Goal: Task Accomplishment & Management: Complete application form

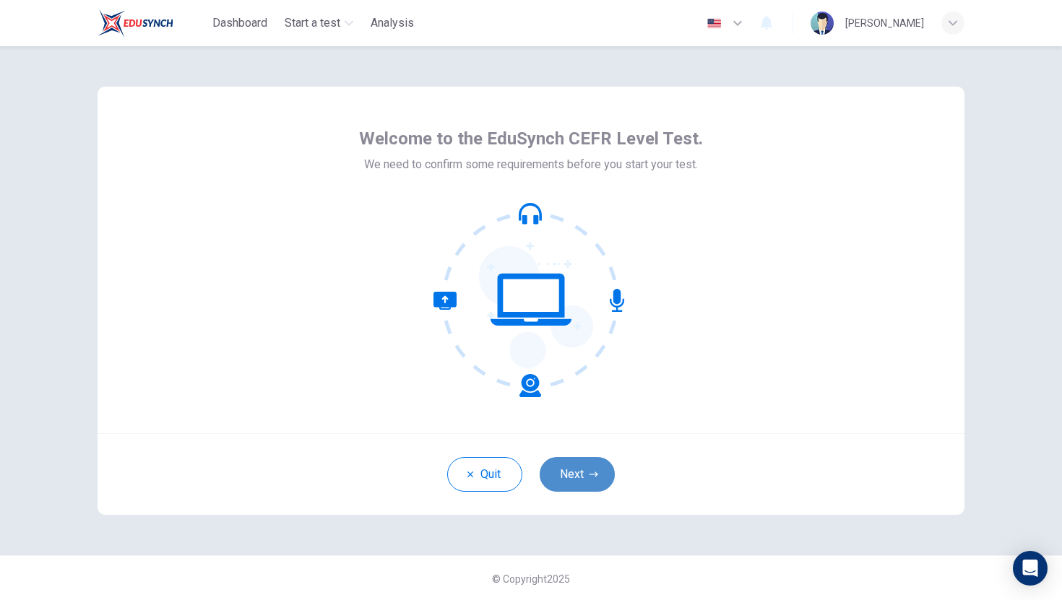
click at [586, 485] on button "Next" at bounding box center [577, 474] width 75 height 35
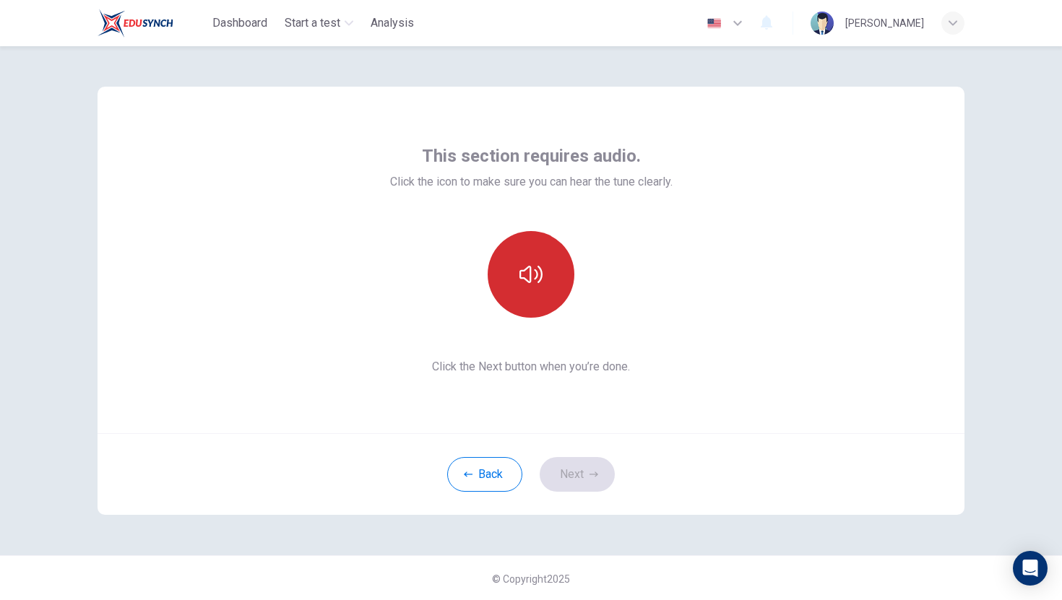
click at [536, 285] on icon "button" at bounding box center [530, 274] width 23 height 23
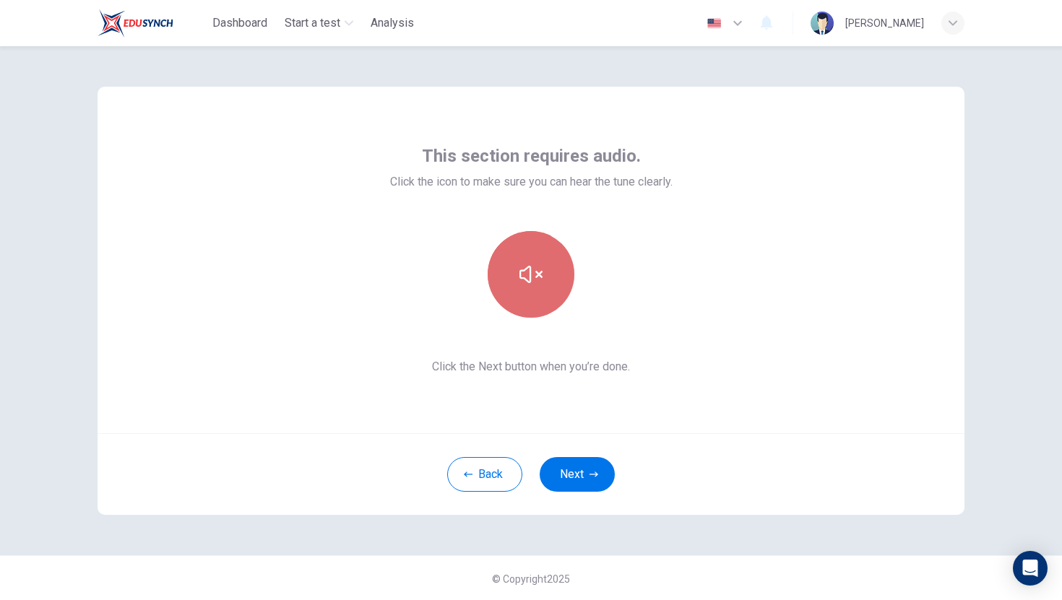
click at [541, 285] on icon "button" at bounding box center [530, 274] width 23 height 23
click at [542, 287] on button "button" at bounding box center [531, 274] width 87 height 87
click at [544, 287] on button "button" at bounding box center [531, 274] width 87 height 87
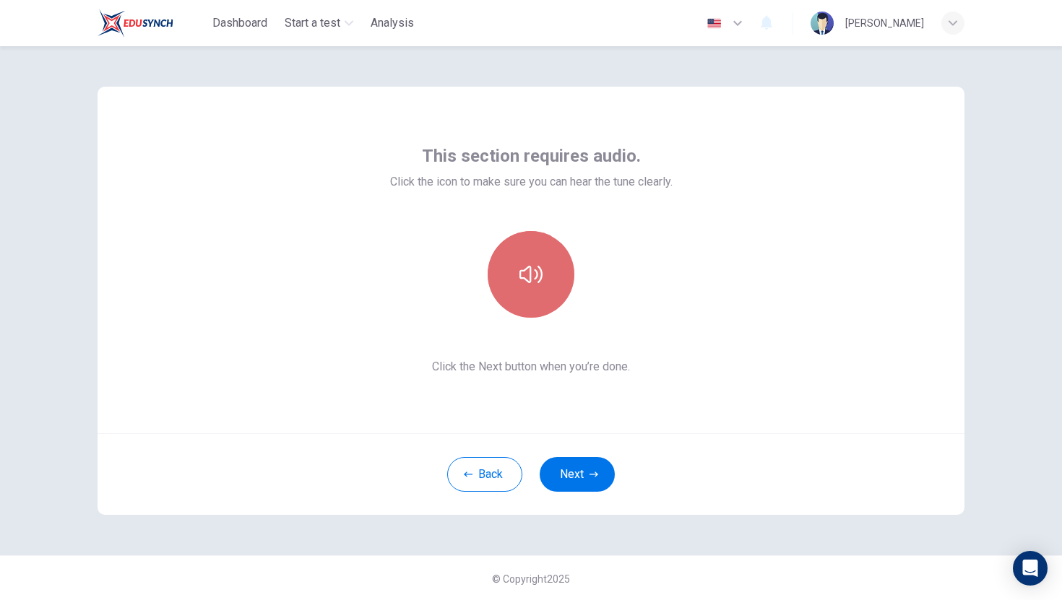
click at [544, 287] on button "button" at bounding box center [531, 274] width 87 height 87
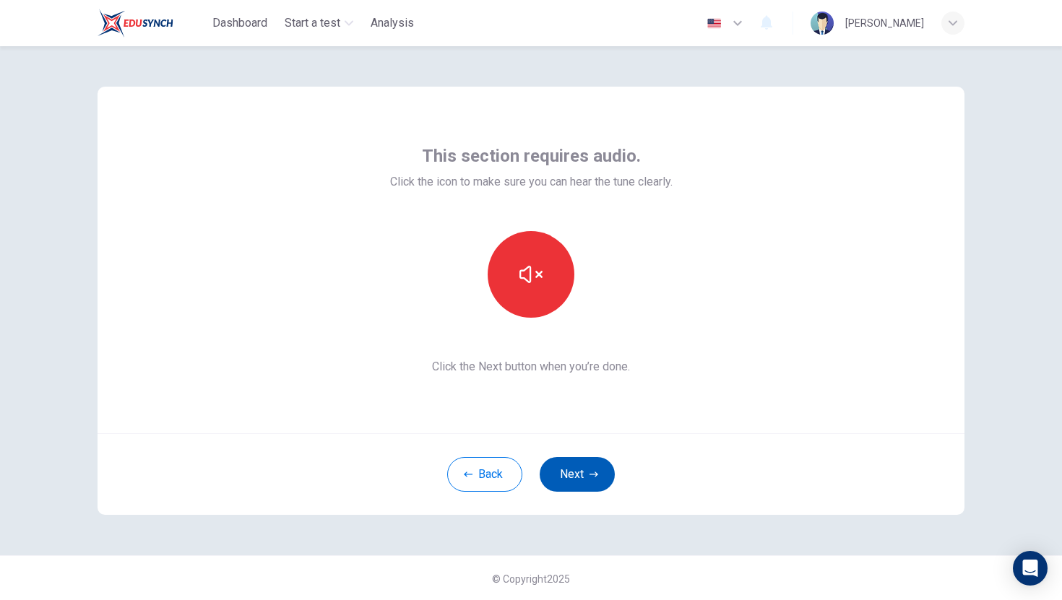
click at [587, 471] on button "Next" at bounding box center [577, 474] width 75 height 35
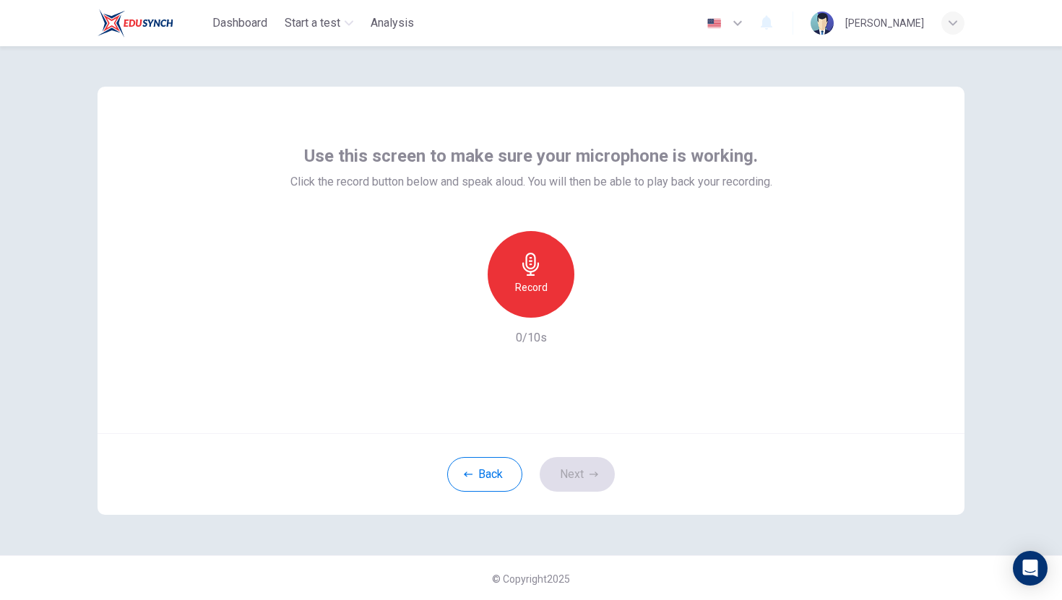
click at [514, 300] on div "Record" at bounding box center [531, 274] width 87 height 87
click at [514, 300] on div "Stop" at bounding box center [531, 274] width 87 height 87
click at [589, 478] on icon "button" at bounding box center [593, 474] width 9 height 9
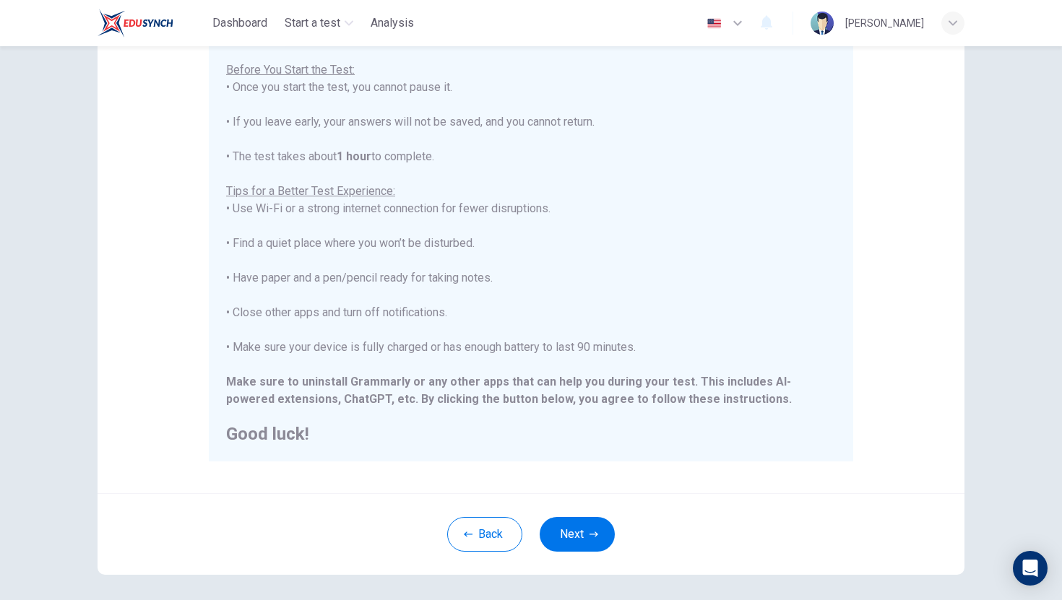
scroll to position [203, 0]
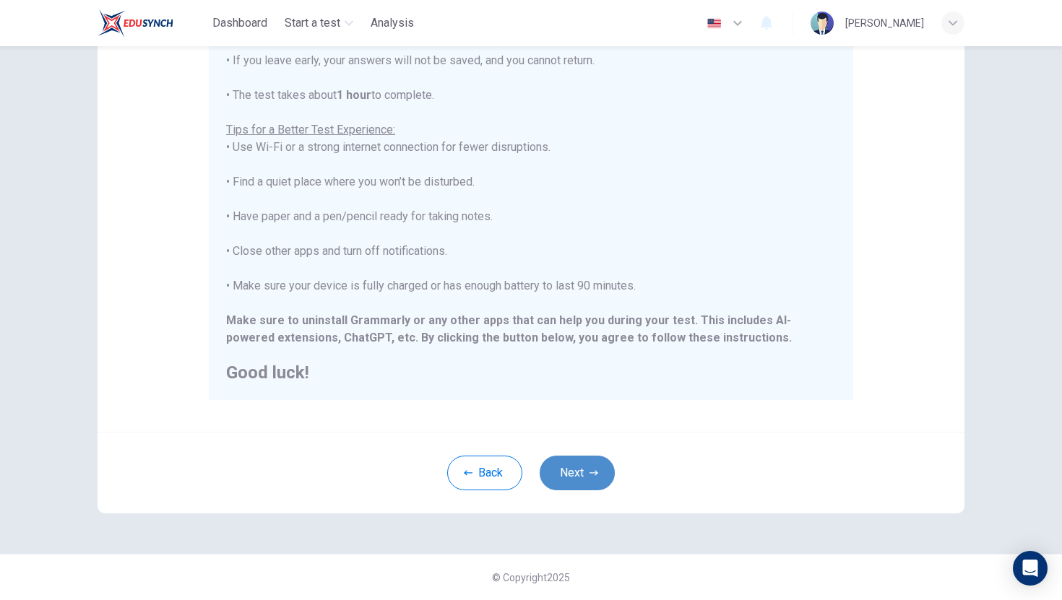
click at [597, 476] on icon "button" at bounding box center [593, 473] width 9 height 9
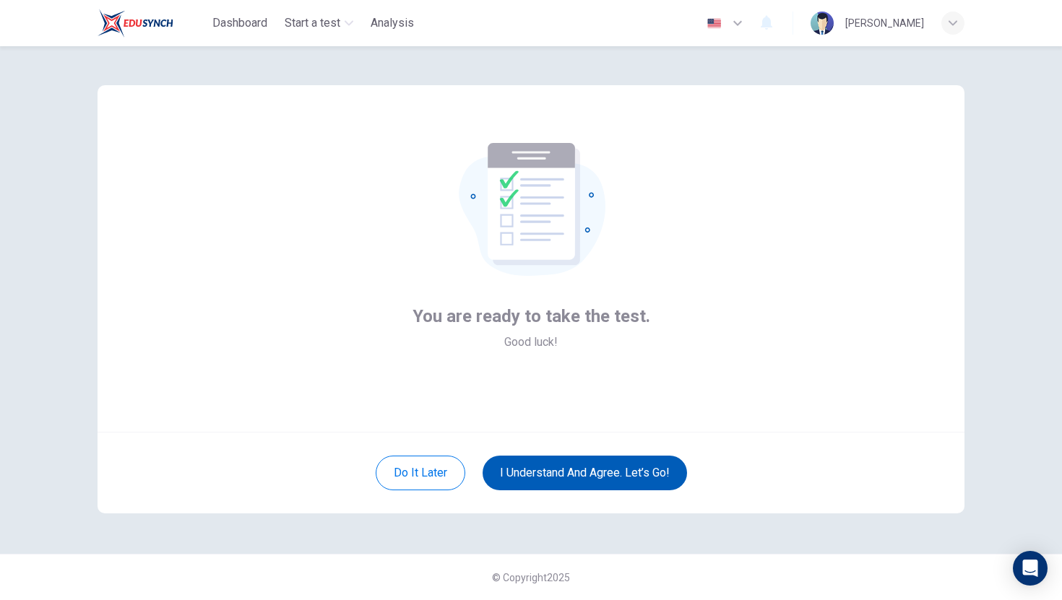
scroll to position [1, 0]
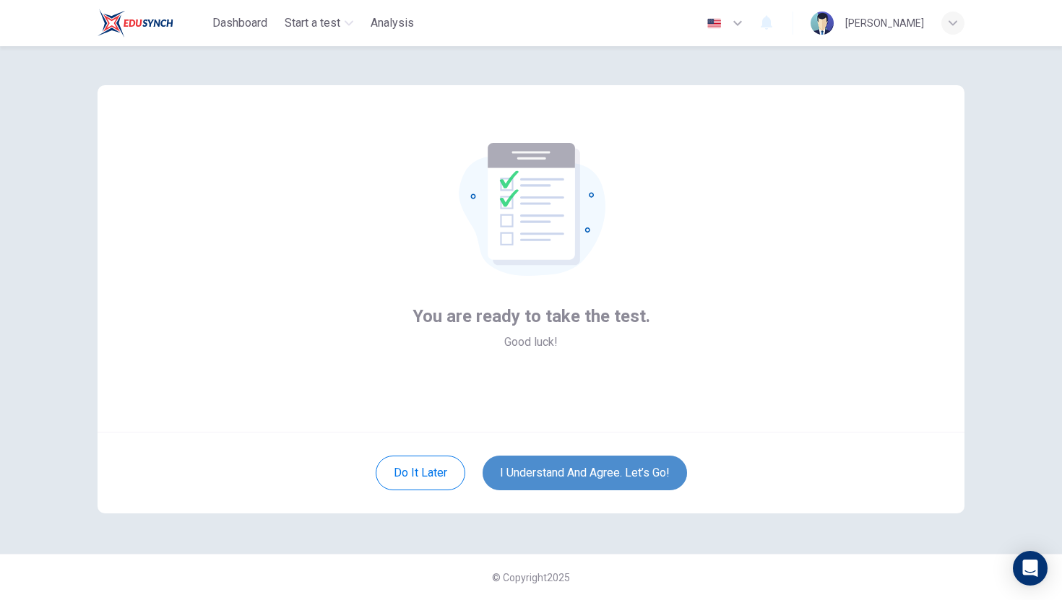
click at [597, 476] on button "I understand and agree. Let’s go!" at bounding box center [584, 473] width 204 height 35
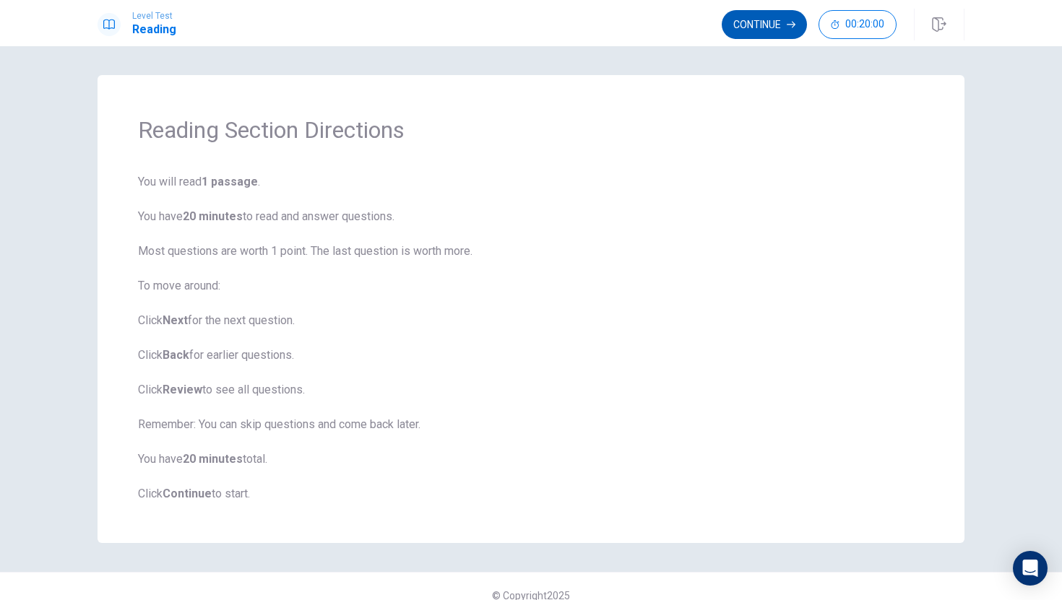
click at [785, 24] on button "Continue" at bounding box center [764, 24] width 85 height 29
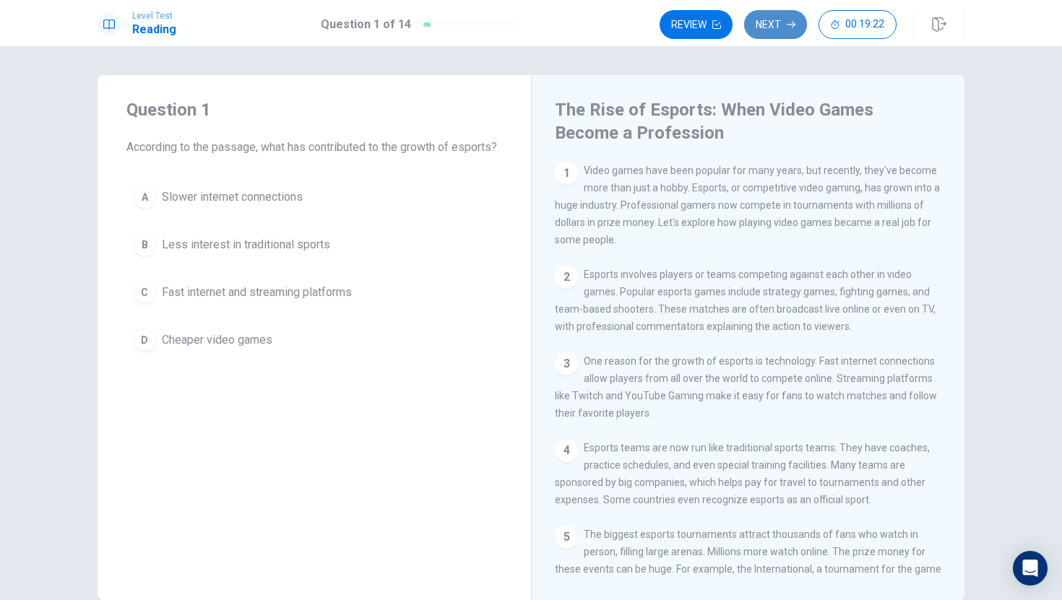
click at [761, 25] on button "Next" at bounding box center [775, 24] width 63 height 29
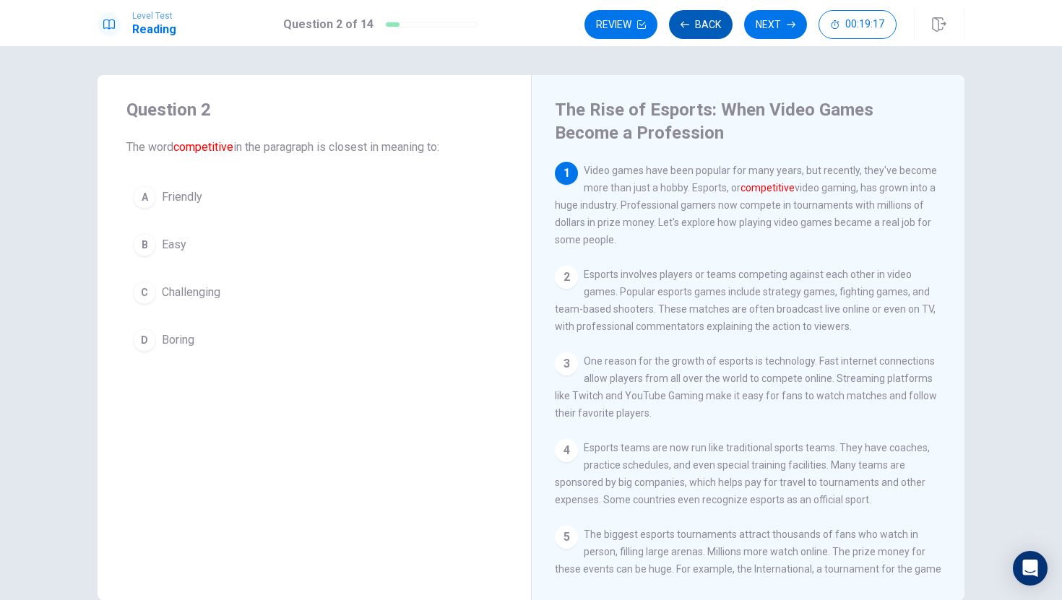
click at [708, 24] on button "Back" at bounding box center [701, 24] width 64 height 29
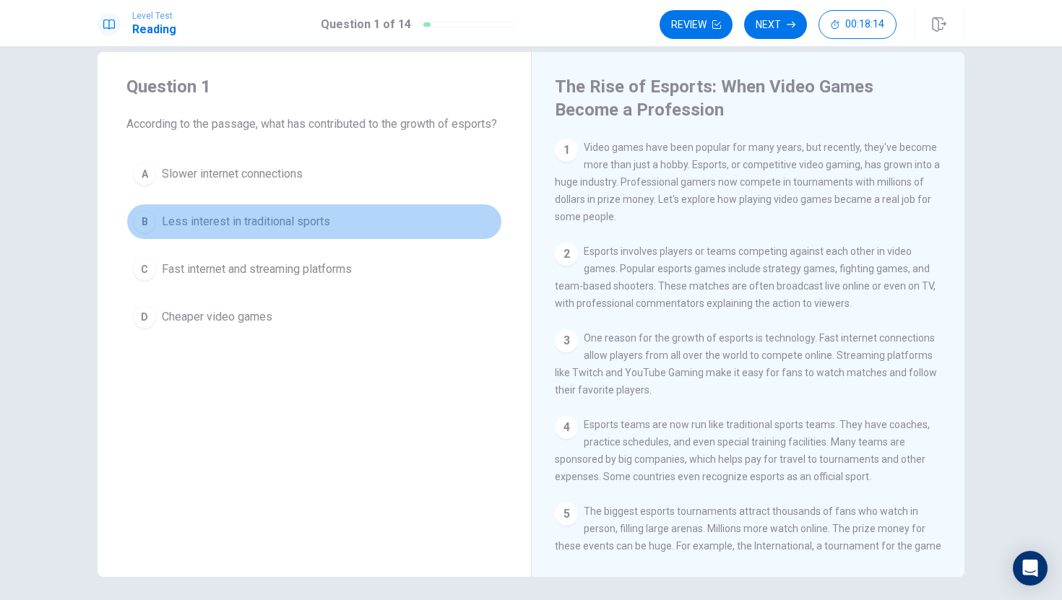
click at [379, 234] on button "B Less interest in traditional sports" at bounding box center [314, 222] width 376 height 36
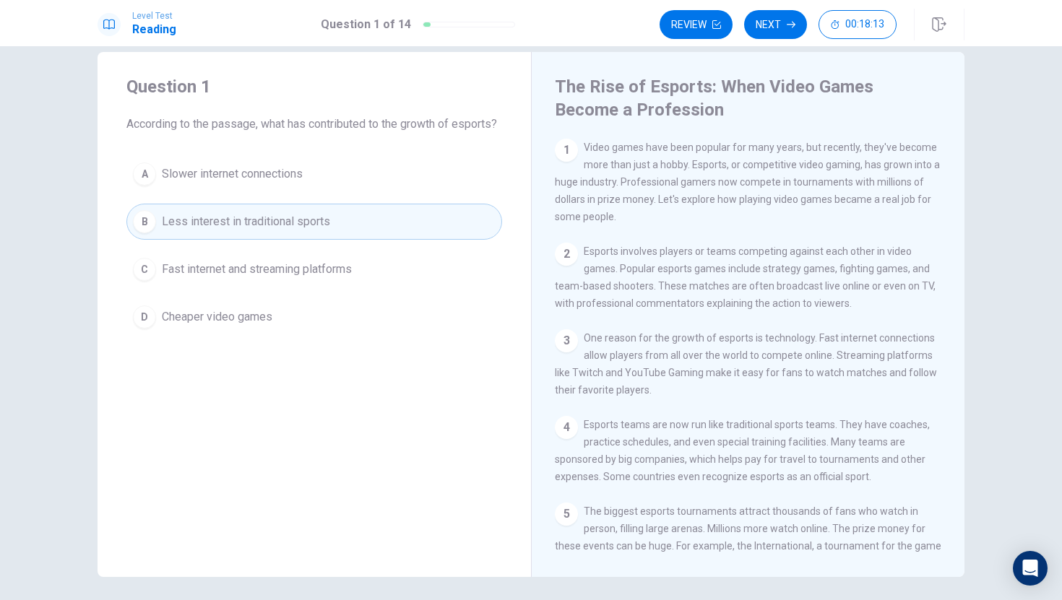
click at [364, 240] on button "B Less interest in traditional sports" at bounding box center [314, 222] width 376 height 36
click at [709, 20] on button "Review" at bounding box center [695, 24] width 73 height 29
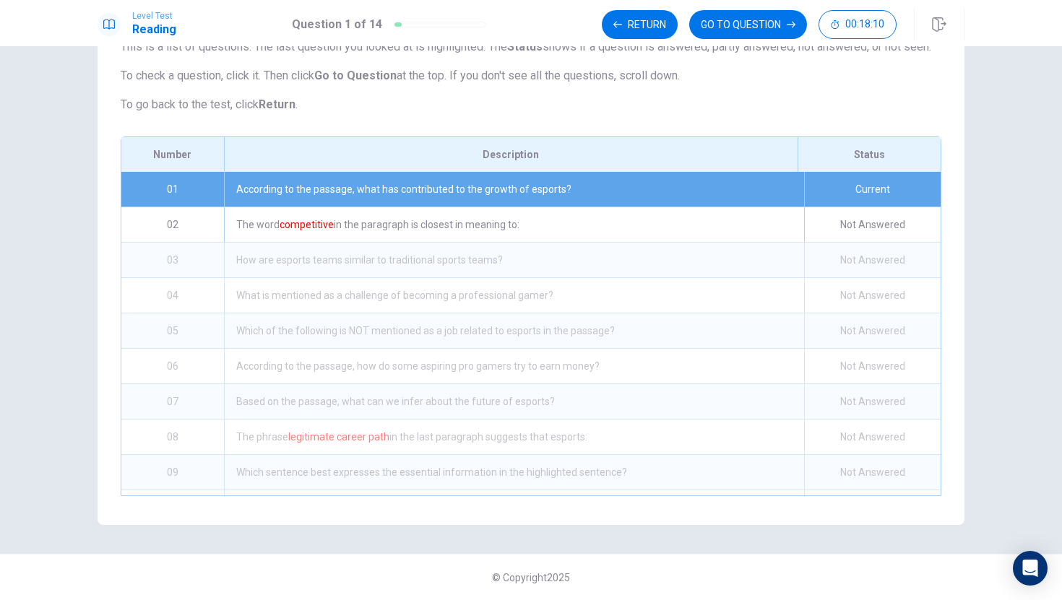
scroll to position [129, 0]
click at [735, 27] on button "GO TO QUESTION" at bounding box center [748, 24] width 118 height 29
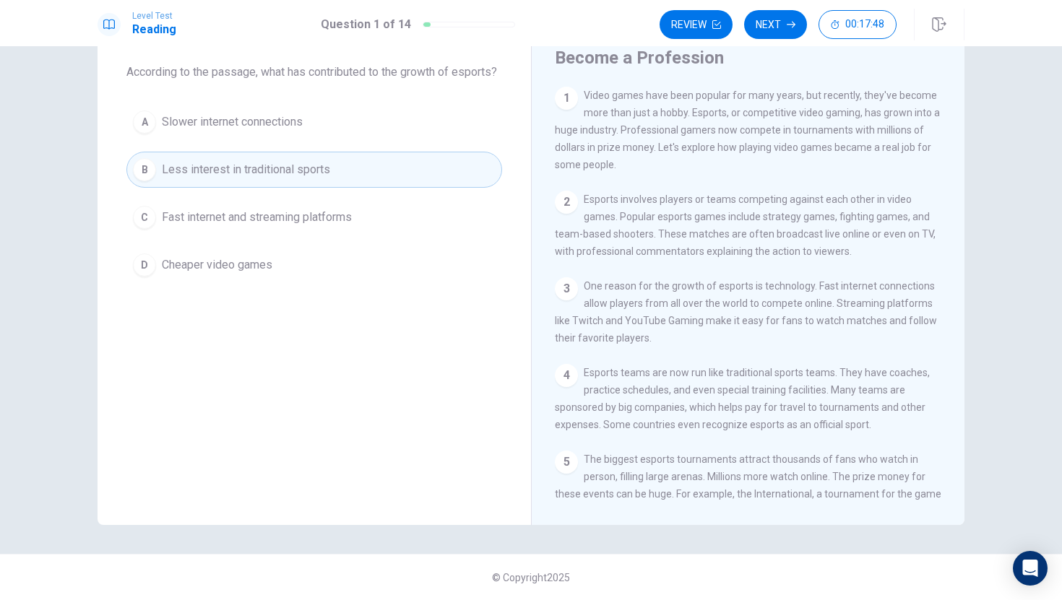
click at [413, 188] on button "B Less interest in traditional sports" at bounding box center [314, 170] width 376 height 36
drag, startPoint x: 773, startPoint y: 27, endPoint x: 774, endPoint y: 20, distance: 8.1
click at [773, 25] on button "Next" at bounding box center [775, 24] width 63 height 29
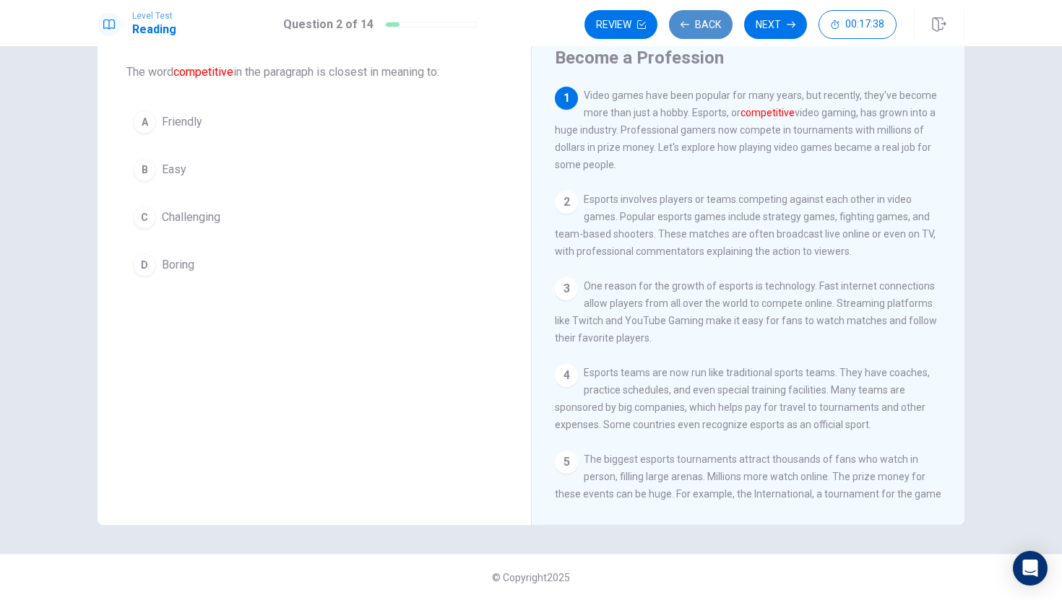
click at [703, 22] on button "Back" at bounding box center [701, 24] width 64 height 29
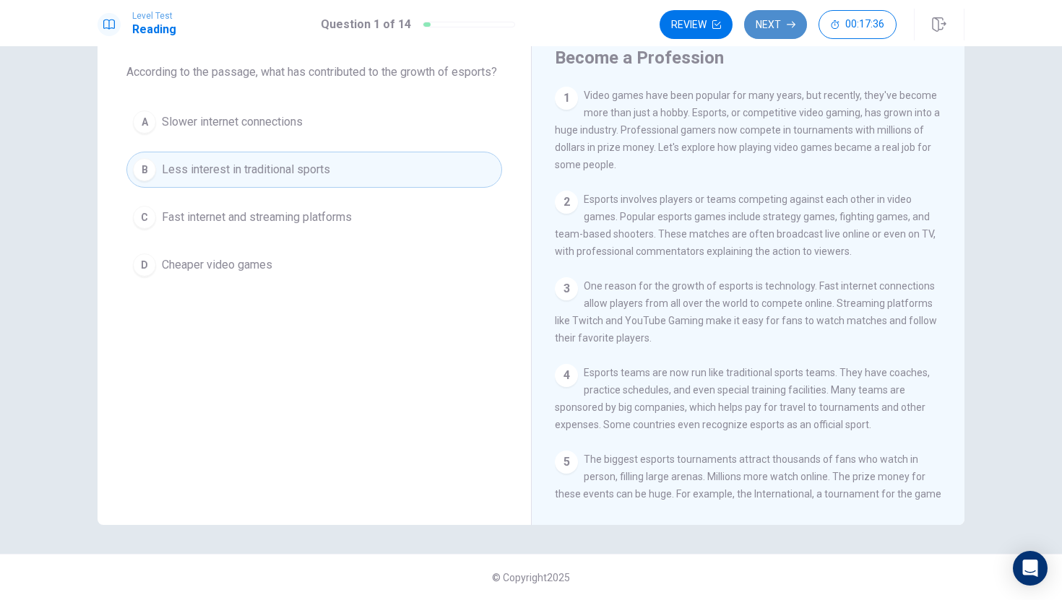
click at [763, 29] on button "Next" at bounding box center [775, 24] width 63 height 29
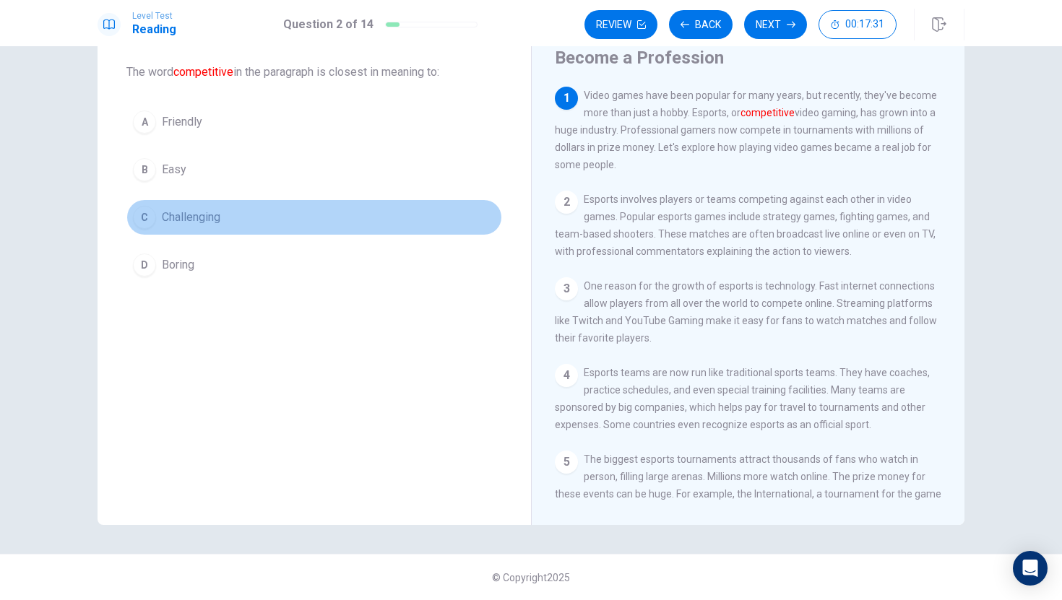
click at [241, 225] on button "C Challenging" at bounding box center [314, 217] width 376 height 36
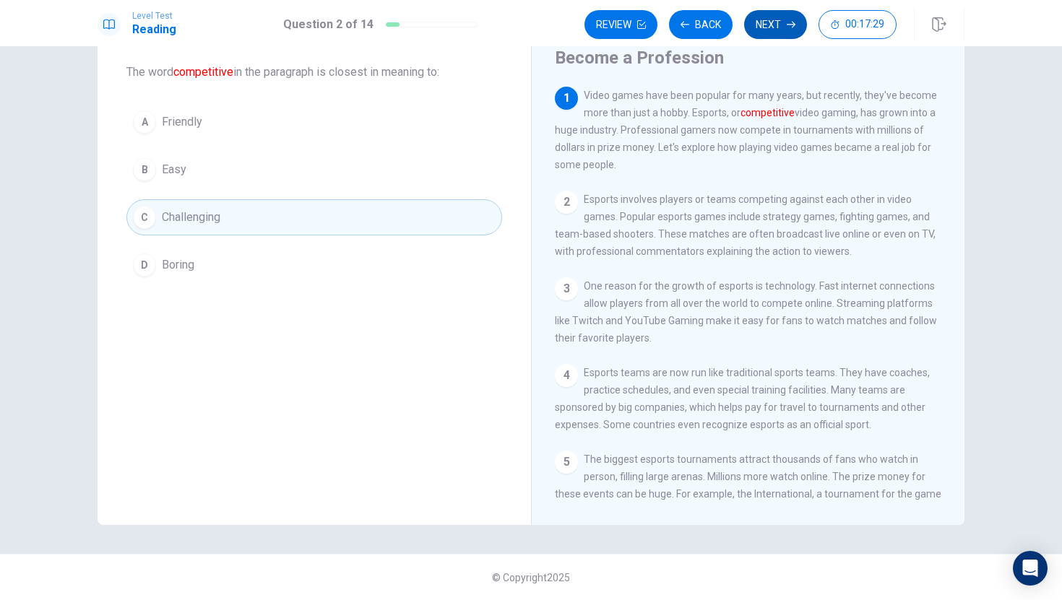
click at [778, 28] on button "Next" at bounding box center [775, 24] width 63 height 29
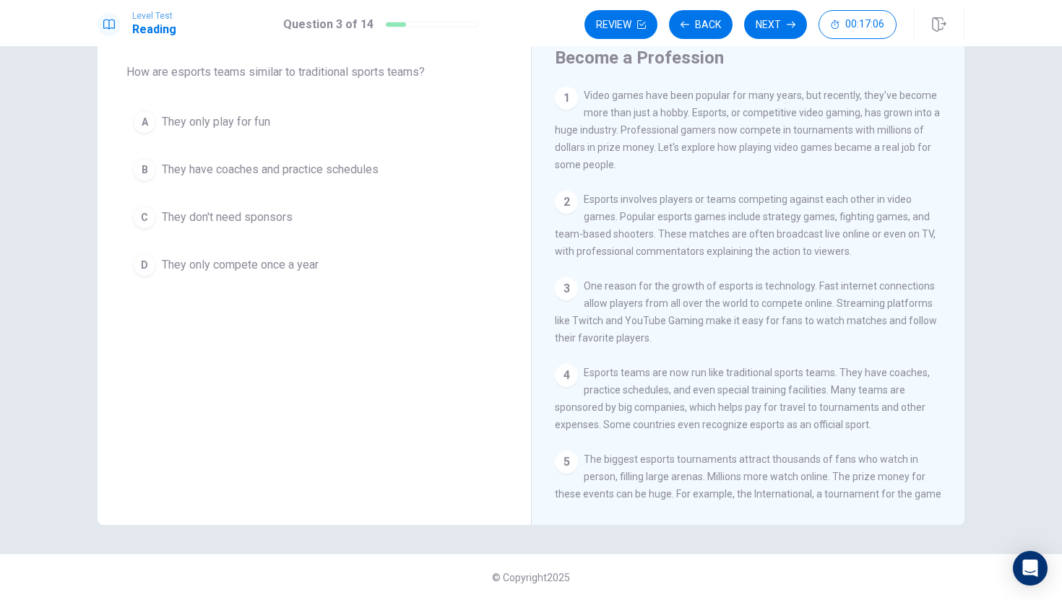
drag, startPoint x: 623, startPoint y: 220, endPoint x: 667, endPoint y: 217, distance: 44.2
click at [672, 220] on span "Esports involves players or teams competing against each other in video games. …" at bounding box center [745, 226] width 381 height 64
drag, startPoint x: 657, startPoint y: 220, endPoint x: 698, endPoint y: 225, distance: 42.1
click at [698, 225] on span "Esports involves players or teams competing against each other in video games. …" at bounding box center [745, 226] width 381 height 64
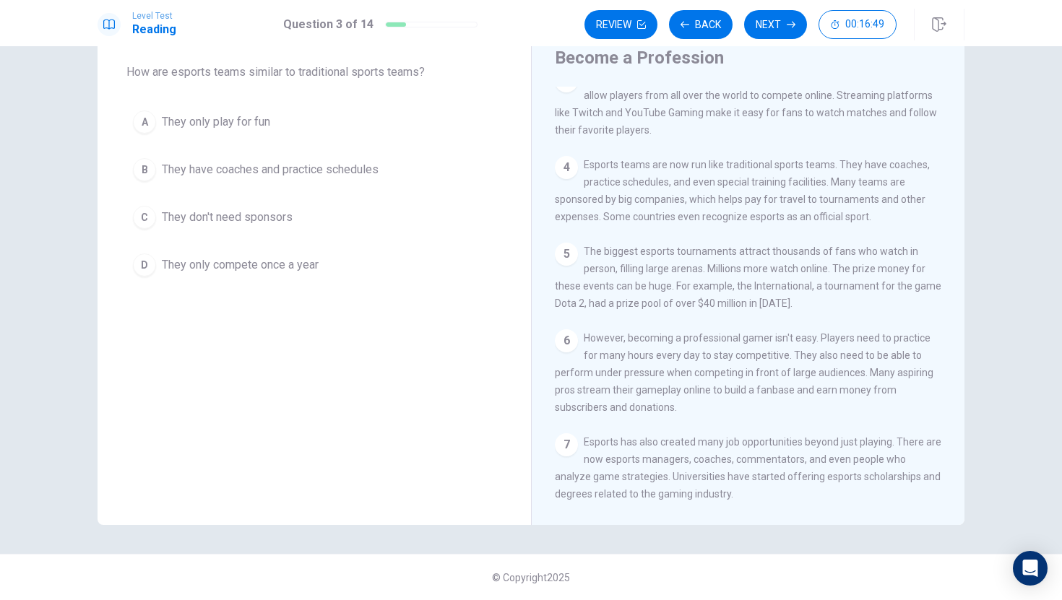
scroll to position [211, 0]
click at [360, 169] on span "They have coaches and practice schedules" at bounding box center [270, 169] width 217 height 17
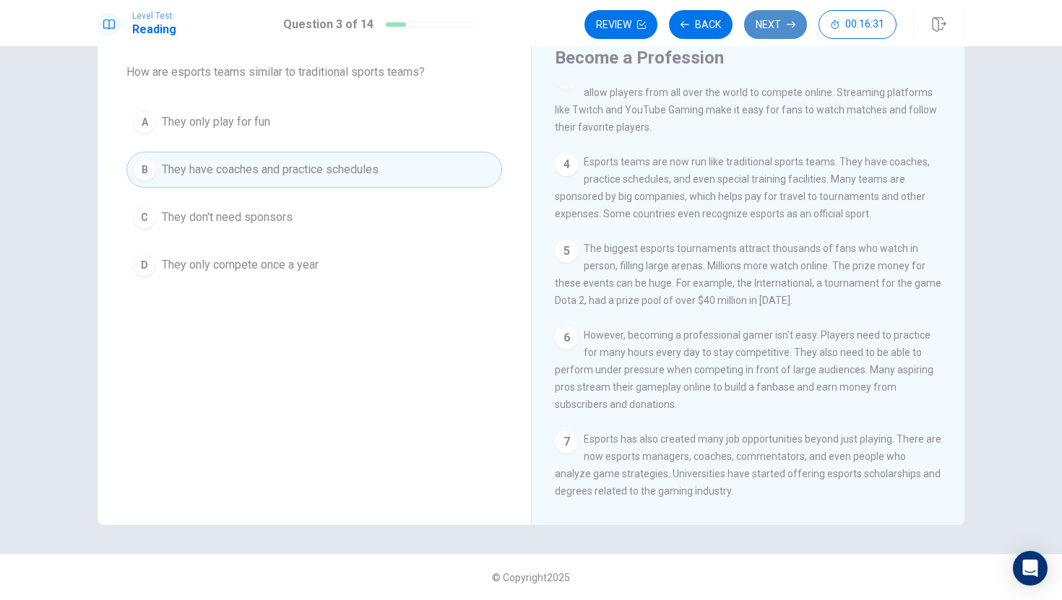
click at [778, 20] on button "Next" at bounding box center [775, 24] width 63 height 29
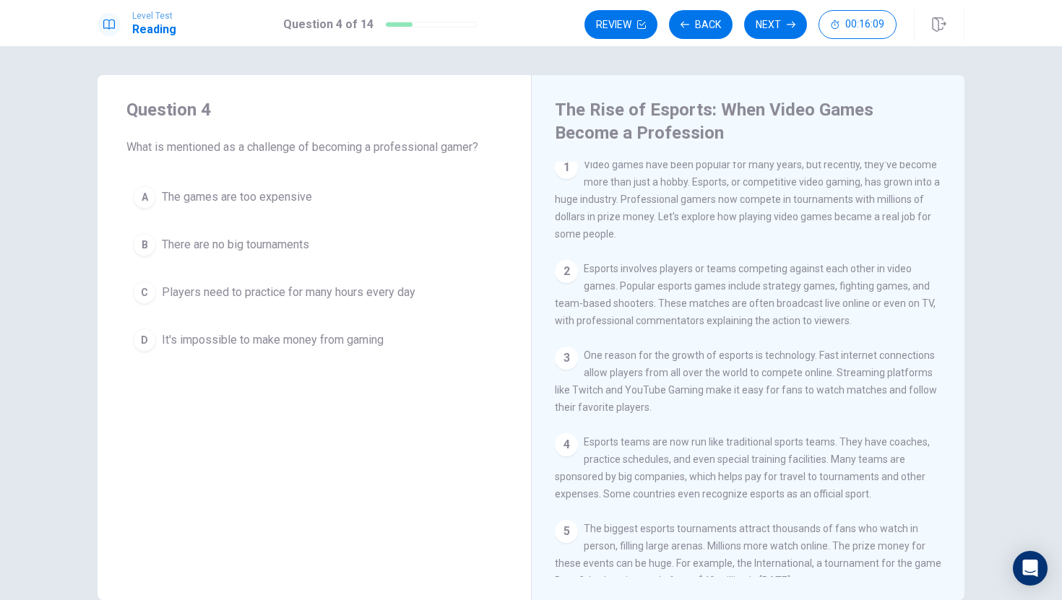
scroll to position [0, 0]
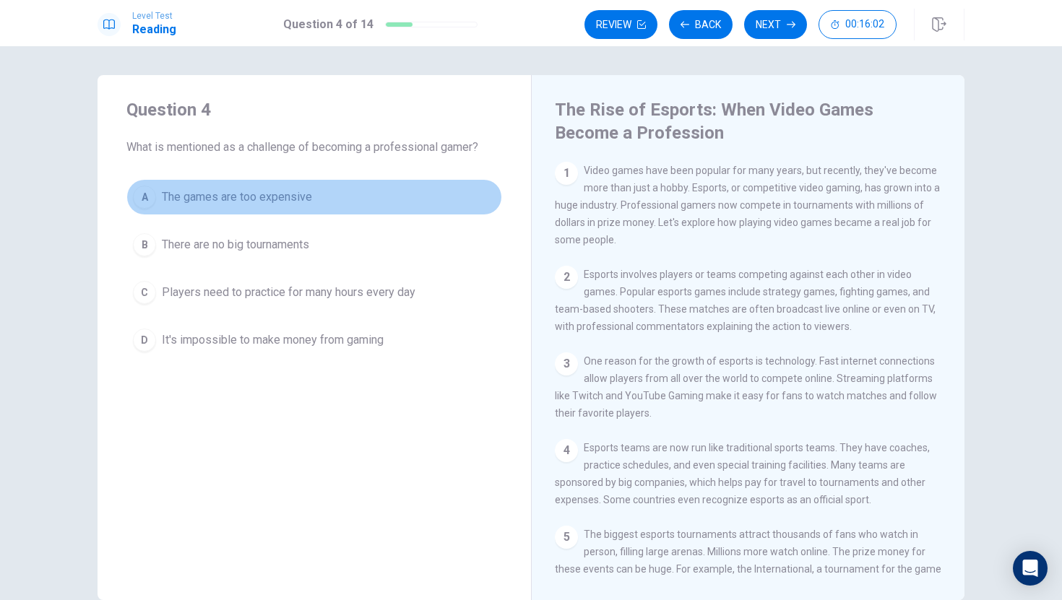
click at [345, 199] on button "A The games are too expensive" at bounding box center [314, 197] width 376 height 36
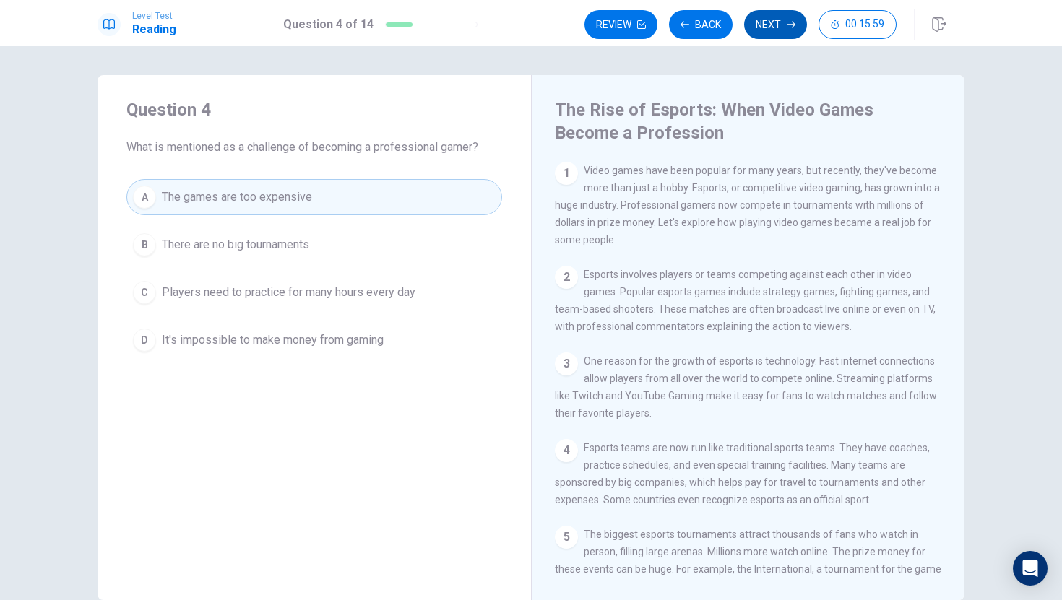
click at [758, 35] on button "Next" at bounding box center [775, 24] width 63 height 29
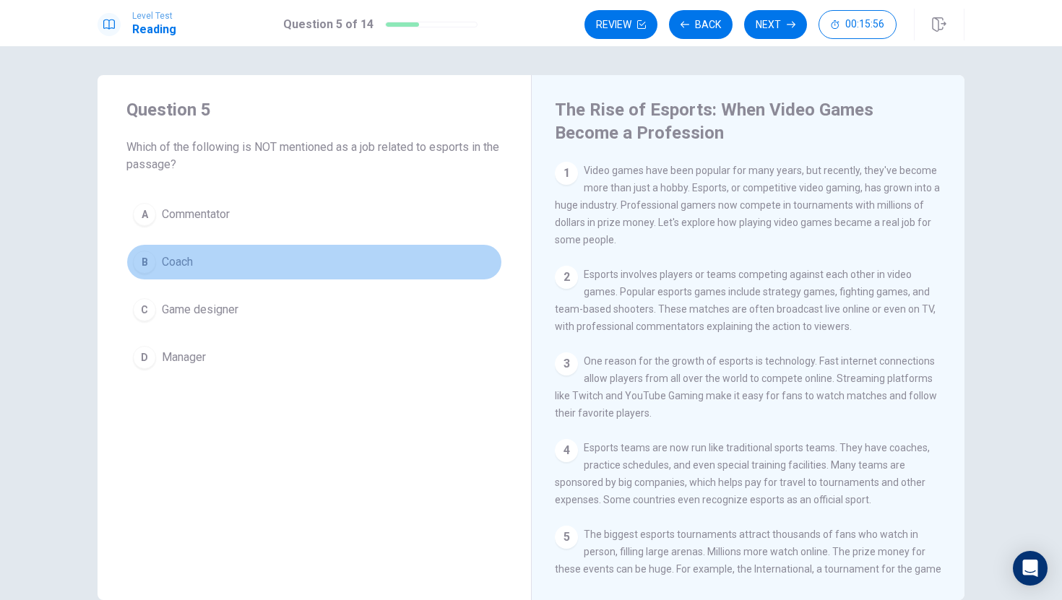
click at [290, 267] on button "B Coach" at bounding box center [314, 262] width 376 height 36
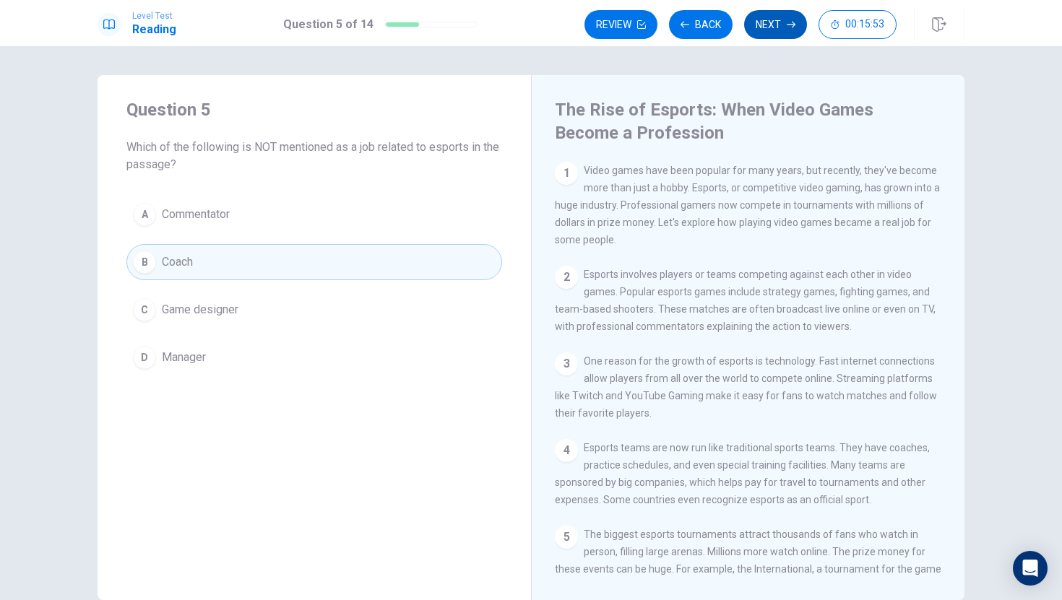
click at [766, 29] on button "Next" at bounding box center [775, 24] width 63 height 29
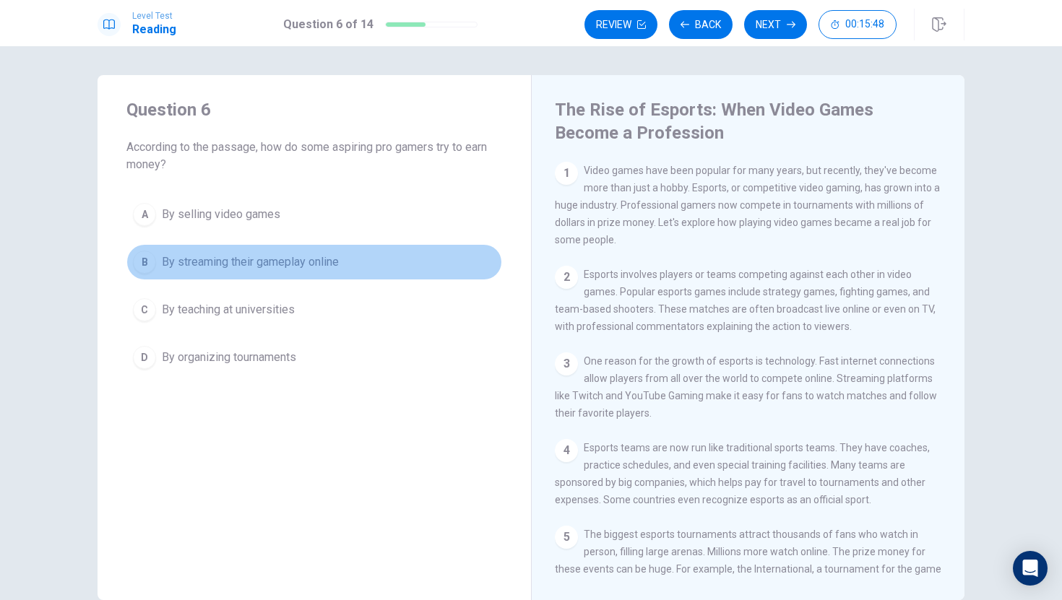
click at [313, 261] on span "By streaming their gameplay online" at bounding box center [250, 262] width 177 height 17
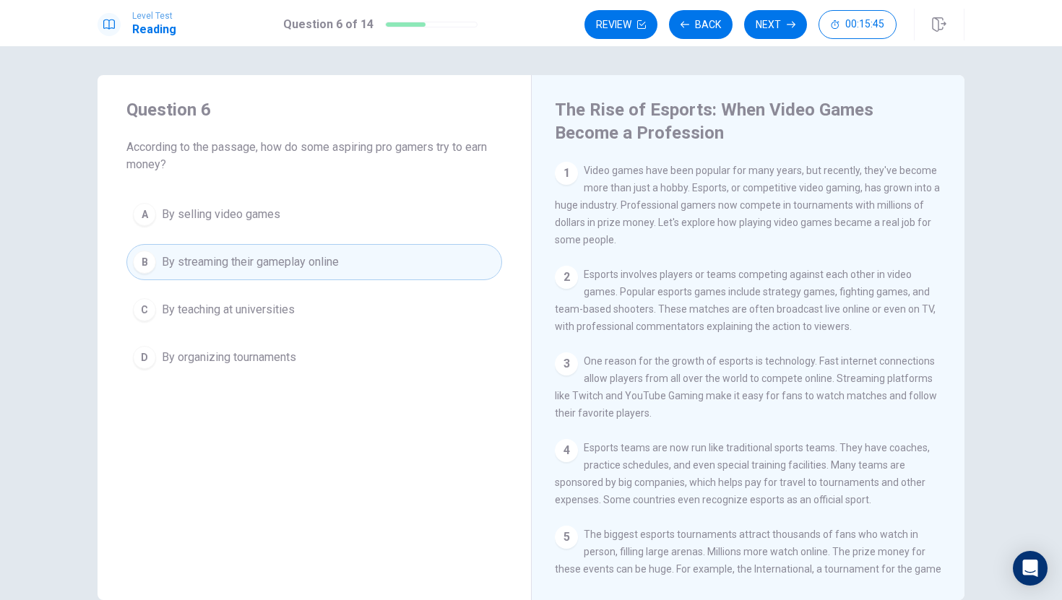
click at [264, 352] on span "By organizing tournaments" at bounding box center [229, 357] width 134 height 17
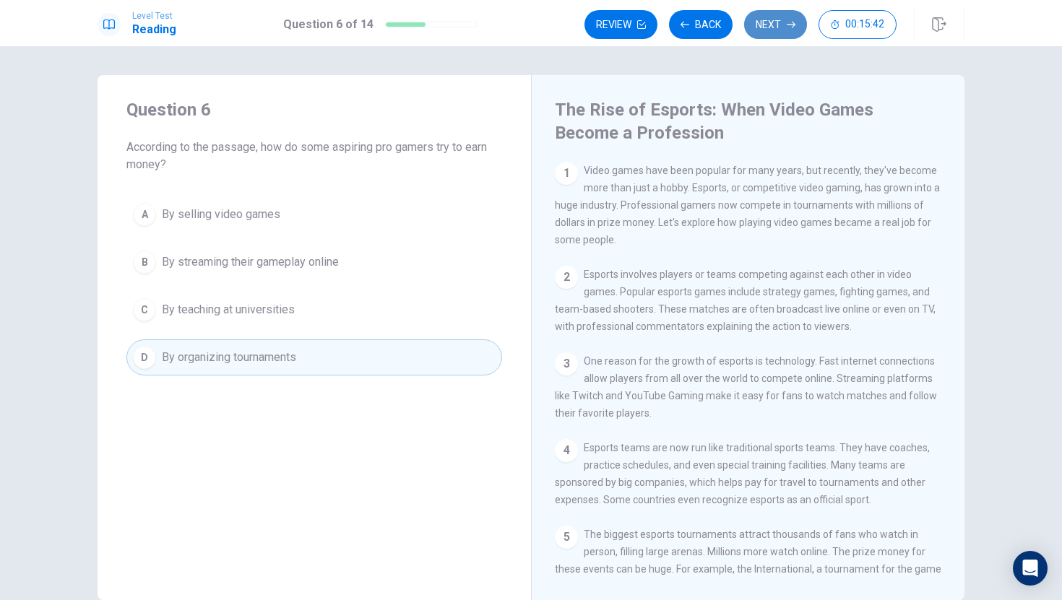
click at [747, 20] on button "Next" at bounding box center [775, 24] width 63 height 29
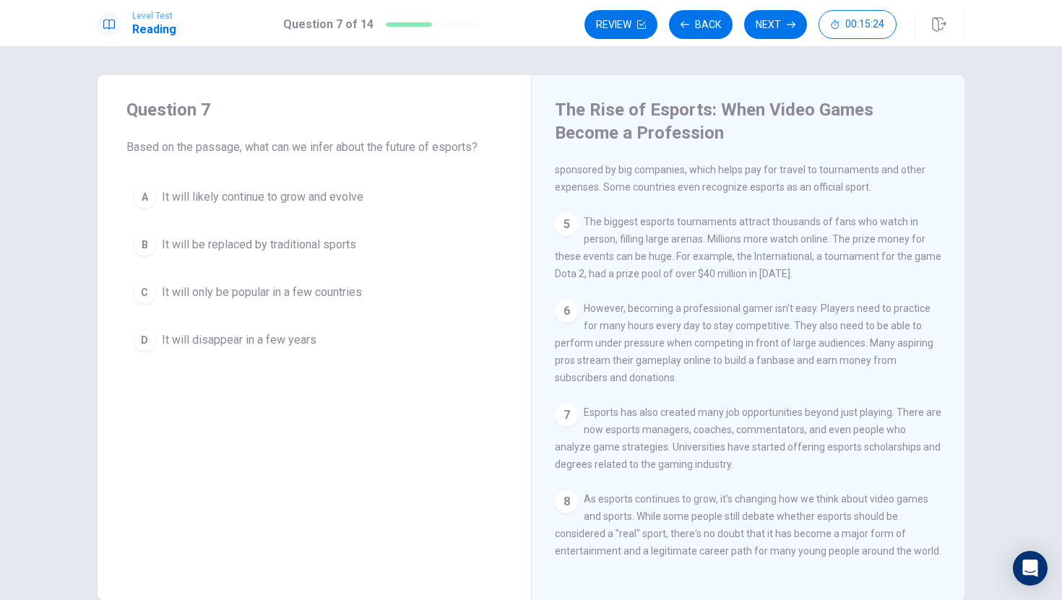
scroll to position [75, 0]
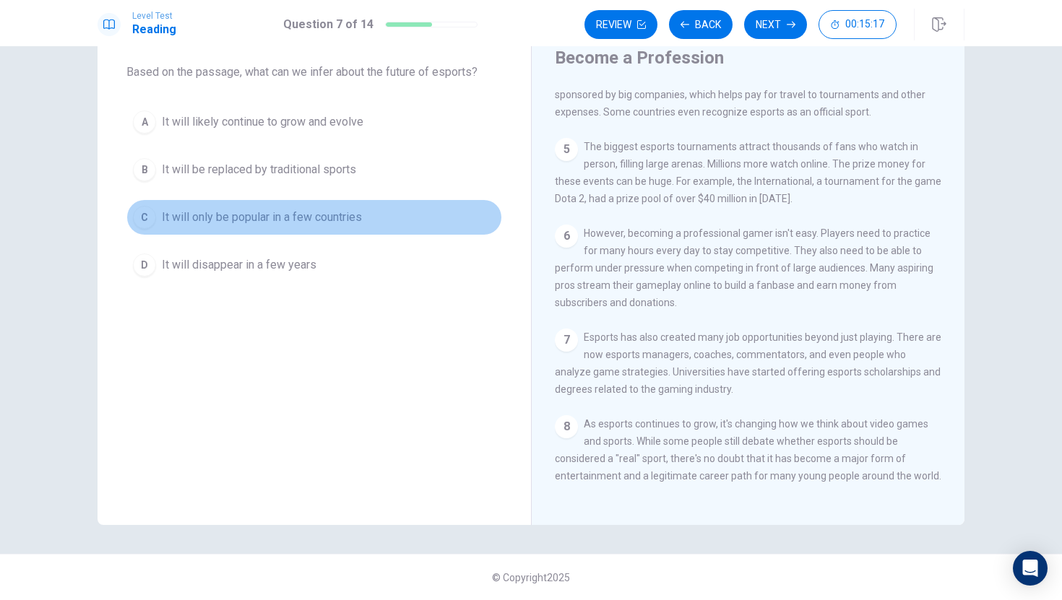
click at [291, 213] on span "It will only be popular in a few countries" at bounding box center [262, 217] width 200 height 17
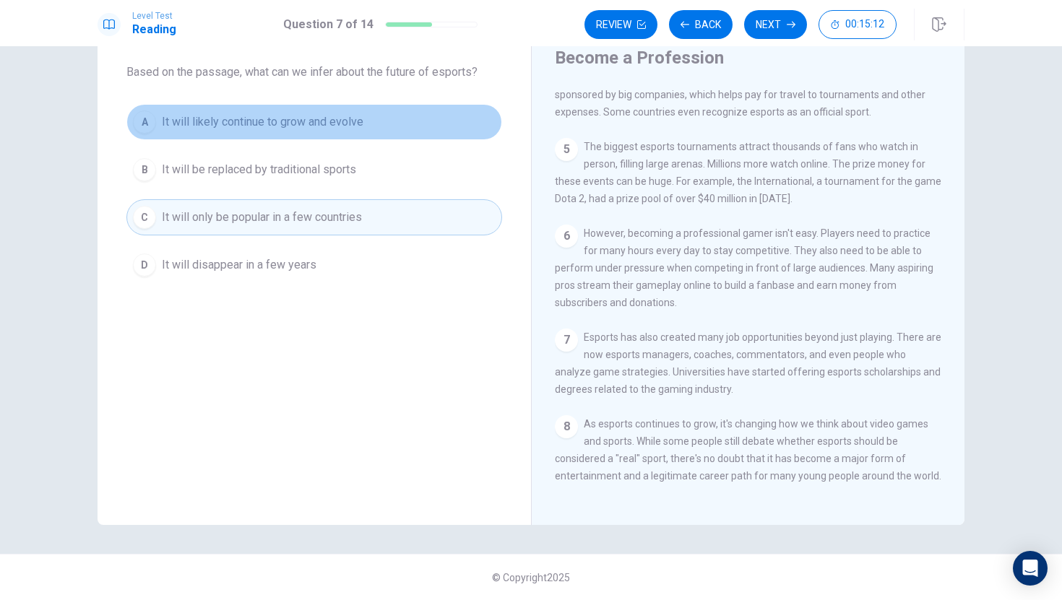
click at [386, 134] on button "A It will likely continue to grow and evolve" at bounding box center [314, 122] width 376 height 36
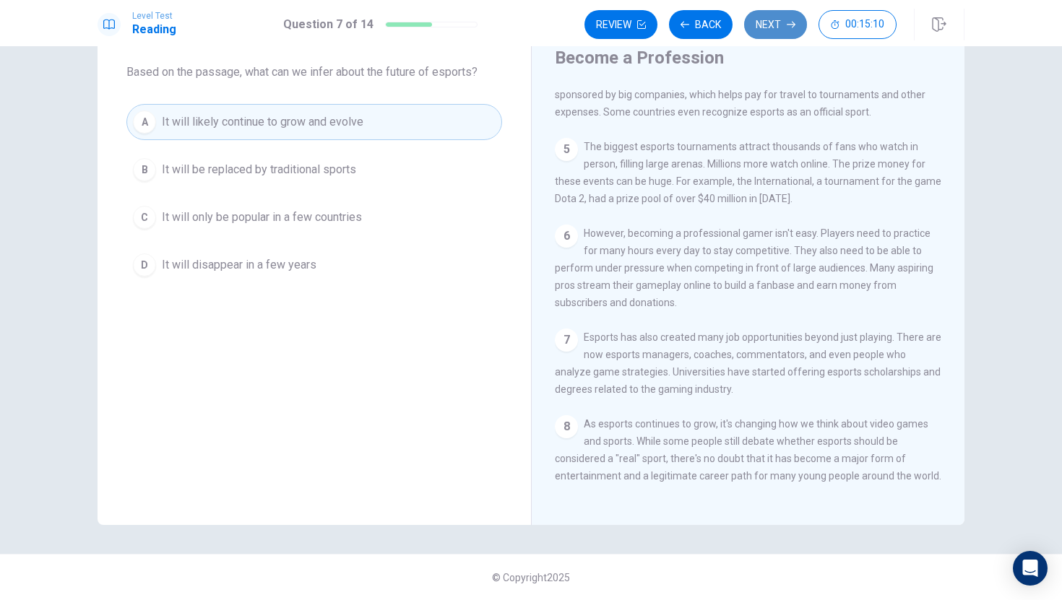
click at [785, 24] on button "Next" at bounding box center [775, 24] width 63 height 29
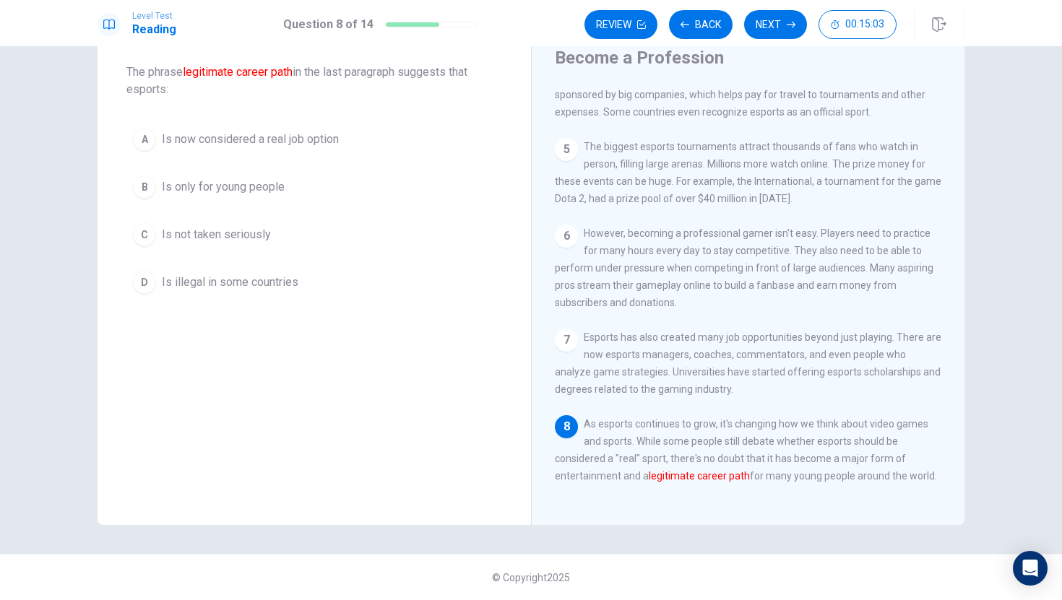
drag, startPoint x: 648, startPoint y: 476, endPoint x: 686, endPoint y: 477, distance: 38.3
click at [686, 477] on font "legitimate career path" at bounding box center [699, 476] width 101 height 12
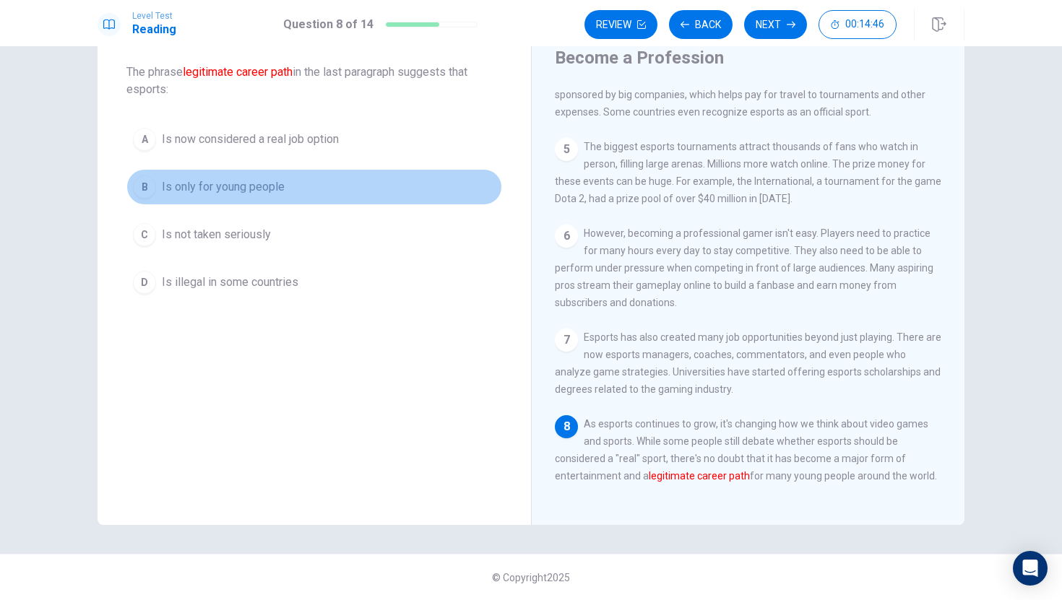
click at [253, 189] on span "Is only for young people" at bounding box center [223, 186] width 123 height 17
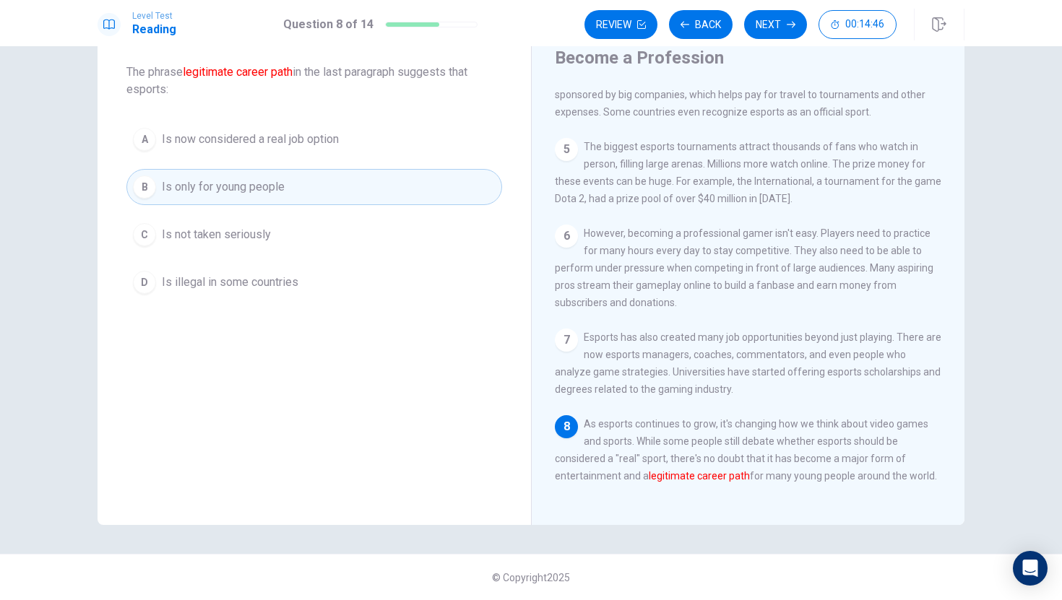
click at [255, 138] on span "Is now considered a real job option" at bounding box center [250, 139] width 177 height 17
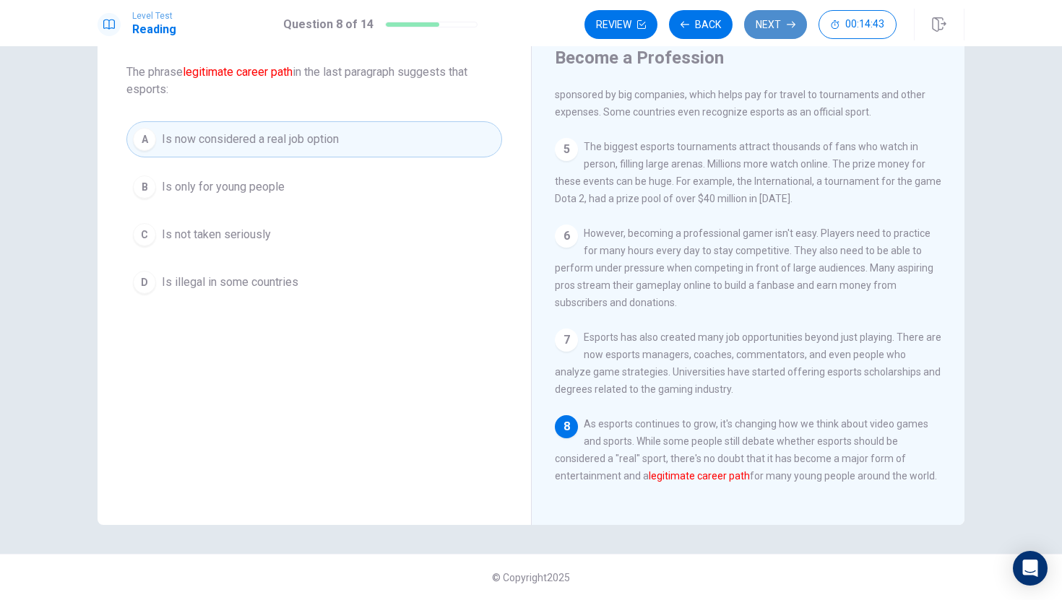
click at [776, 30] on button "Next" at bounding box center [775, 24] width 63 height 29
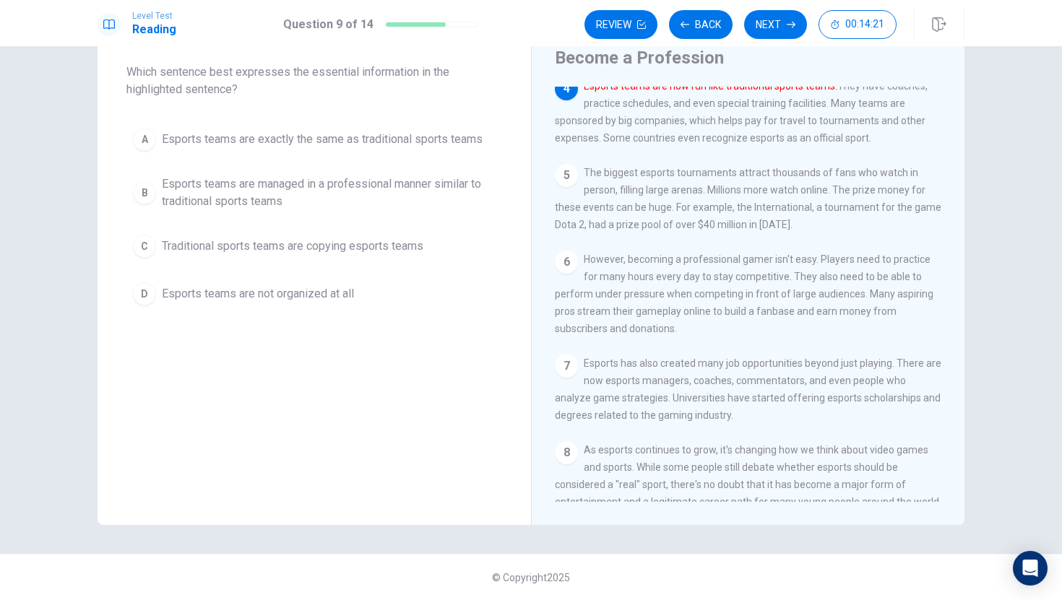
click at [306, 191] on span "Esports teams are managed in a professional manner similar to traditional sport…" at bounding box center [329, 193] width 334 height 35
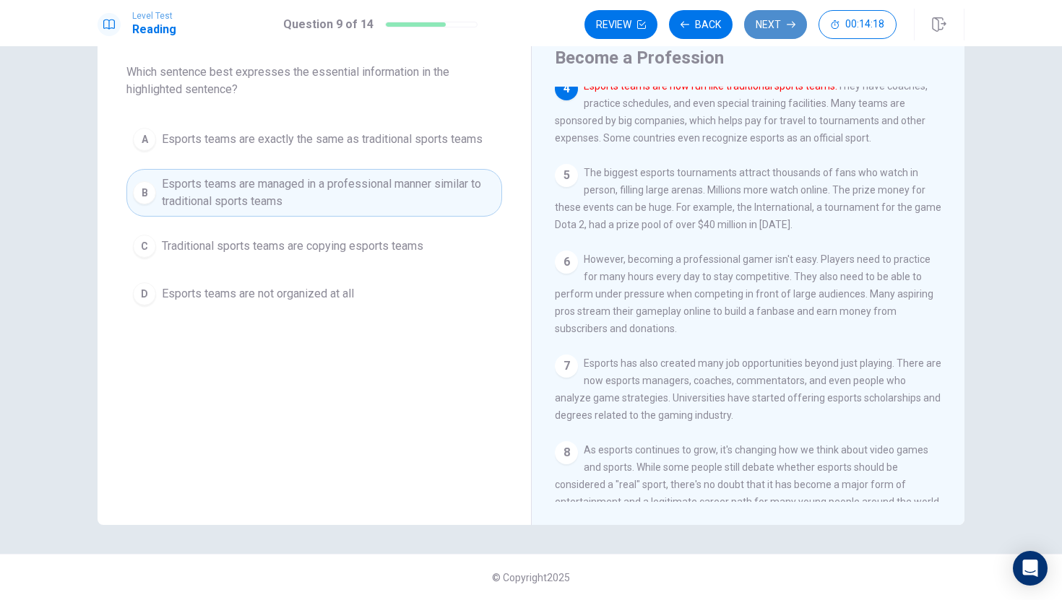
click at [774, 18] on button "Next" at bounding box center [775, 24] width 63 height 29
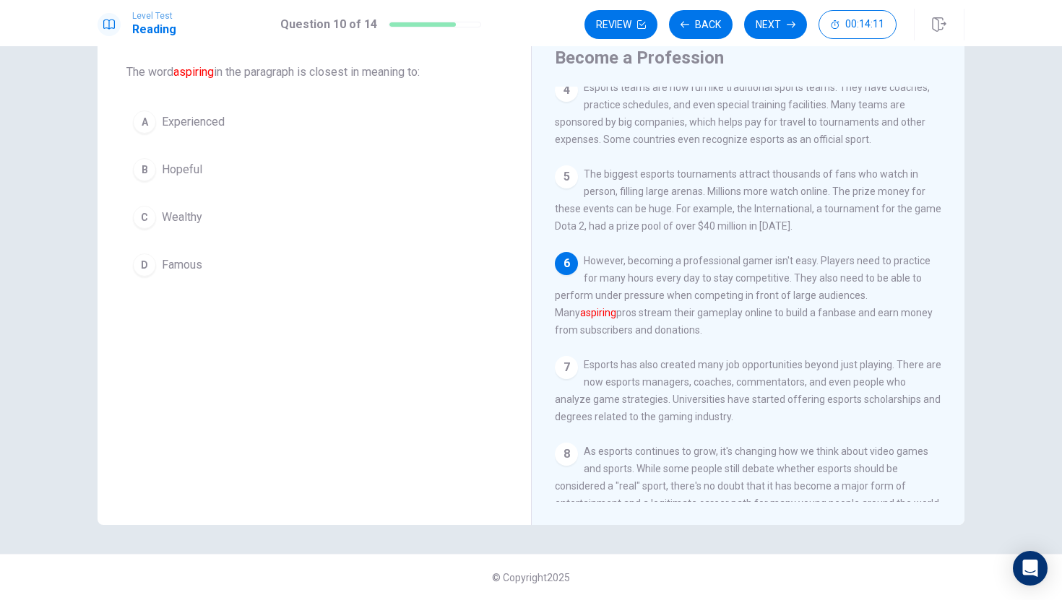
click at [190, 118] on span "Experienced" at bounding box center [193, 121] width 63 height 17
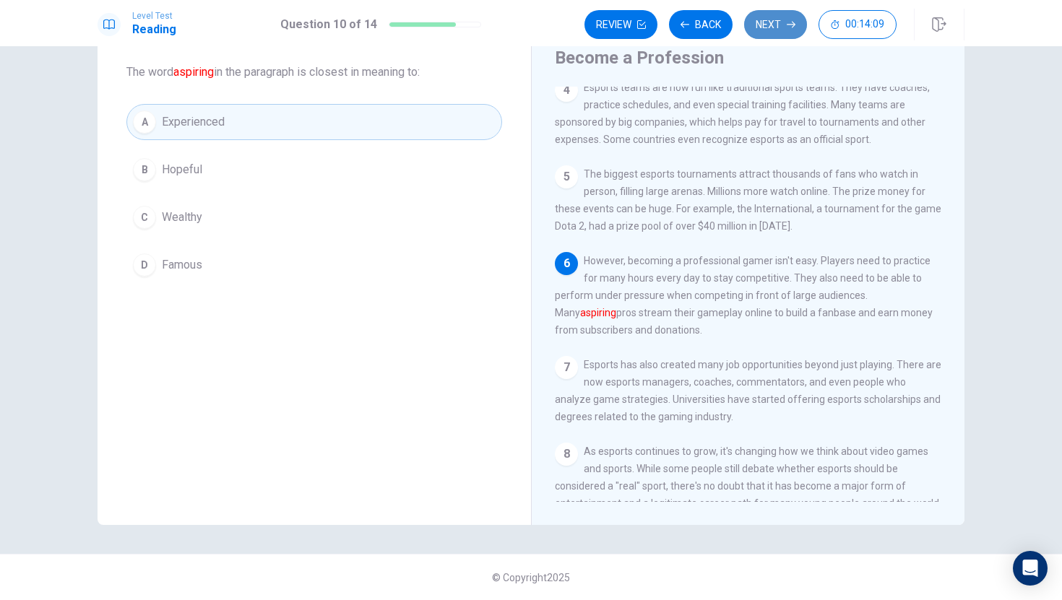
click at [787, 33] on button "Next" at bounding box center [775, 24] width 63 height 29
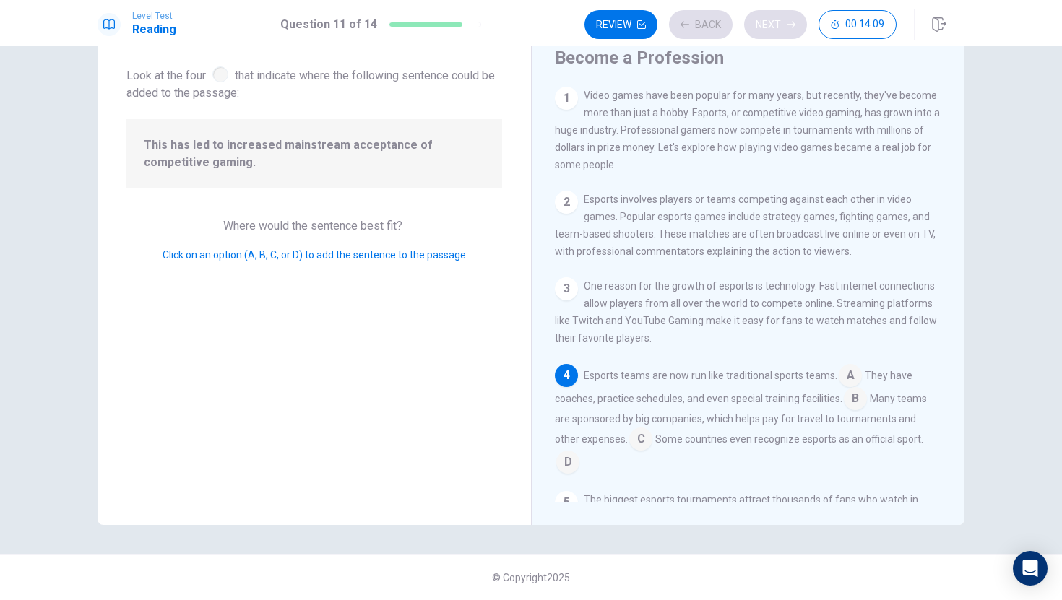
scroll to position [103, 0]
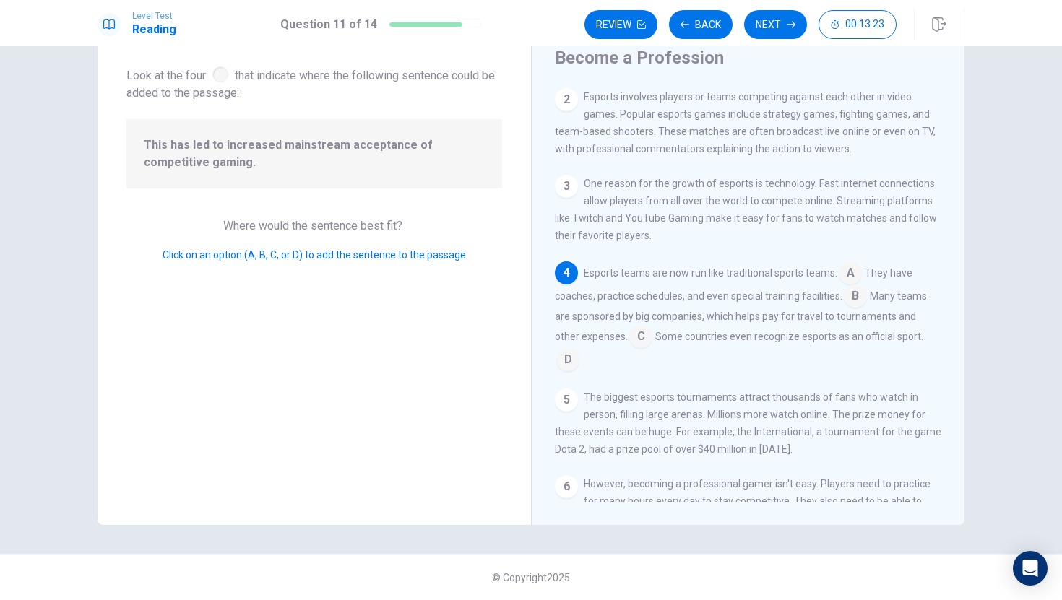
click at [629, 350] on input at bounding box center [640, 337] width 23 height 23
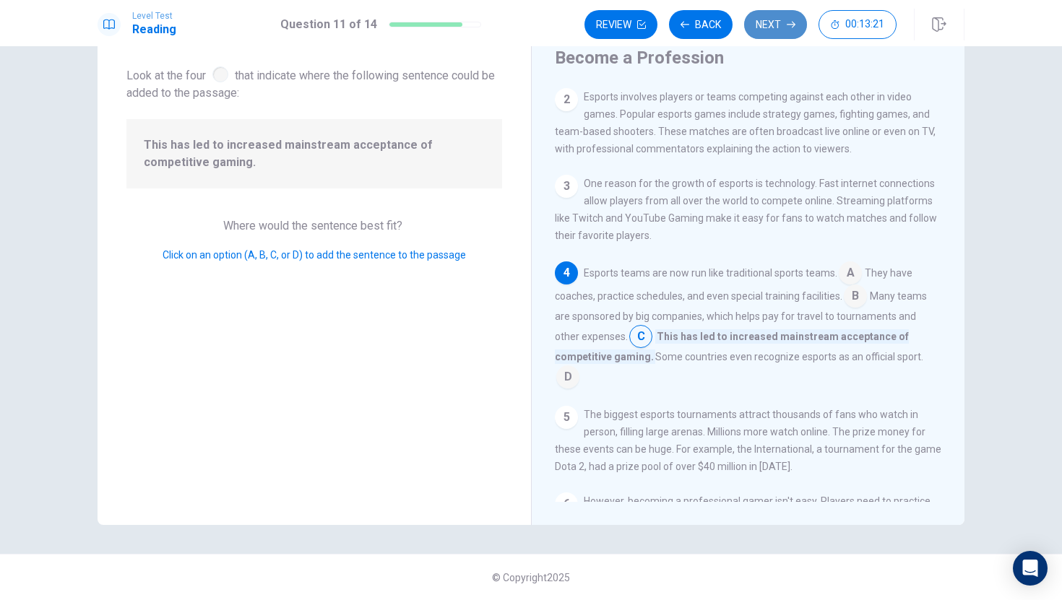
click at [789, 20] on button "Next" at bounding box center [775, 24] width 63 height 29
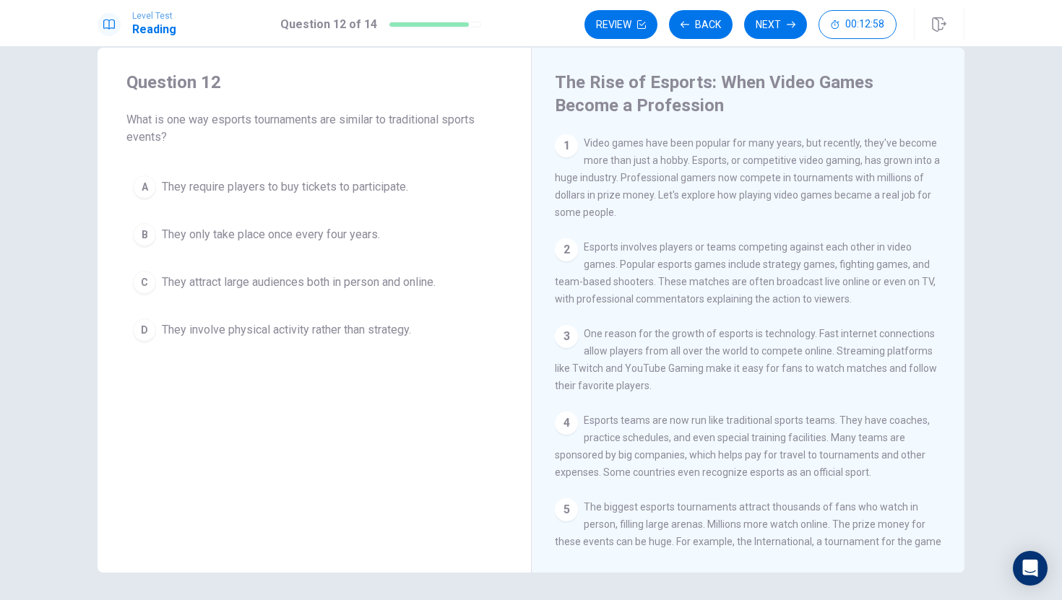
scroll to position [17, 0]
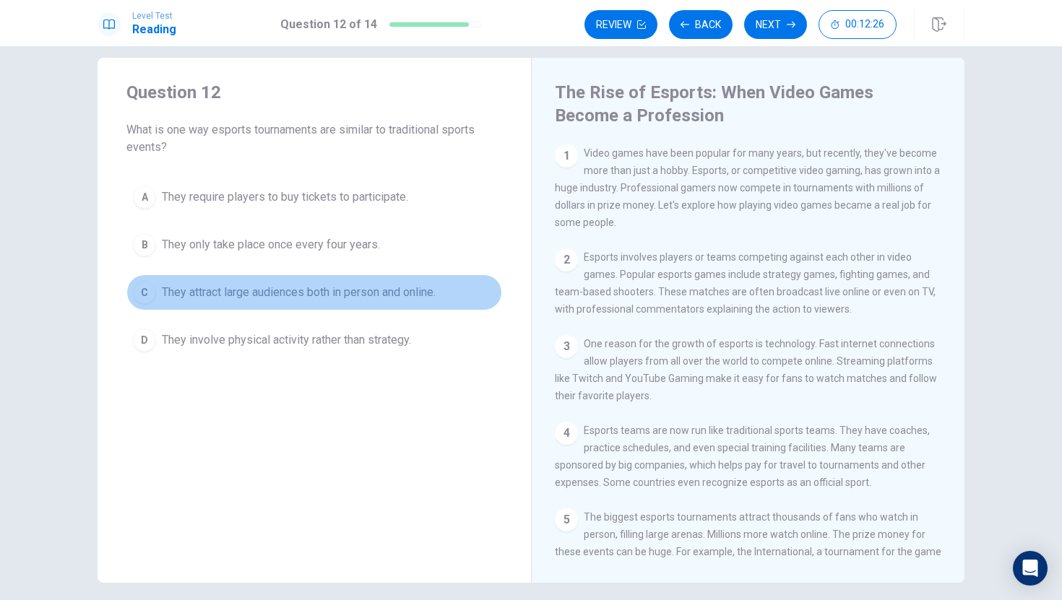
click at [325, 290] on span "They attract large audiences both in person and online." at bounding box center [299, 292] width 274 height 17
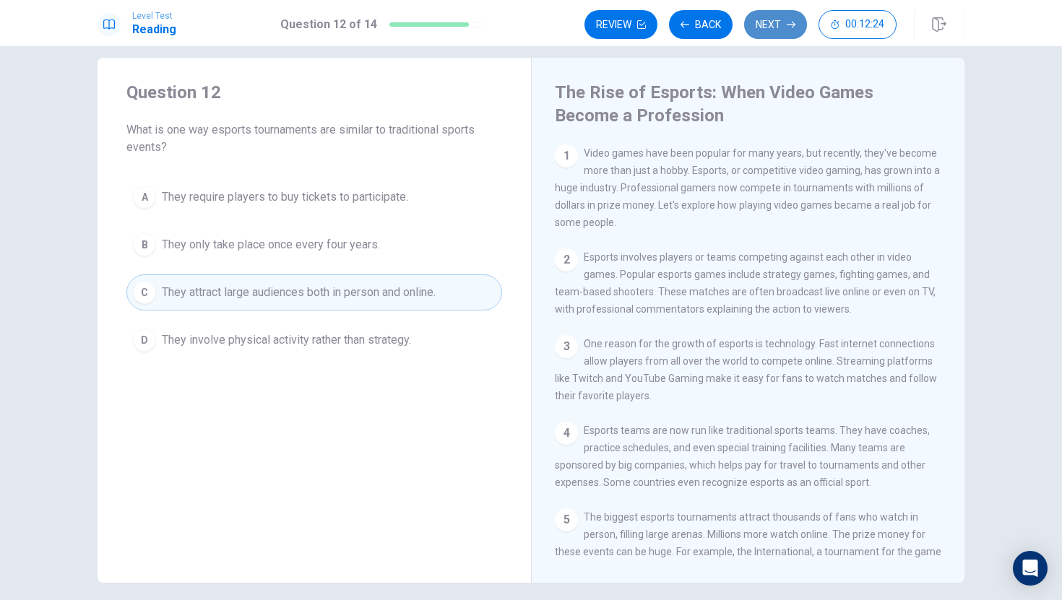
click at [798, 16] on button "Next" at bounding box center [775, 24] width 63 height 29
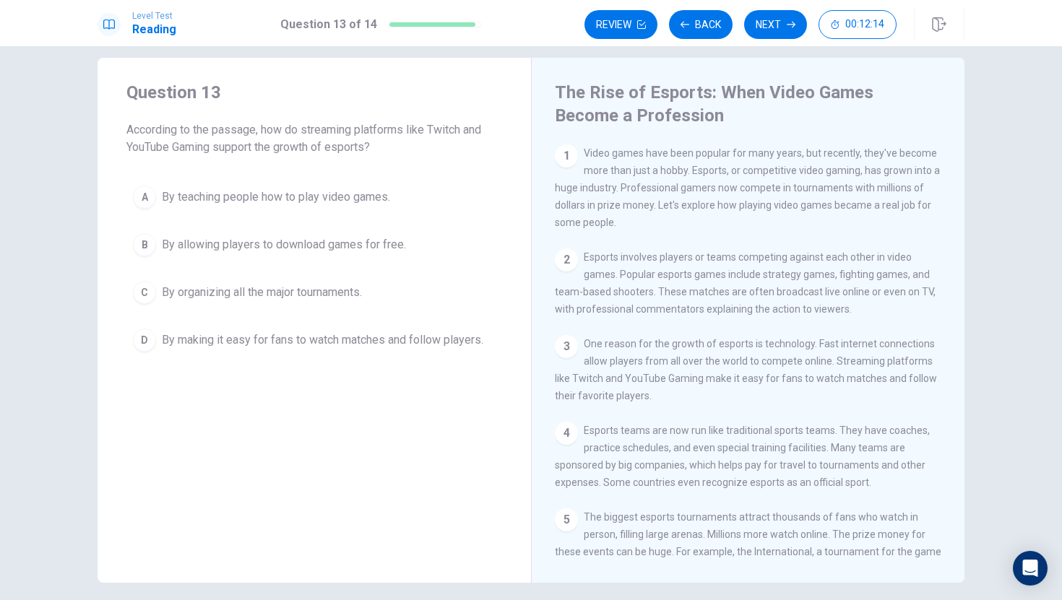
click at [307, 284] on span "By organizing all the major tournaments." at bounding box center [262, 292] width 200 height 17
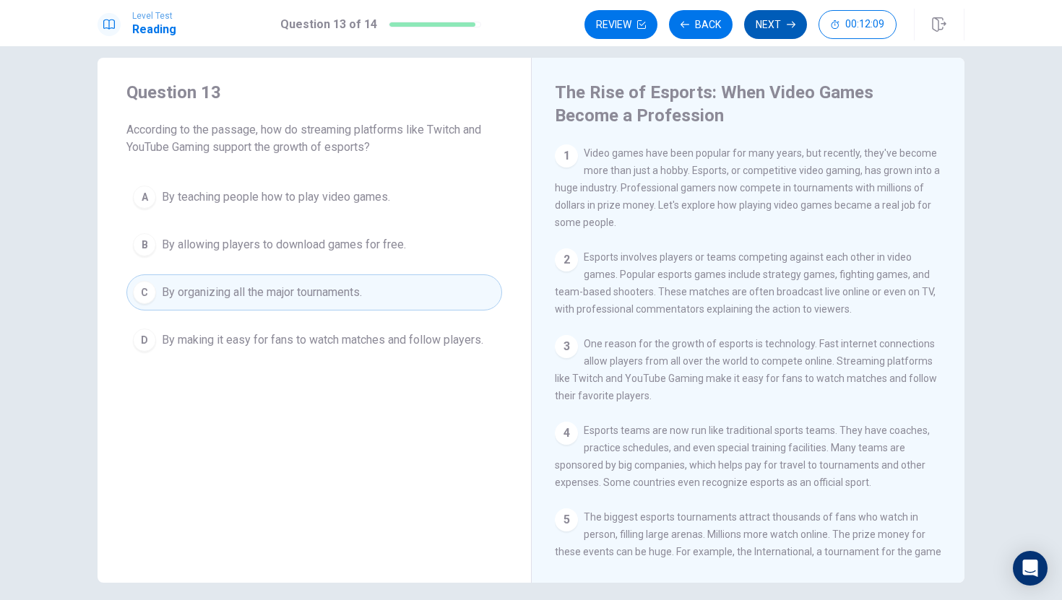
click at [784, 24] on button "Next" at bounding box center [775, 24] width 63 height 29
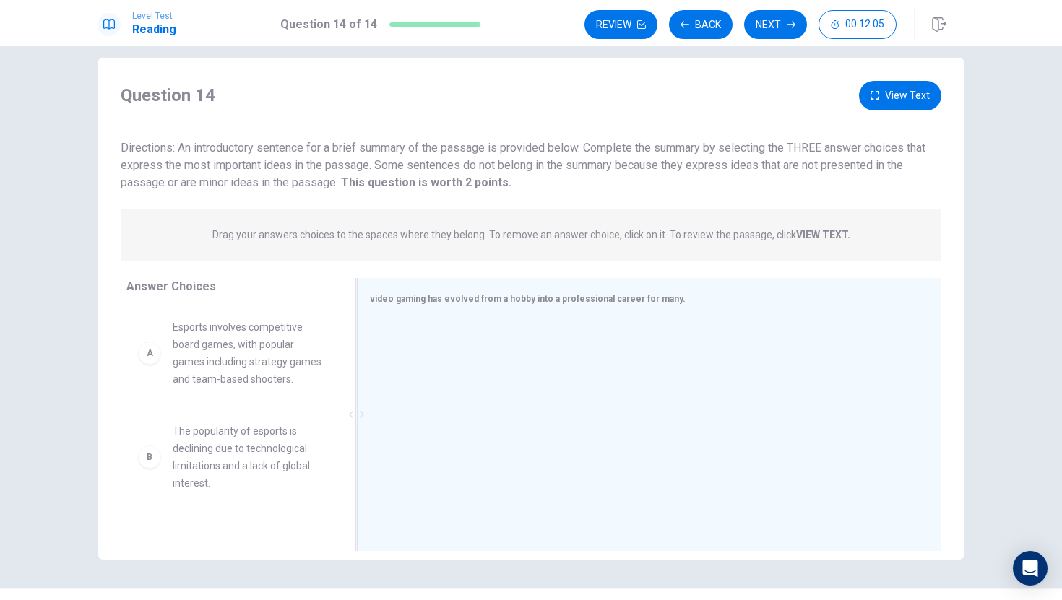
click at [375, 300] on span "video gaming has evolved from a hobby into a professional career for many." at bounding box center [528, 299] width 316 height 10
click at [406, 300] on span "video gaming has evolved from a hobby into a professional career for many." at bounding box center [528, 299] width 316 height 10
click at [276, 361] on span "Esports involves competitive board games, with popular games including strategy…" at bounding box center [248, 353] width 150 height 69
click at [277, 362] on span "Esports involves competitive board games, with popular games including strategy…" at bounding box center [248, 353] width 150 height 69
click at [274, 367] on span "Esports involves competitive board games, with popular games including strategy…" at bounding box center [248, 353] width 150 height 69
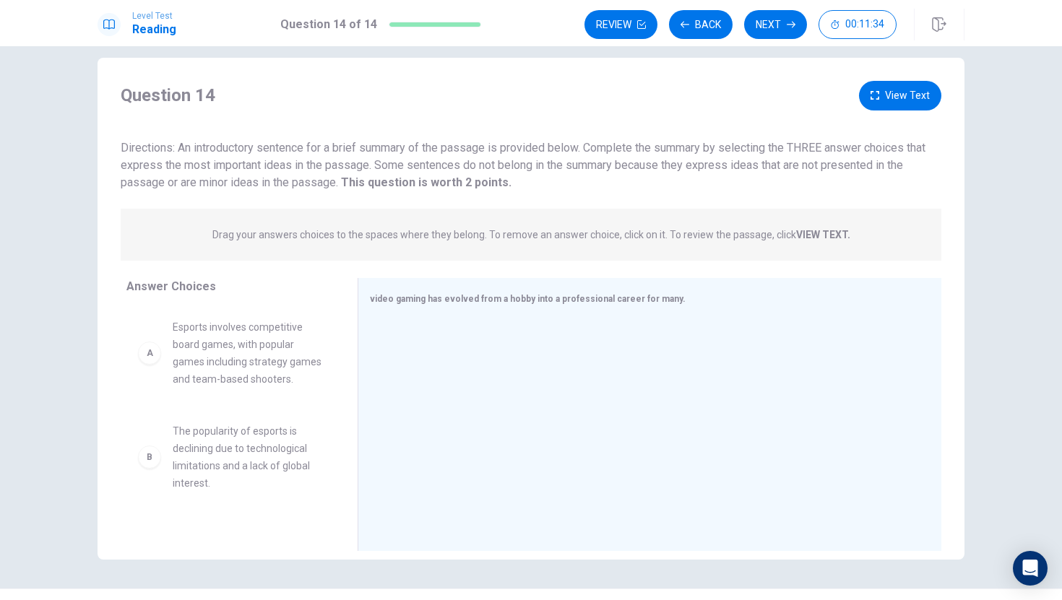
click at [137, 356] on div "A Esports involves competitive board games, with popular games including strate…" at bounding box center [230, 353] width 208 height 92
click at [155, 356] on div "A" at bounding box center [149, 353] width 23 height 23
click at [153, 355] on div "A" at bounding box center [149, 353] width 23 height 23
click at [230, 354] on span "Esports involves competitive board games, with popular games including strategy…" at bounding box center [248, 353] width 150 height 69
click at [428, 290] on div "video gaming has evolved from a hobby into a professional career for many." at bounding box center [641, 299] width 542 height 18
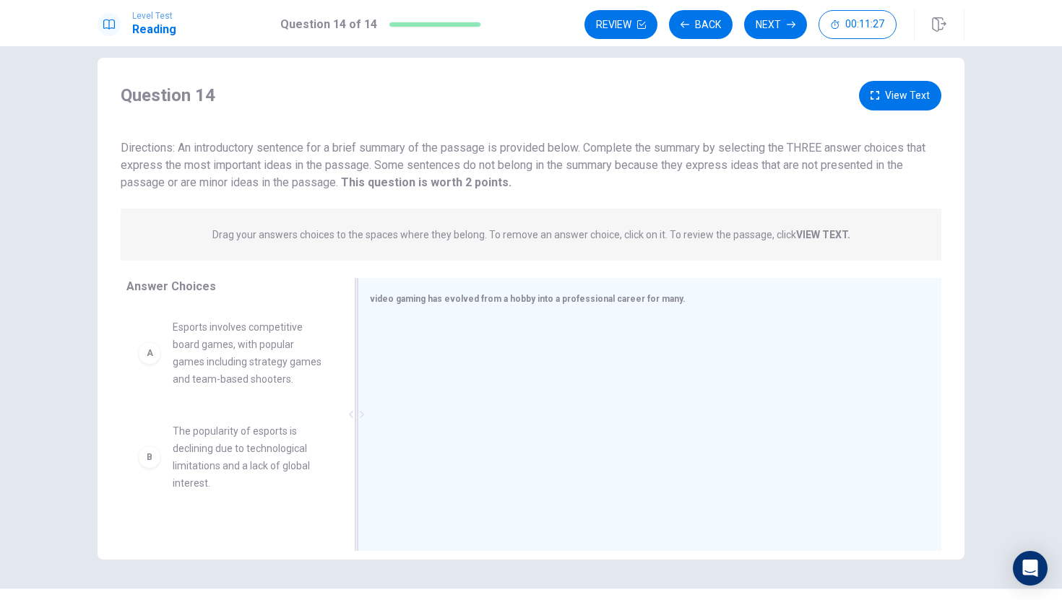
click at [413, 332] on div at bounding box center [644, 416] width 548 height 194
click at [412, 348] on div at bounding box center [644, 416] width 548 height 194
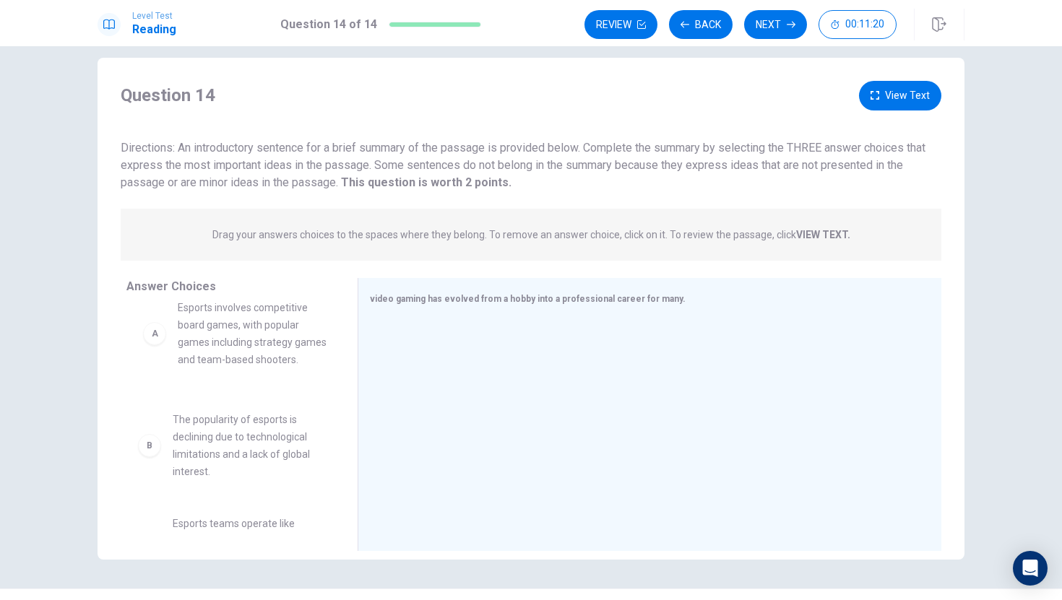
drag, startPoint x: 152, startPoint y: 358, endPoint x: 169, endPoint y: 352, distance: 17.6
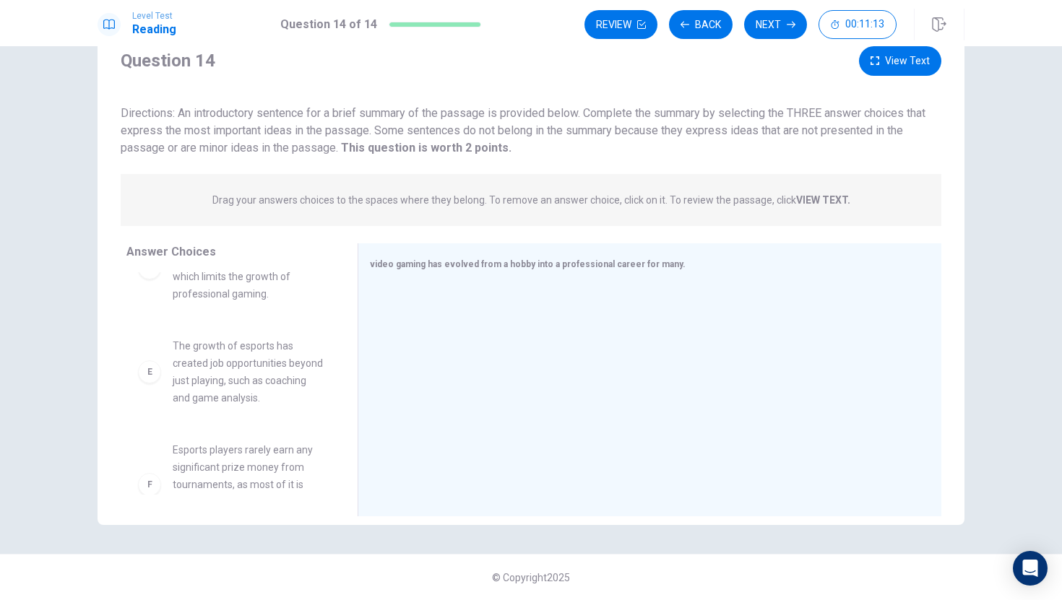
scroll to position [0, 0]
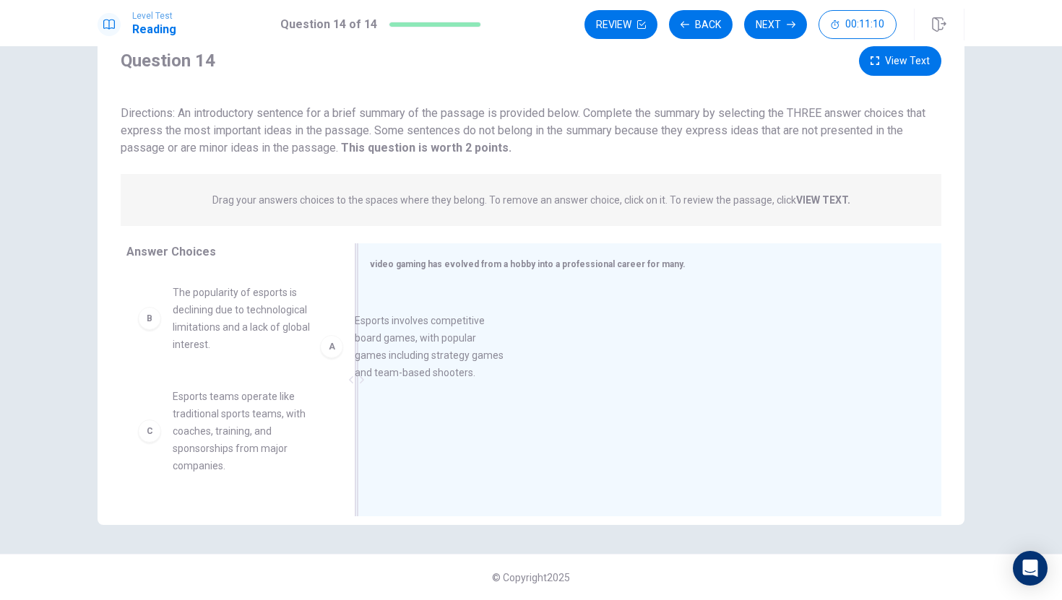
drag, startPoint x: 225, startPoint y: 353, endPoint x: 420, endPoint y: 375, distance: 195.5
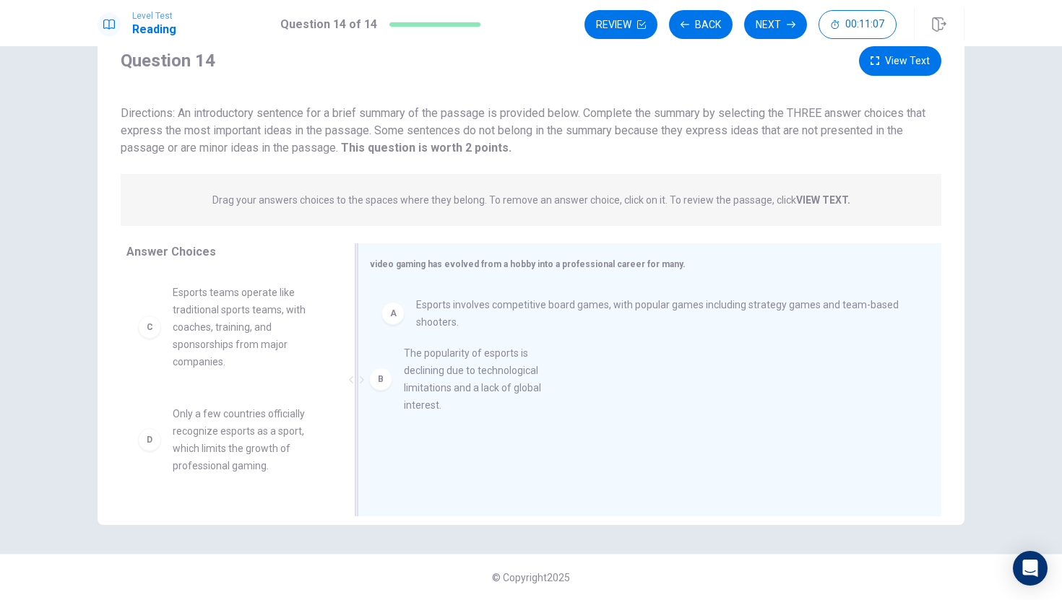
drag, startPoint x: 305, startPoint y: 332, endPoint x: 540, endPoint y: 392, distance: 243.1
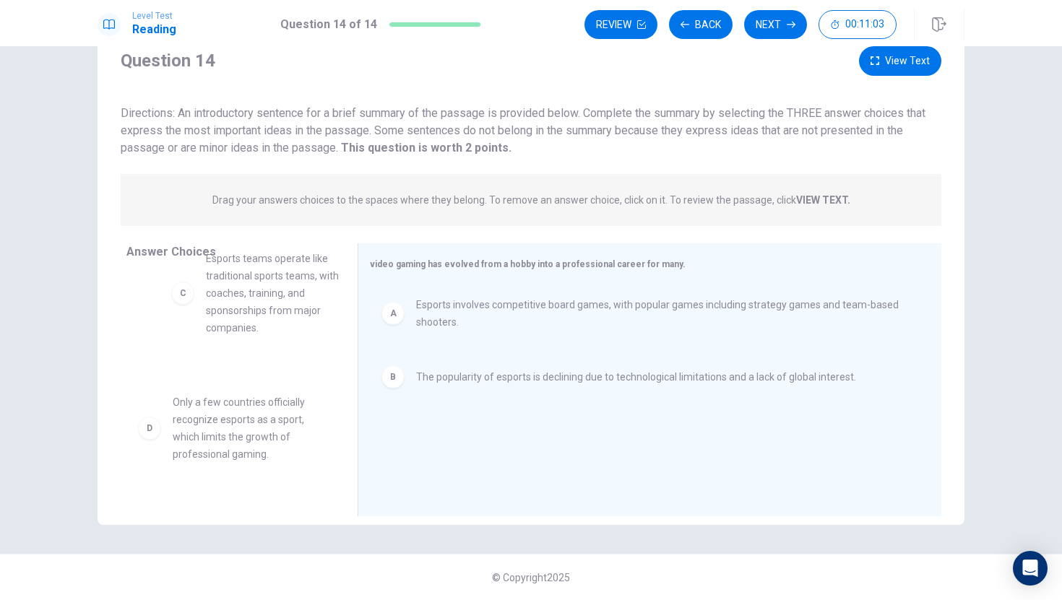
drag, startPoint x: 274, startPoint y: 320, endPoint x: 311, endPoint y: 286, distance: 50.1
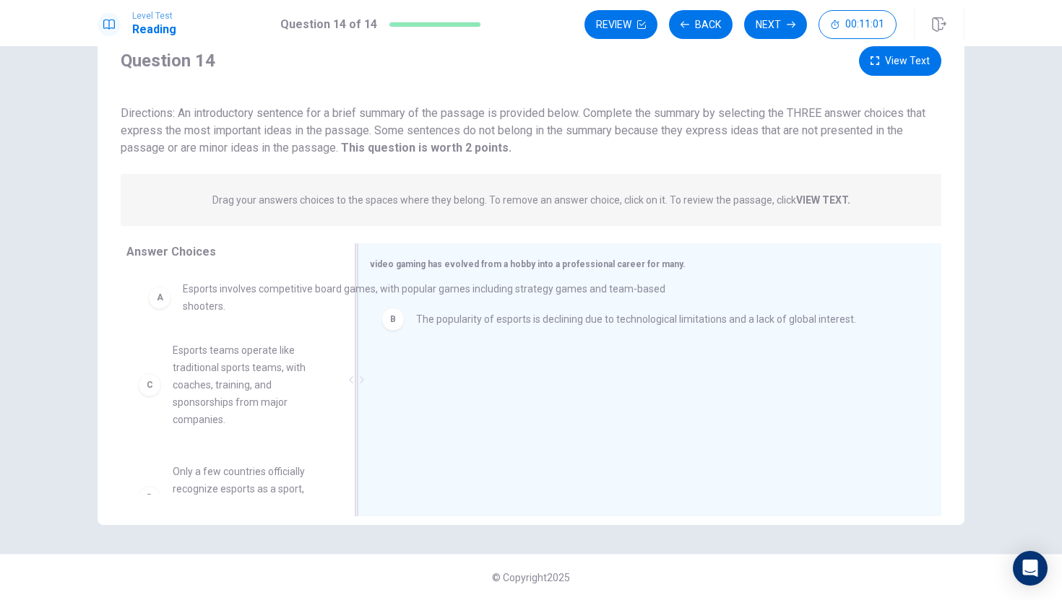
drag, startPoint x: 475, startPoint y: 316, endPoint x: 232, endPoint y: 300, distance: 243.2
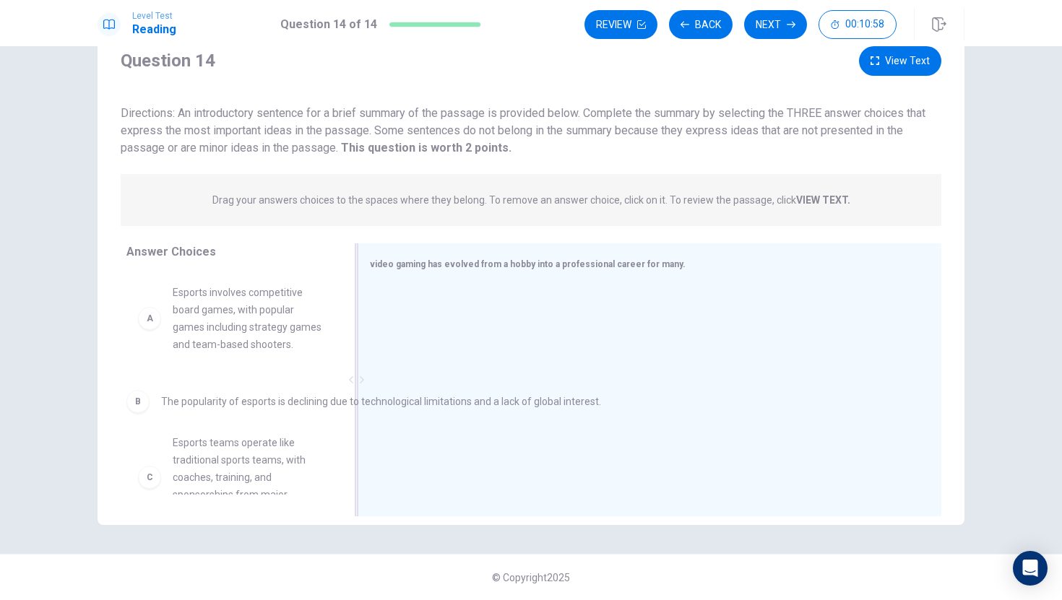
drag, startPoint x: 469, startPoint y: 319, endPoint x: 209, endPoint y: 413, distance: 275.8
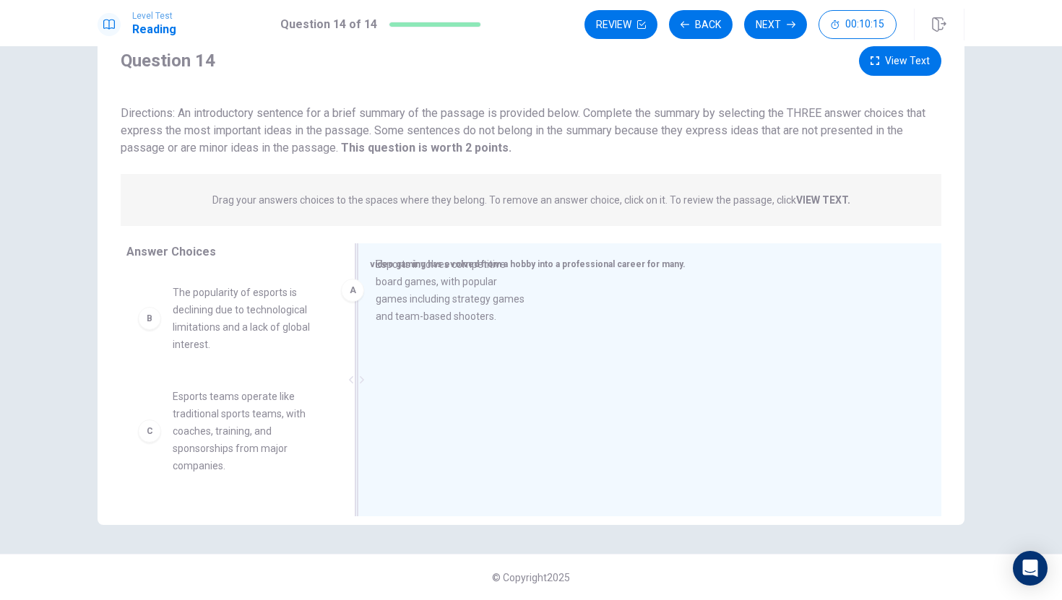
drag, startPoint x: 227, startPoint y: 345, endPoint x: 435, endPoint y: 321, distance: 209.4
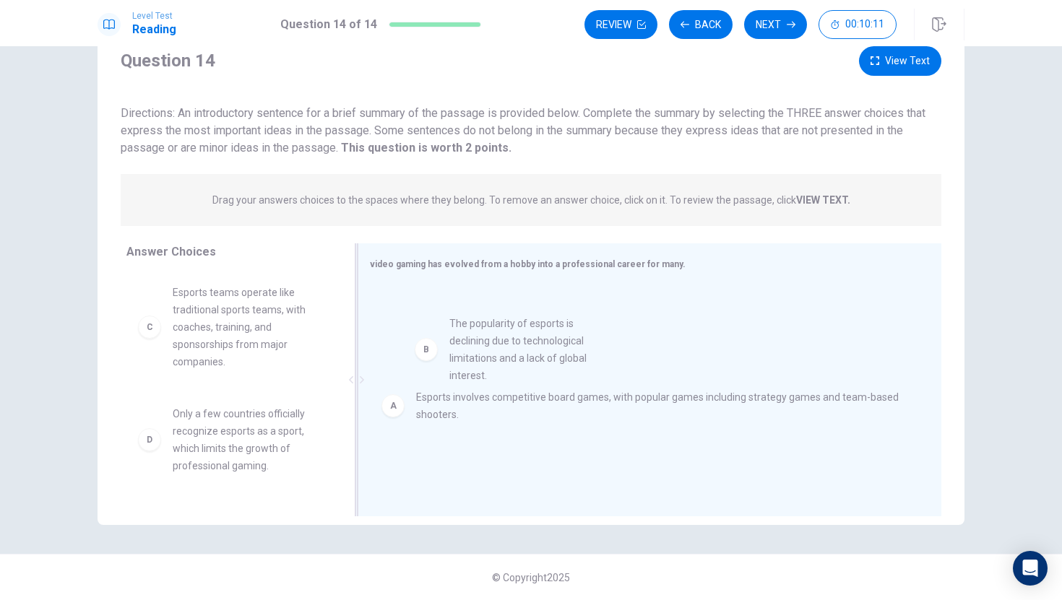
drag, startPoint x: 285, startPoint y: 326, endPoint x: 570, endPoint y: 358, distance: 286.2
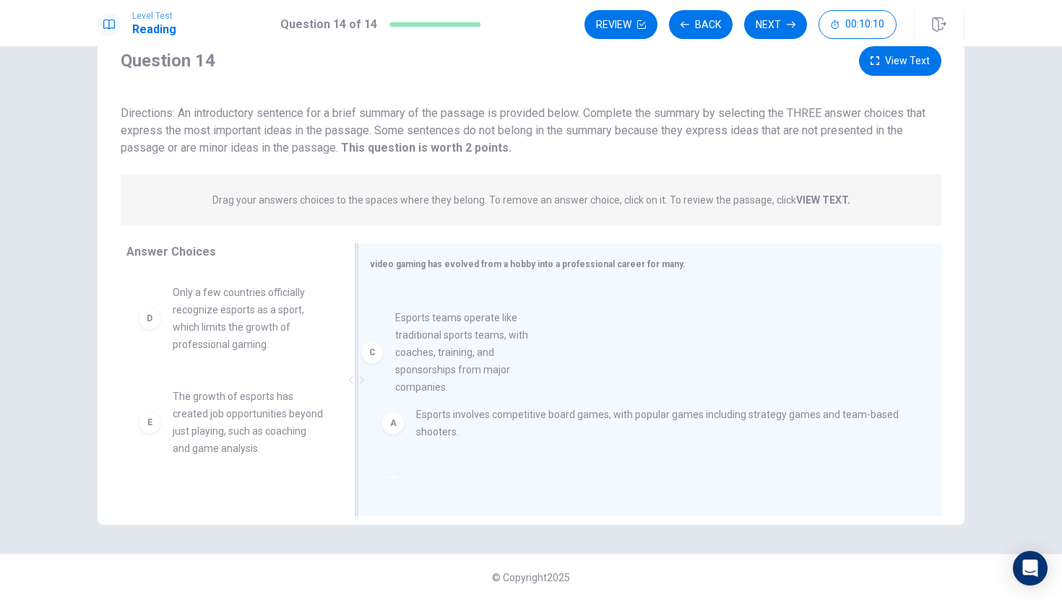
drag, startPoint x: 295, startPoint y: 329, endPoint x: 524, endPoint y: 354, distance: 230.3
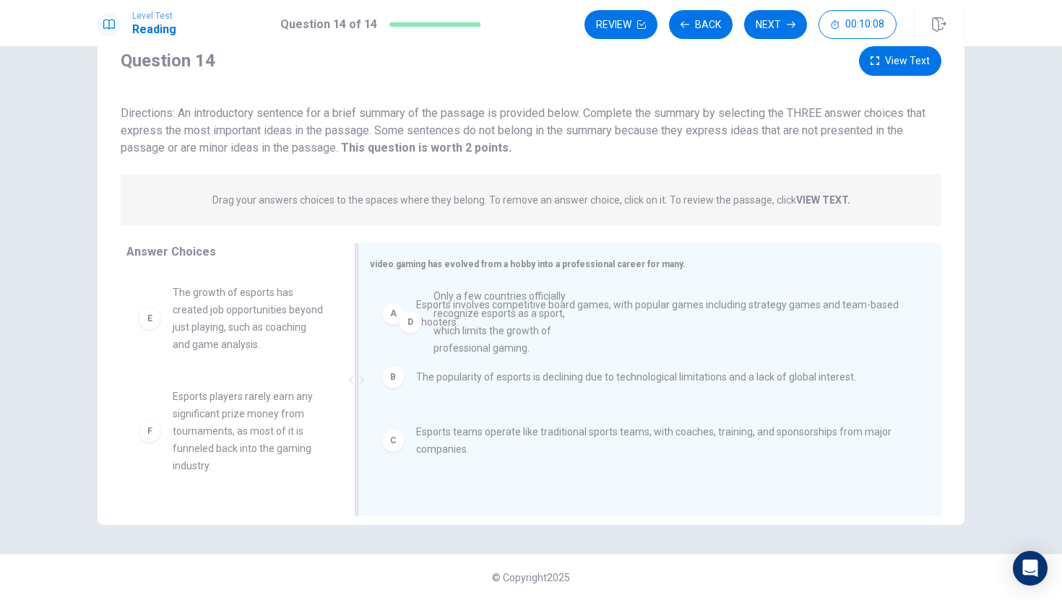
drag, startPoint x: 248, startPoint y: 328, endPoint x: 517, endPoint y: 332, distance: 269.4
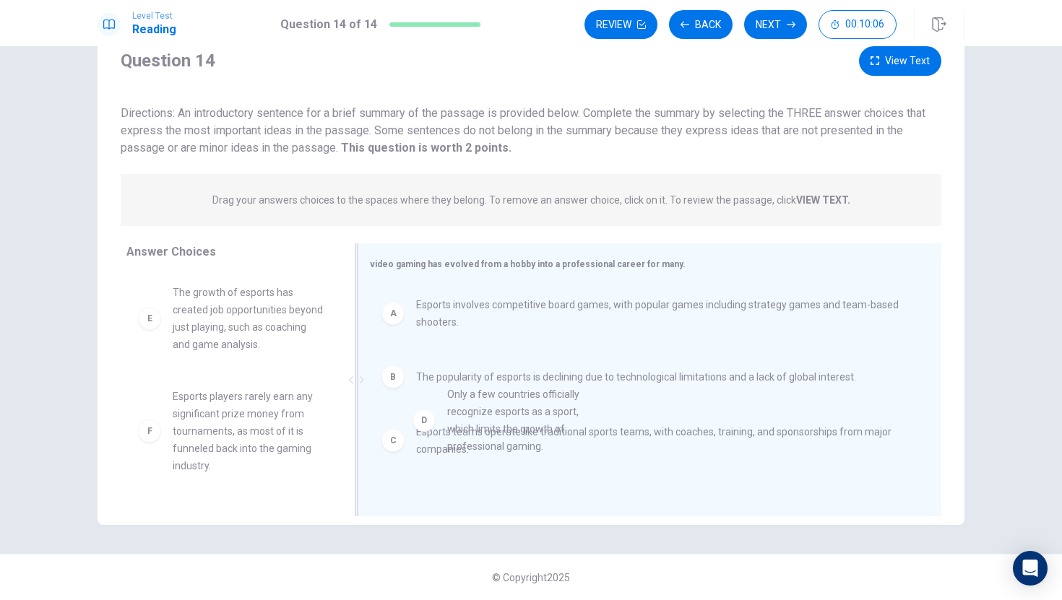
drag, startPoint x: 250, startPoint y: 320, endPoint x: 528, endPoint y: 422, distance: 296.1
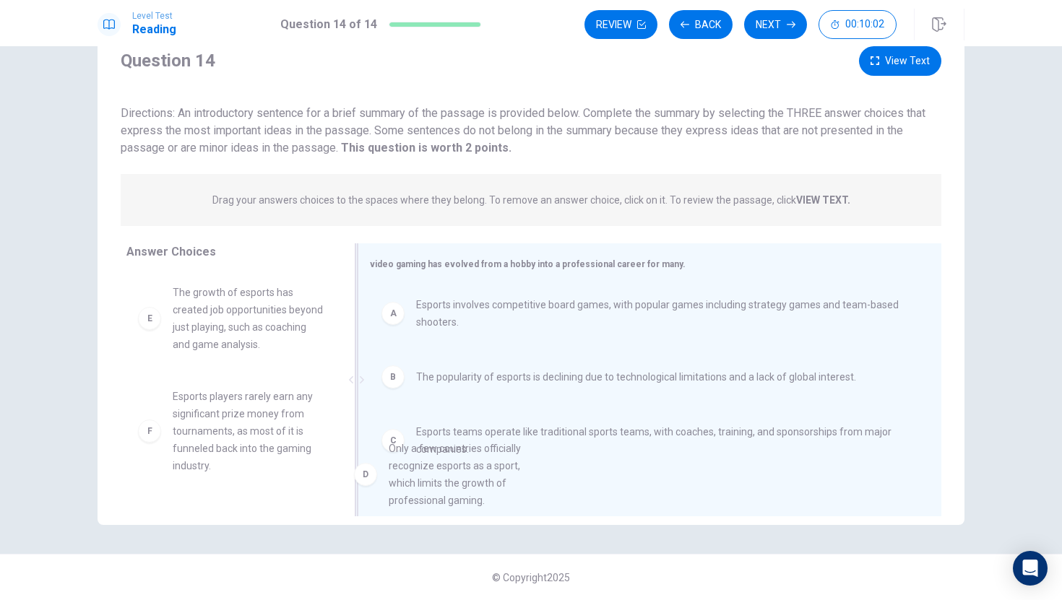
drag, startPoint x: 198, startPoint y: 305, endPoint x: 417, endPoint y: 461, distance: 269.3
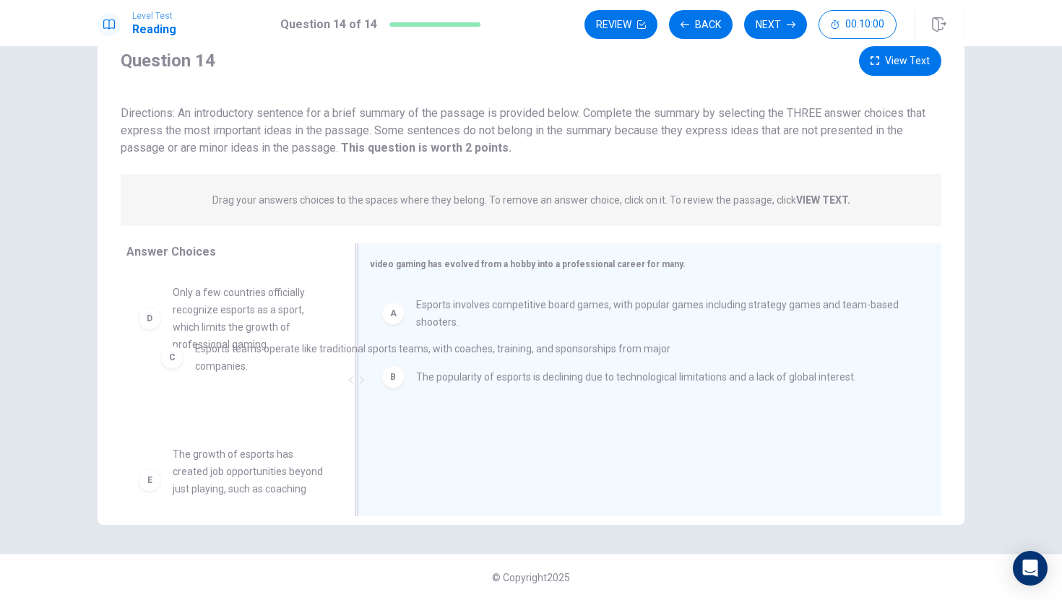
drag, startPoint x: 420, startPoint y: 454, endPoint x: 179, endPoint y: 371, distance: 254.7
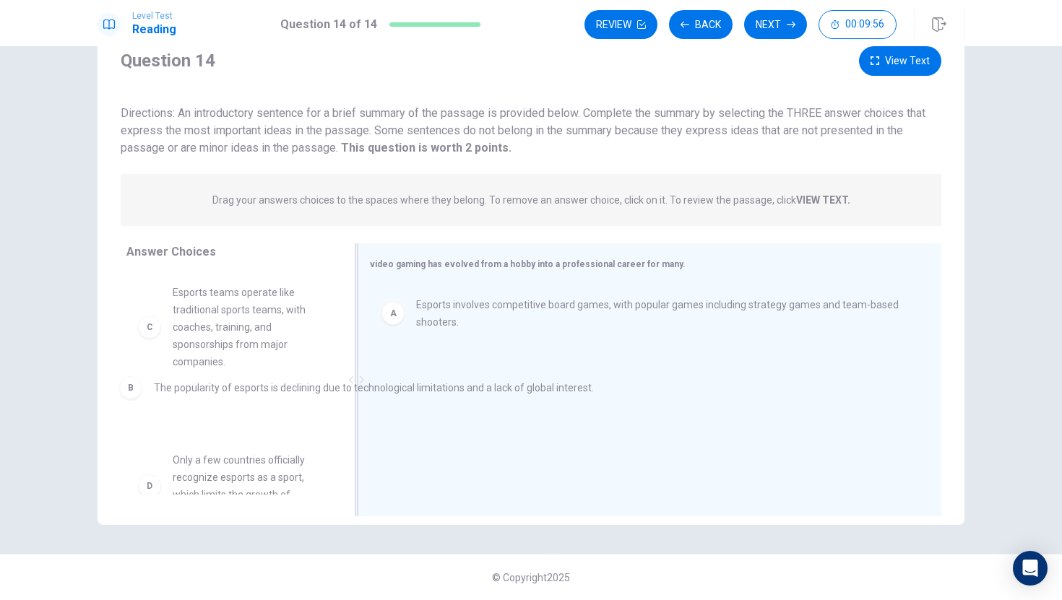
drag, startPoint x: 496, startPoint y: 394, endPoint x: 230, endPoint y: 401, distance: 265.9
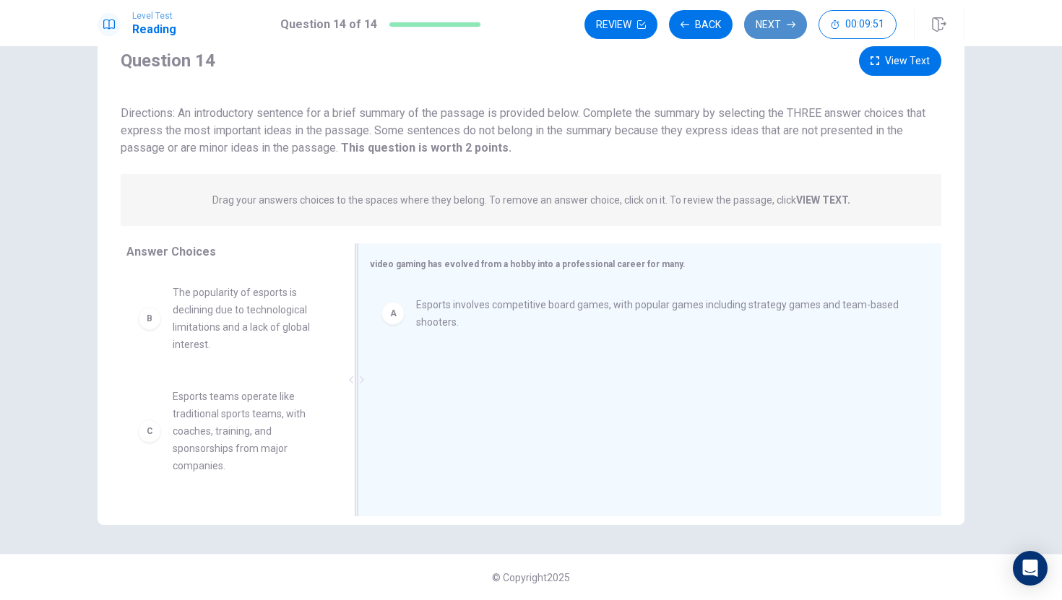
click at [774, 35] on button "Next" at bounding box center [775, 24] width 63 height 29
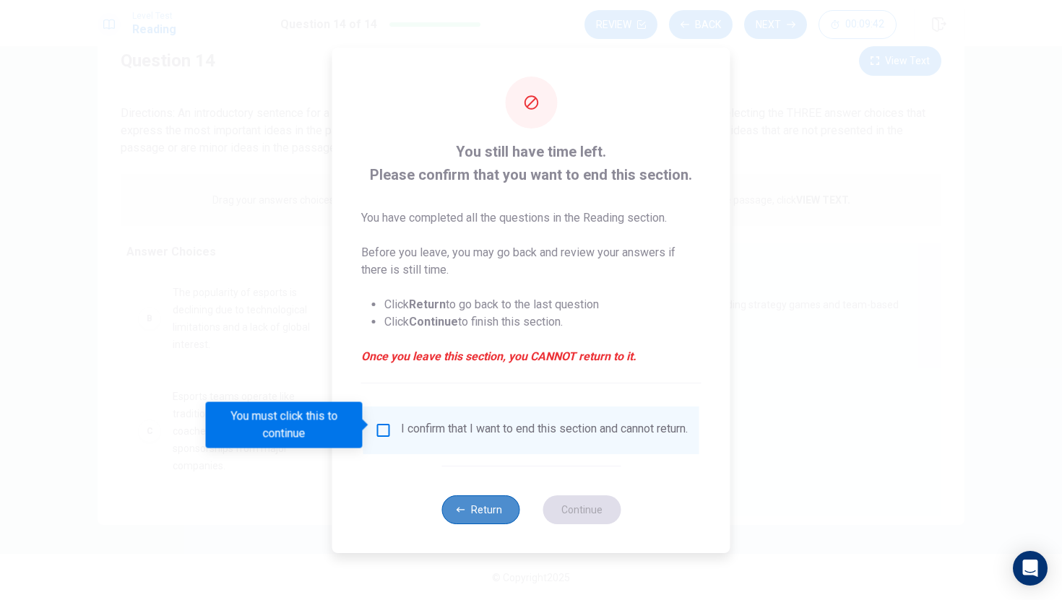
click at [479, 505] on button "Return" at bounding box center [480, 509] width 78 height 29
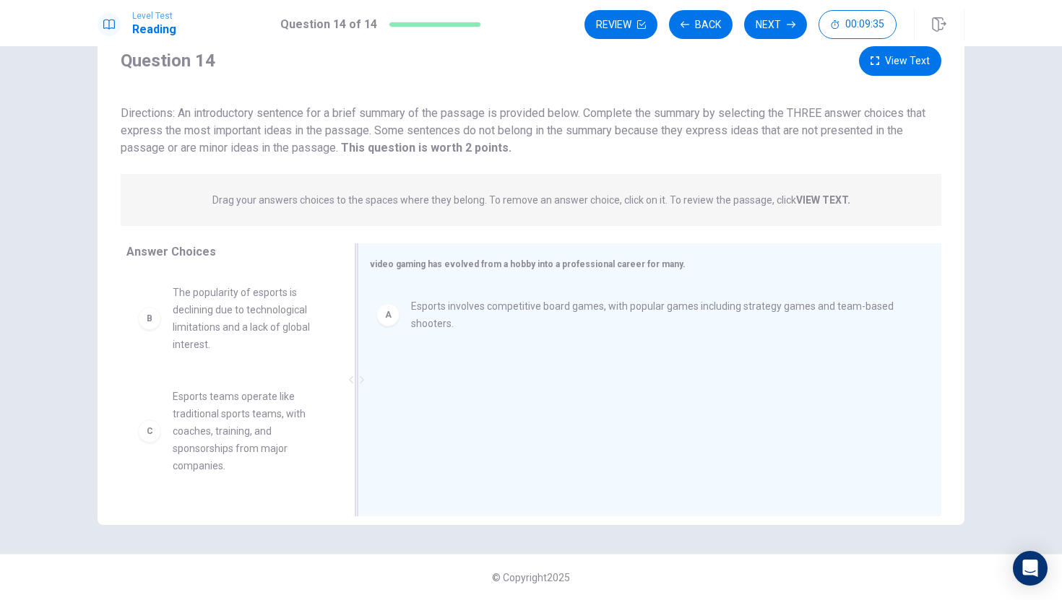
drag, startPoint x: 423, startPoint y: 319, endPoint x: 410, endPoint y: 321, distance: 12.4
click at [771, 28] on button "Next" at bounding box center [775, 24] width 63 height 29
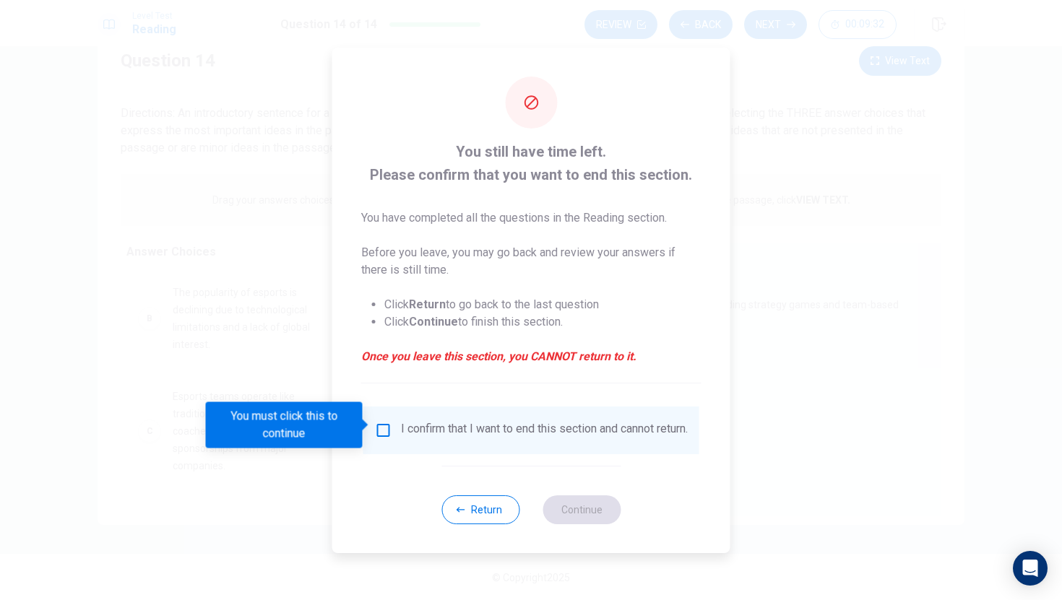
click at [378, 422] on input "You must click this to continue" at bounding box center [383, 430] width 17 height 17
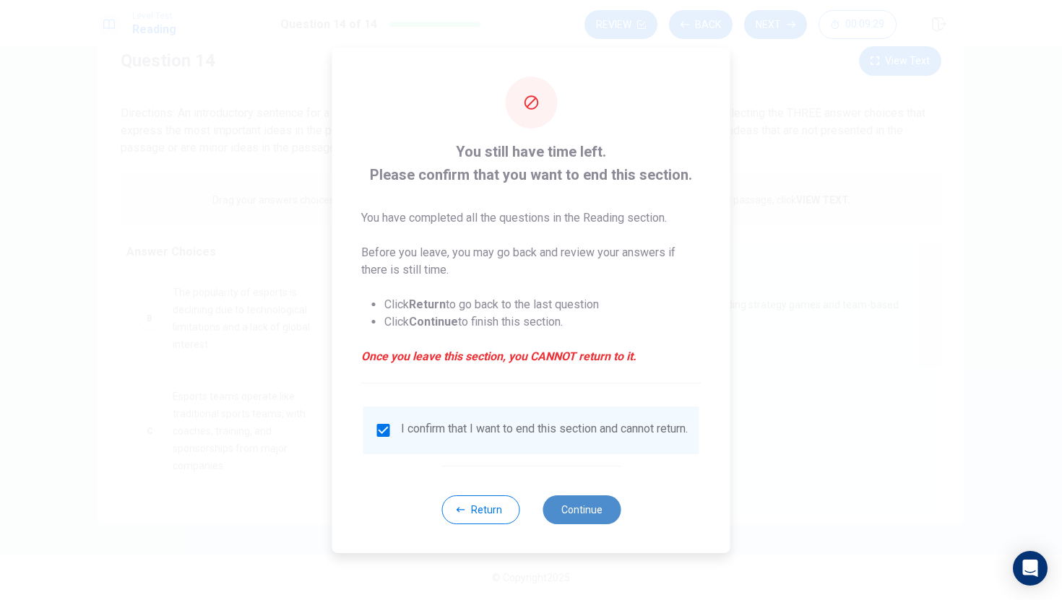
click at [571, 510] on button "Continue" at bounding box center [581, 509] width 78 height 29
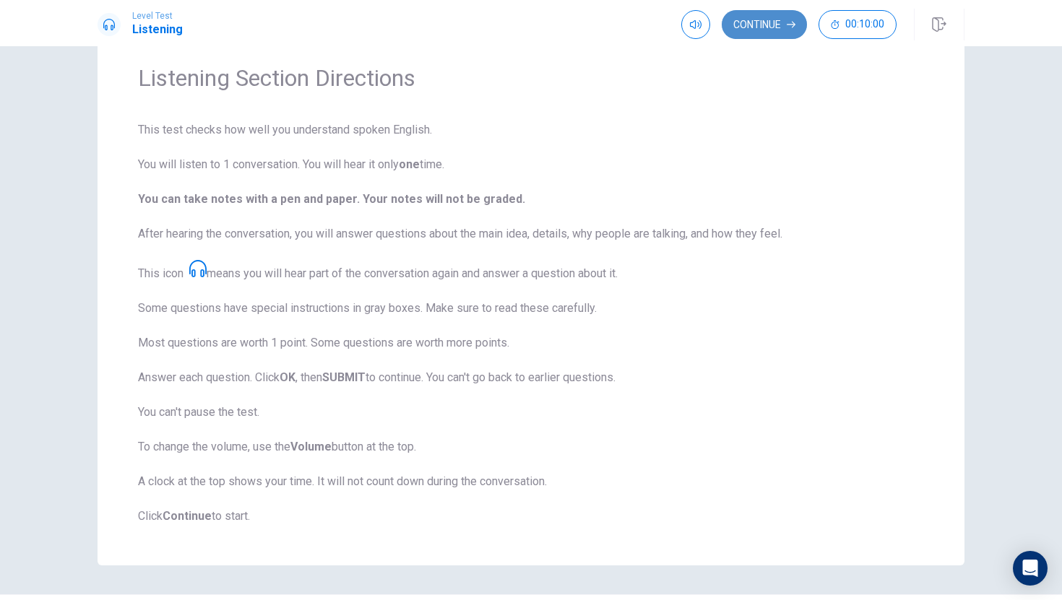
click at [771, 29] on button "Continue" at bounding box center [764, 24] width 85 height 29
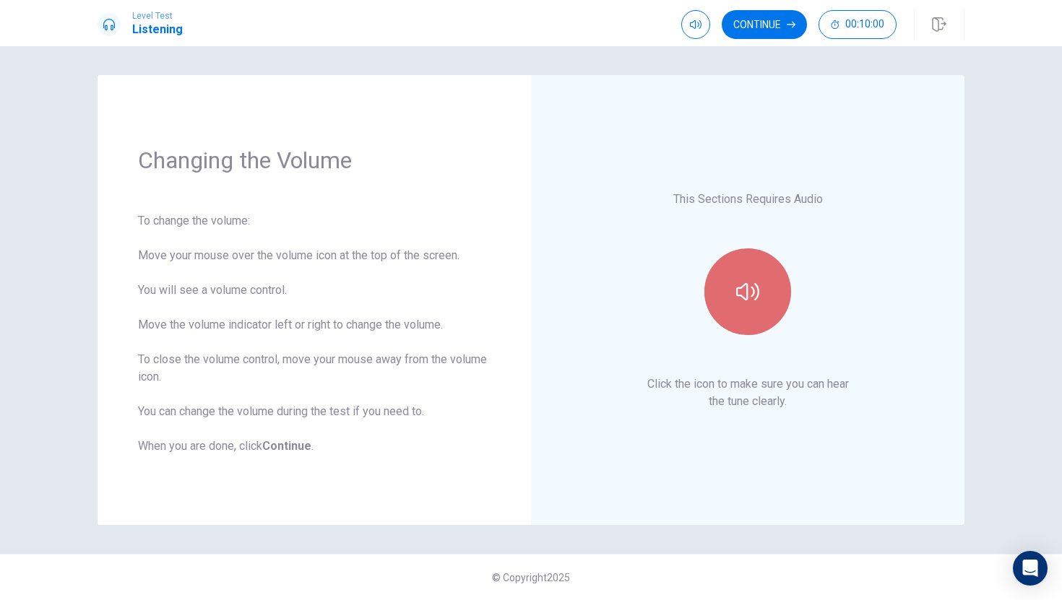
click at [740, 285] on icon "button" at bounding box center [747, 291] width 23 height 23
click at [798, 305] on div at bounding box center [748, 291] width 156 height 87
click at [750, 298] on icon "button" at bounding box center [747, 291] width 23 height 23
click at [983, 214] on div "Changing the Volume To change the volume: Move your mouse over the volume icon …" at bounding box center [530, 300] width 913 height 450
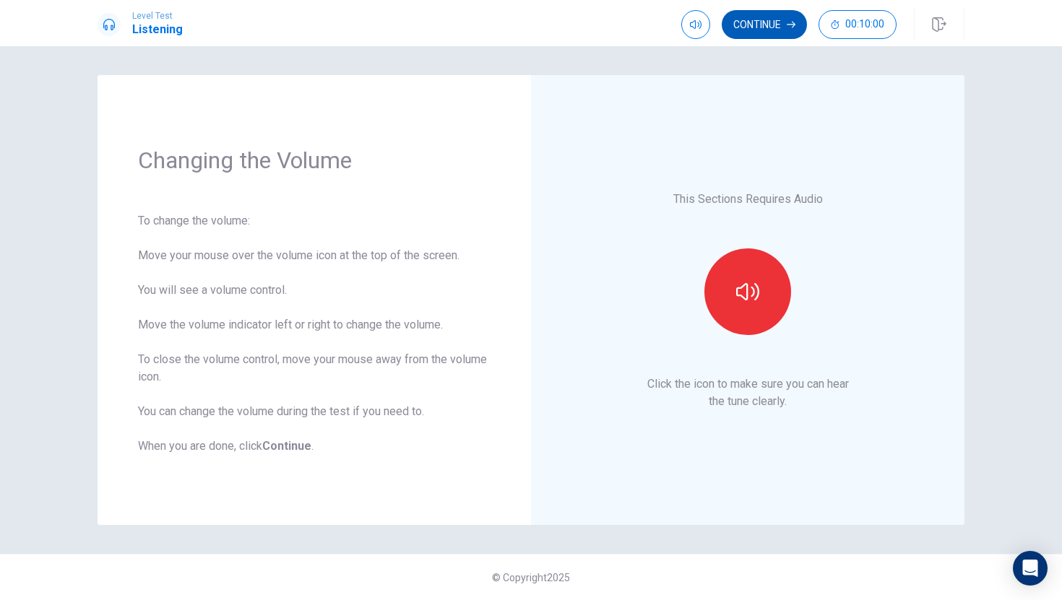
click at [789, 22] on icon "button" at bounding box center [791, 24] width 9 height 9
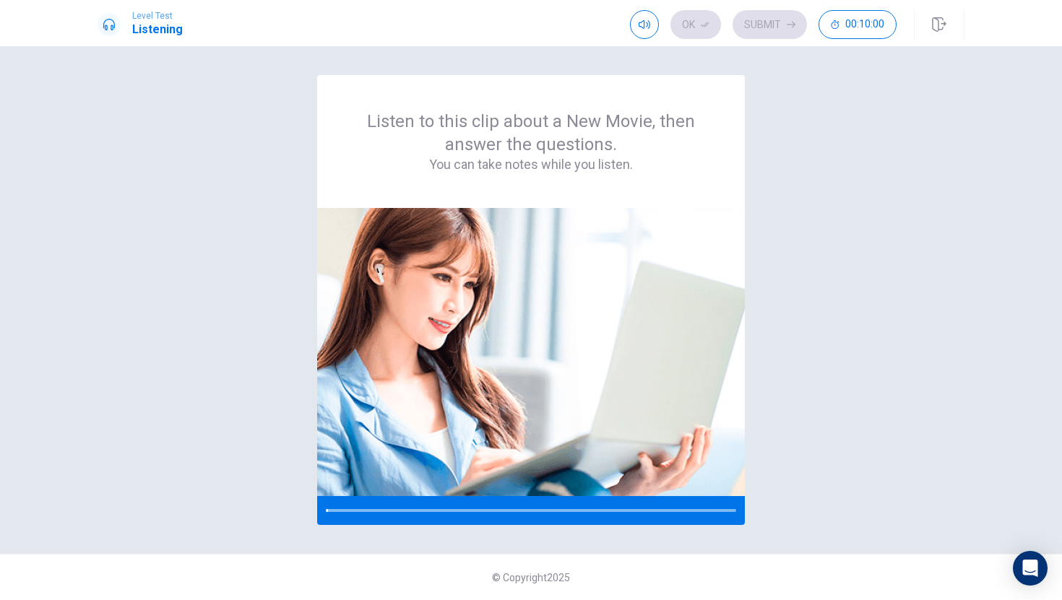
click at [790, 25] on div "Ok Submit 00:10:00" at bounding box center [763, 24] width 267 height 29
drag, startPoint x: 671, startPoint y: 49, endPoint x: 977, endPoint y: 233, distance: 357.3
click at [982, 233] on div "Listen to this clip about a New Movie, then answer the questions. You can take …" at bounding box center [531, 323] width 1062 height 554
click at [568, 227] on img at bounding box center [531, 352] width 428 height 288
drag, startPoint x: 332, startPoint y: 511, endPoint x: 290, endPoint y: 517, distance: 42.3
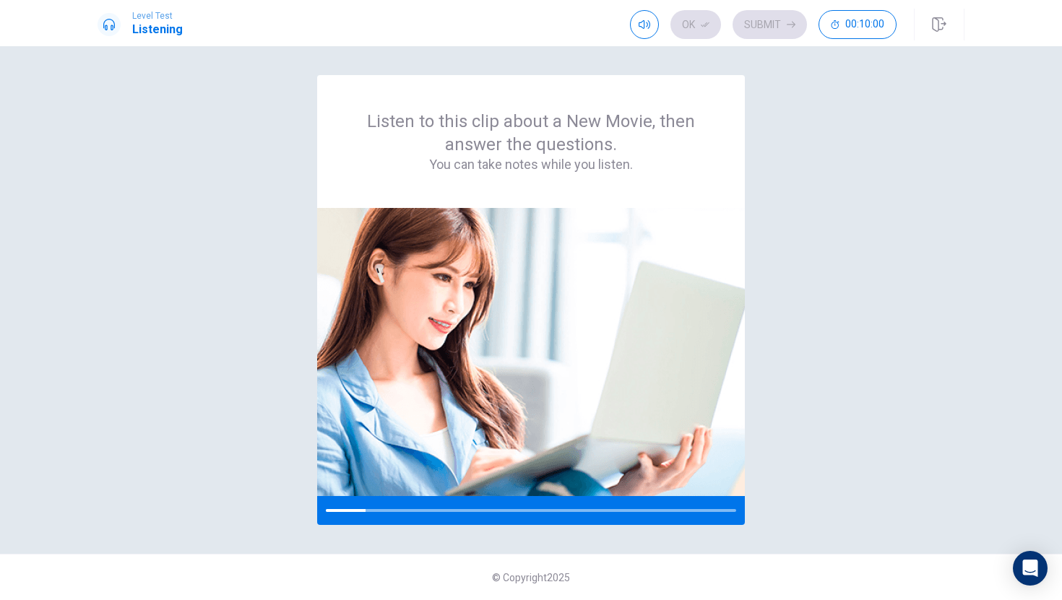
click at [290, 517] on div "Listen to this clip about a New Movie, then answer the questions. You can take …" at bounding box center [531, 300] width 867 height 450
drag, startPoint x: 451, startPoint y: 512, endPoint x: 560, endPoint y: 417, distance: 144.4
click at [556, 424] on div at bounding box center [531, 366] width 428 height 317
click at [625, 239] on img at bounding box center [531, 352] width 428 height 288
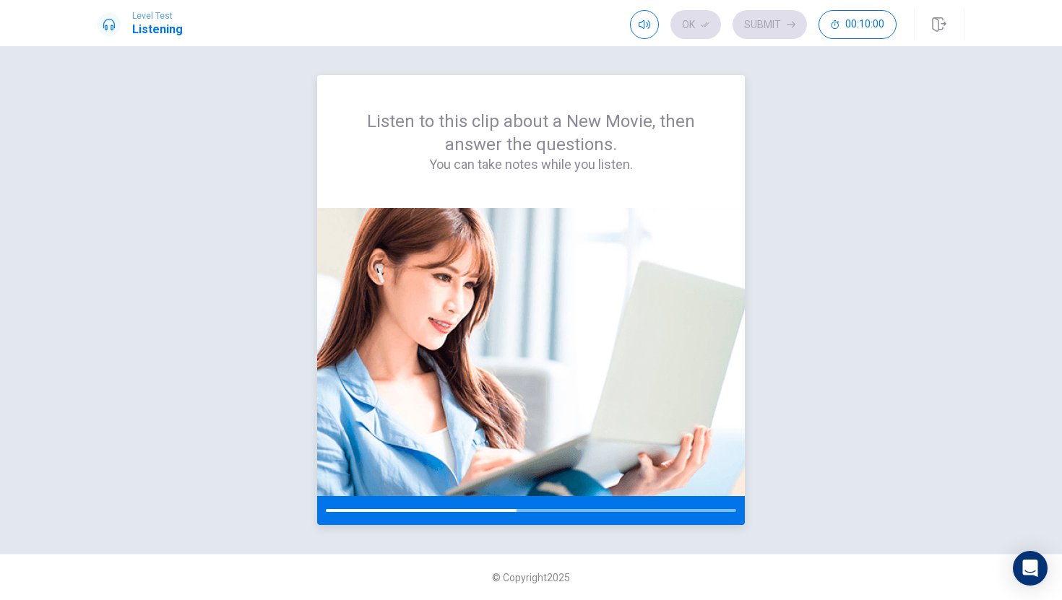
drag, startPoint x: 755, startPoint y: 241, endPoint x: 698, endPoint y: 226, distance: 58.2
click at [697, 230] on div "Listen to this clip about a New Movie, then answer the questions. You can take …" at bounding box center [531, 300] width 867 height 450
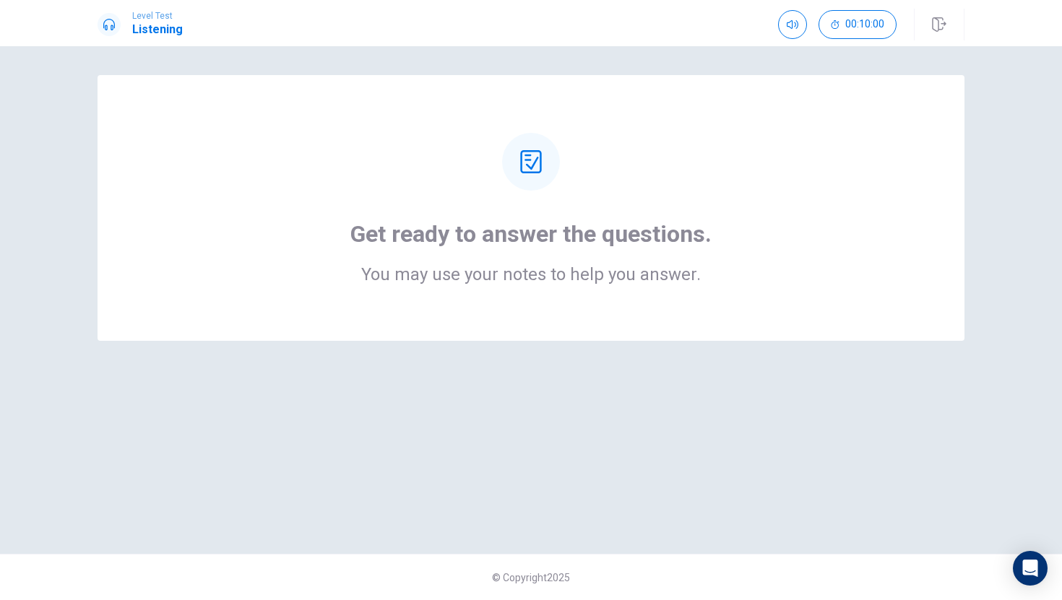
click at [538, 159] on icon at bounding box center [530, 161] width 23 height 23
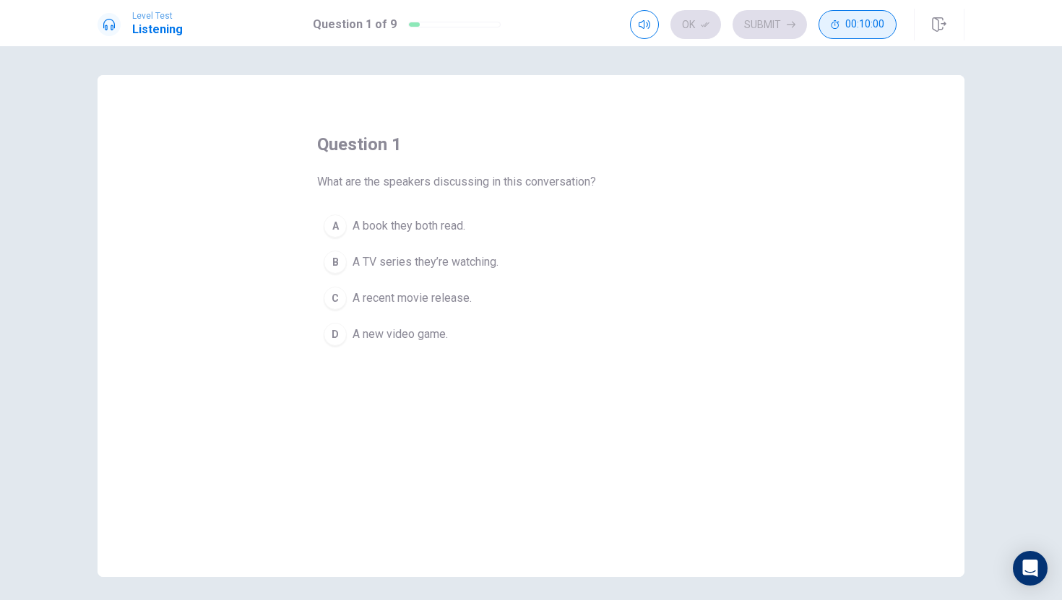
click at [832, 25] on icon "button" at bounding box center [835, 24] width 9 height 9
click at [875, 18] on button "button" at bounding box center [881, 24] width 29 height 29
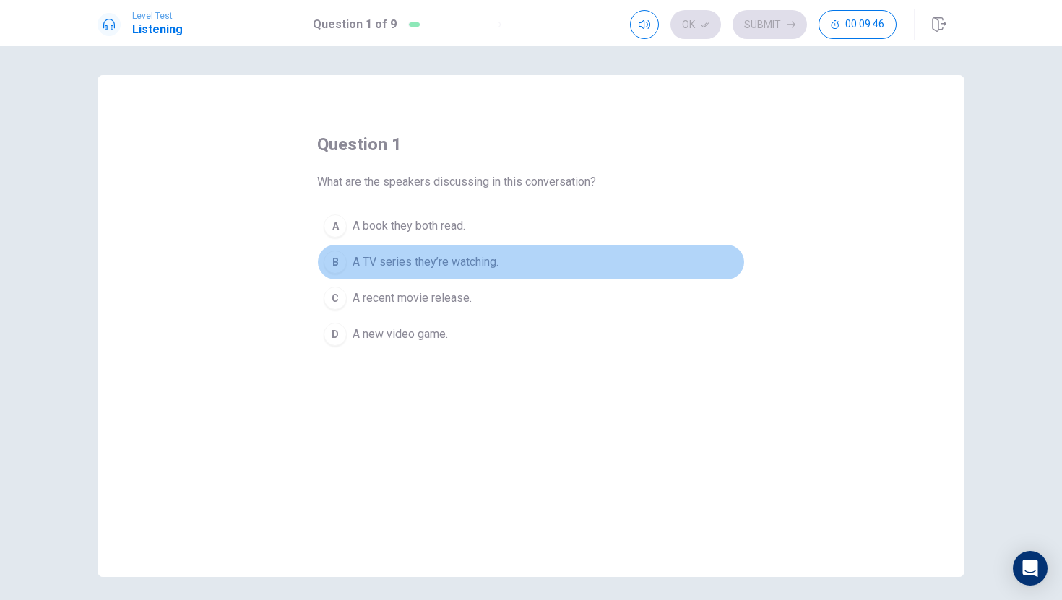
click at [418, 261] on span "A TV series they’re watching." at bounding box center [425, 262] width 146 height 17
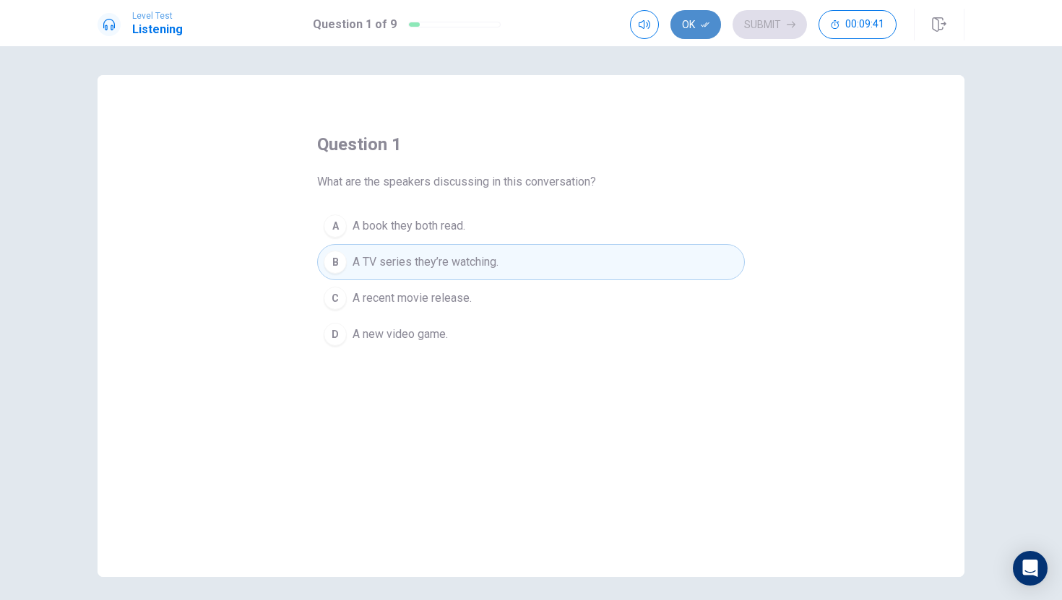
click at [698, 22] on button "Ok" at bounding box center [695, 24] width 51 height 29
click at [754, 24] on button "Submit" at bounding box center [769, 24] width 74 height 29
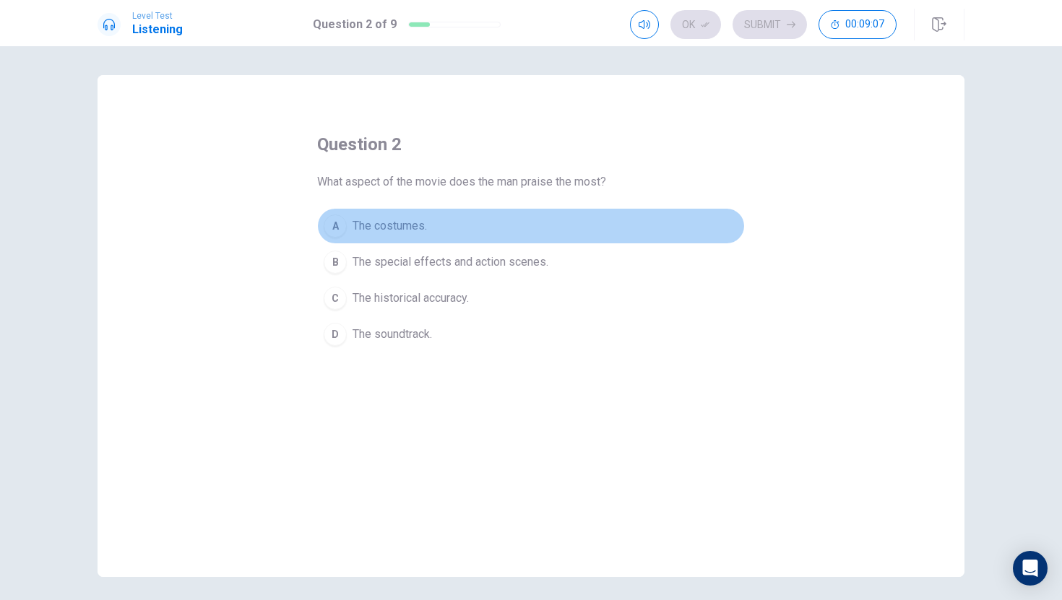
click at [404, 237] on button "A The costumes." at bounding box center [531, 226] width 428 height 36
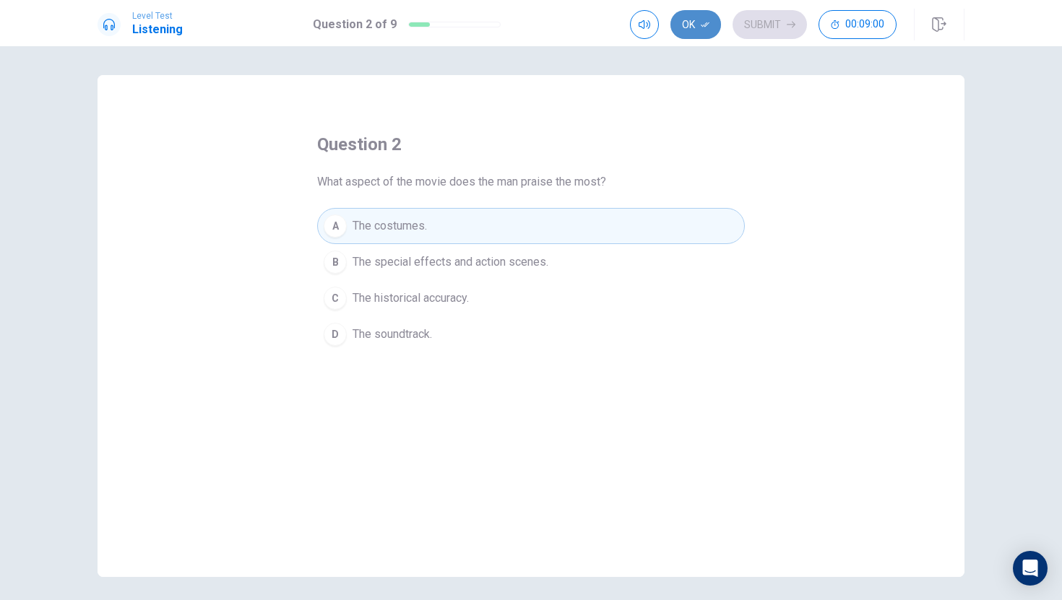
click at [690, 14] on button "Ok" at bounding box center [695, 24] width 51 height 29
click at [776, 25] on button "Submit" at bounding box center [769, 24] width 74 height 29
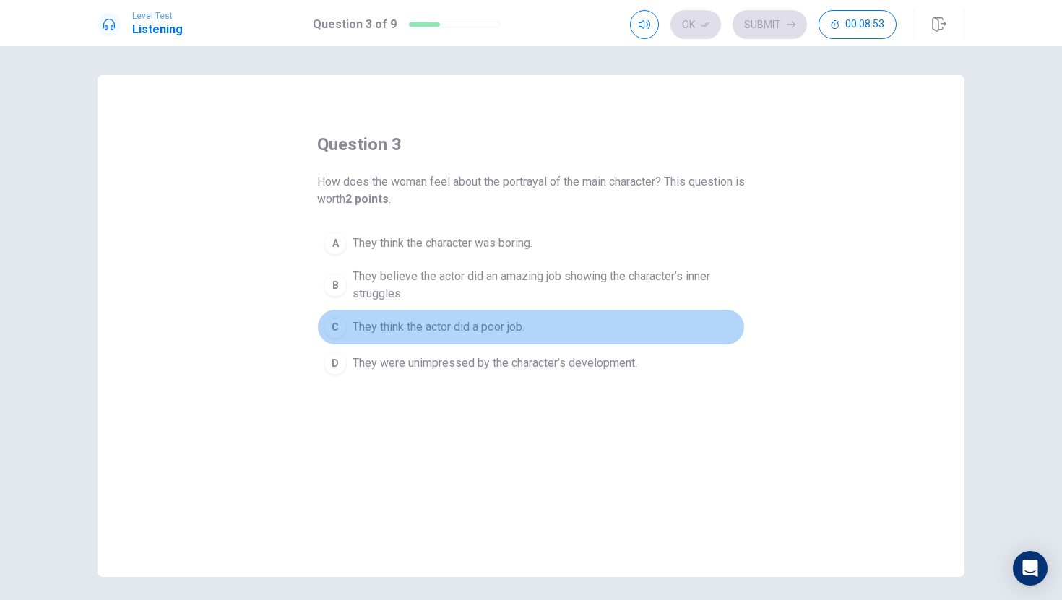
click at [393, 324] on span "They think the actor did a poor job." at bounding box center [438, 327] width 172 height 17
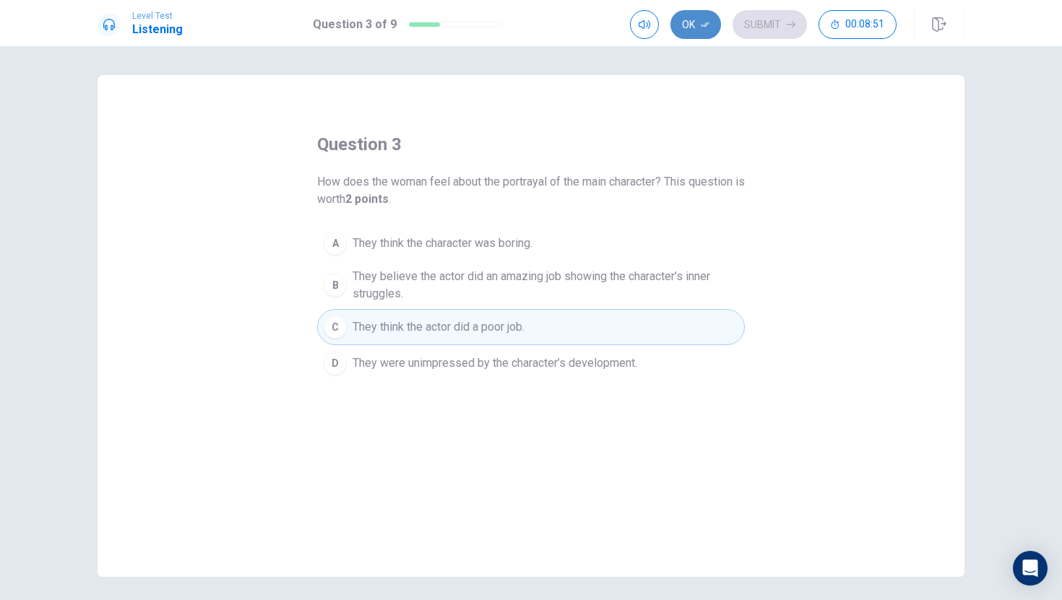
click at [690, 24] on button "Ok" at bounding box center [695, 24] width 51 height 29
click at [777, 11] on button "Submit" at bounding box center [769, 24] width 74 height 29
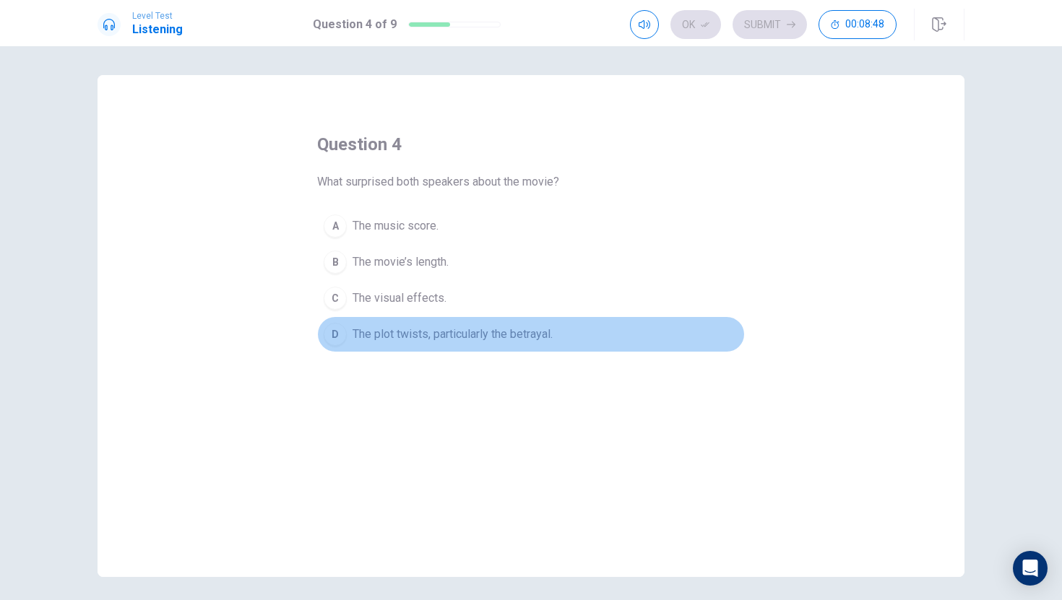
click at [387, 329] on span "The plot twists, particularly the betrayal." at bounding box center [452, 334] width 200 height 17
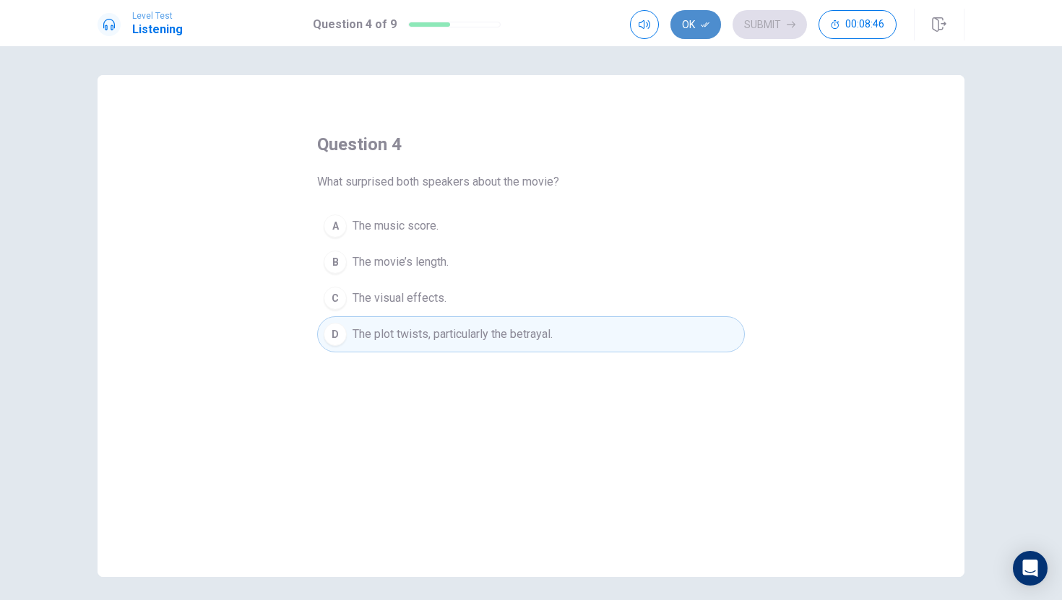
click at [709, 22] on icon "button" at bounding box center [705, 24] width 9 height 9
click at [743, 27] on button "Submit" at bounding box center [769, 24] width 74 height 29
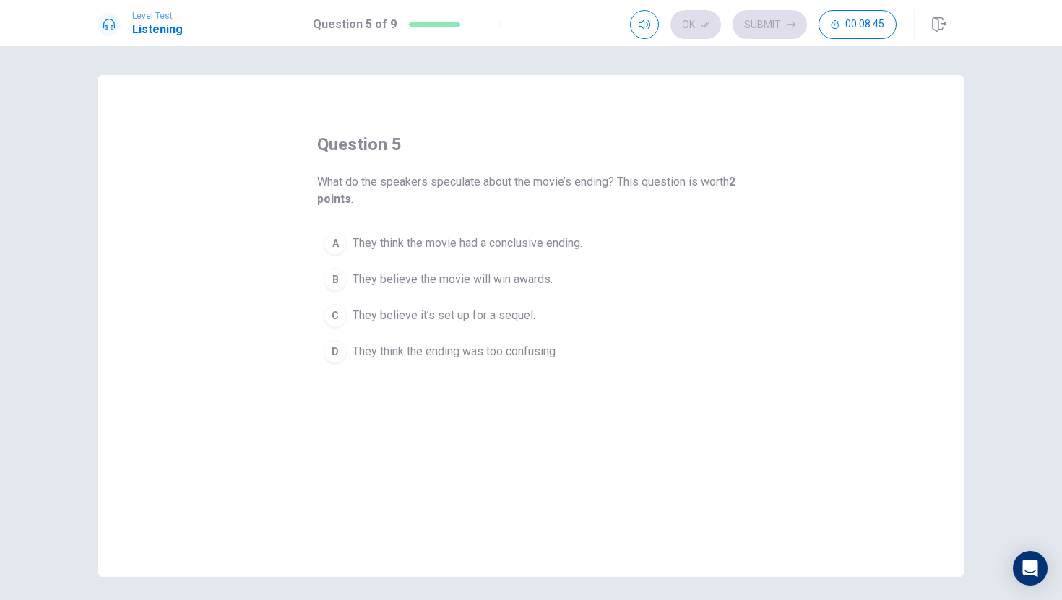
click at [454, 275] on span "They believe the movie will win awards." at bounding box center [452, 279] width 200 height 17
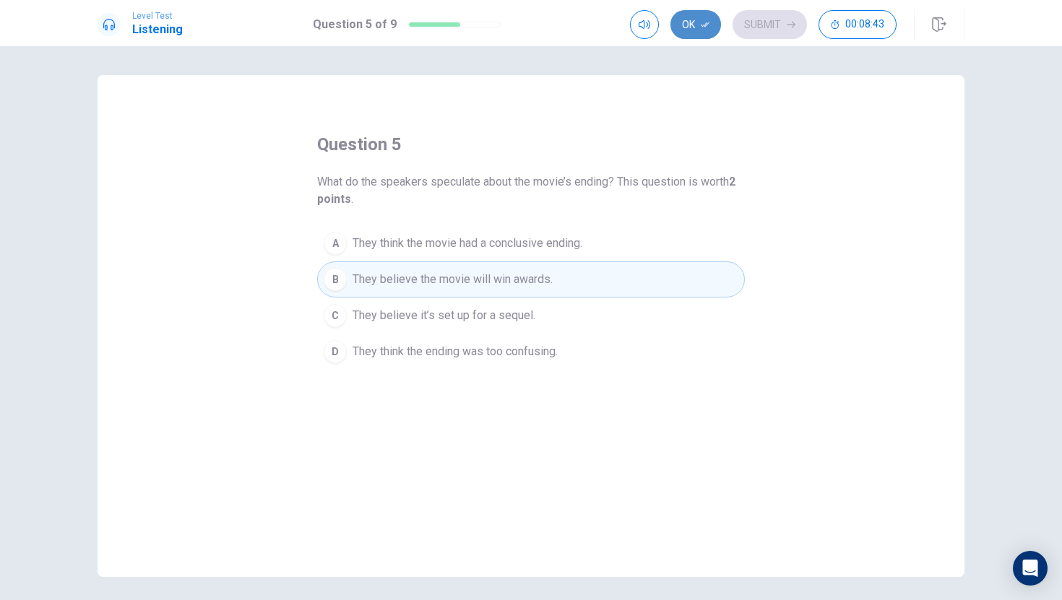
click at [715, 22] on button "Ok" at bounding box center [695, 24] width 51 height 29
click at [735, 15] on div "Ok Submit 00:08:42" at bounding box center [763, 24] width 267 height 29
click at [789, 16] on button "Submit" at bounding box center [769, 24] width 74 height 29
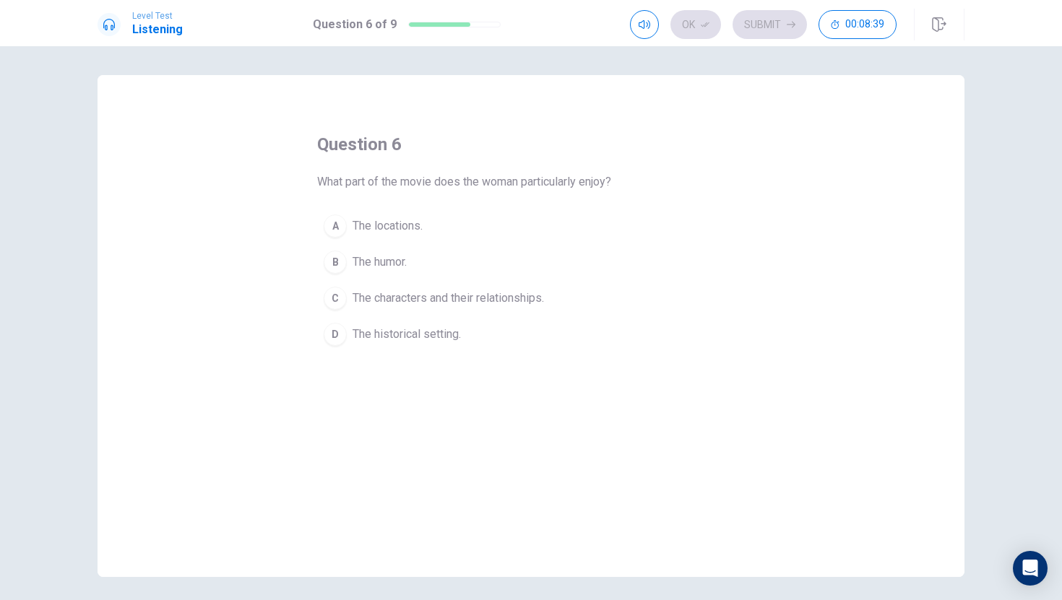
click at [543, 235] on button "A The locations." at bounding box center [531, 226] width 428 height 36
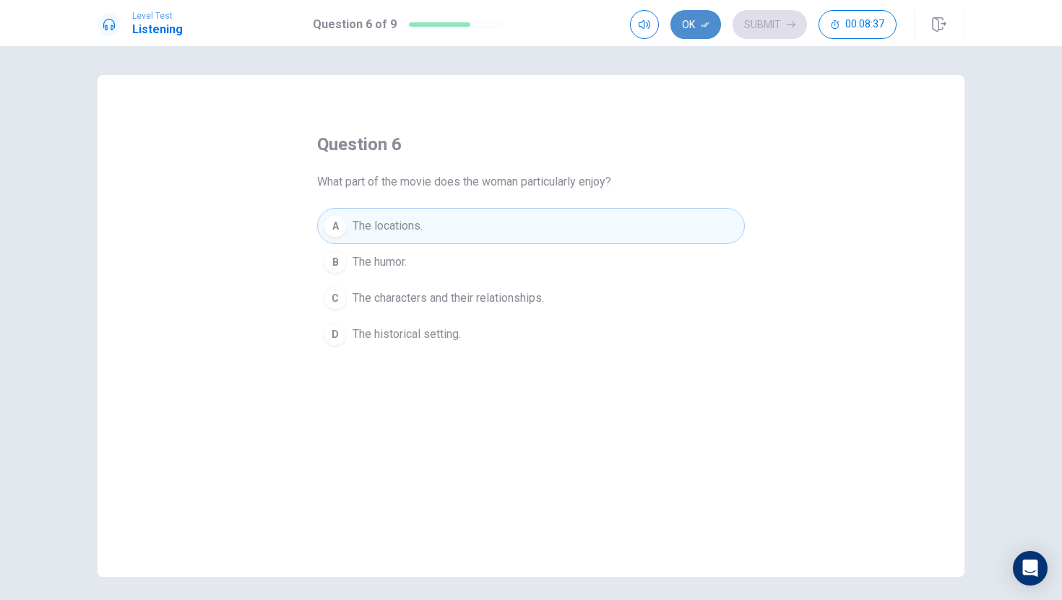
click at [698, 27] on button "Ok" at bounding box center [695, 24] width 51 height 29
click at [745, 40] on div "Level Test Listening Question 6 of 9 Ok Submit 00:08:36" at bounding box center [531, 23] width 1062 height 46
click at [762, 25] on button "Submit" at bounding box center [769, 24] width 74 height 29
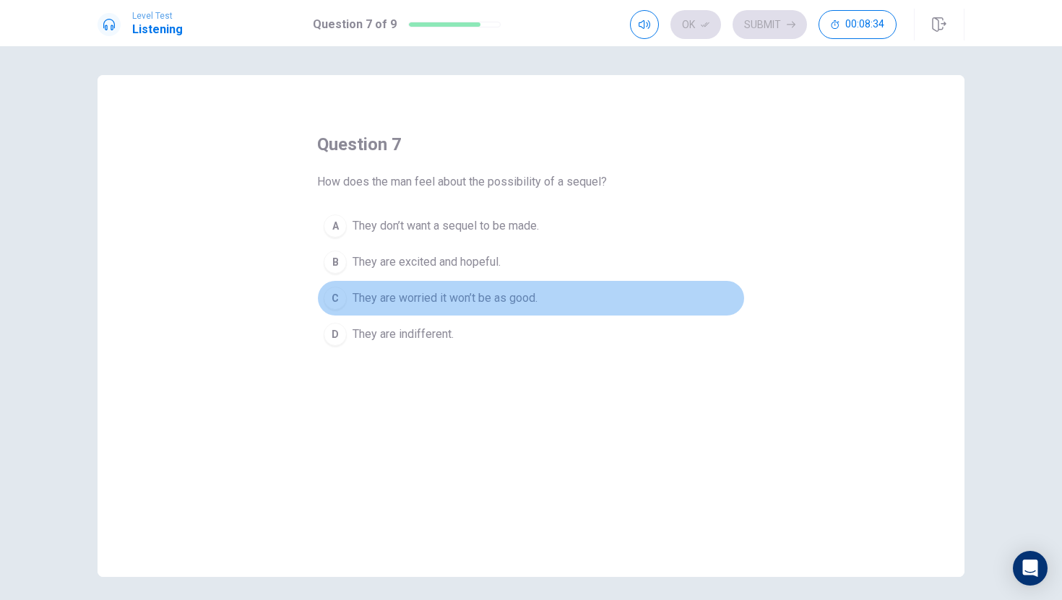
click at [441, 299] on span "They are worried it won’t be as good." at bounding box center [444, 298] width 185 height 17
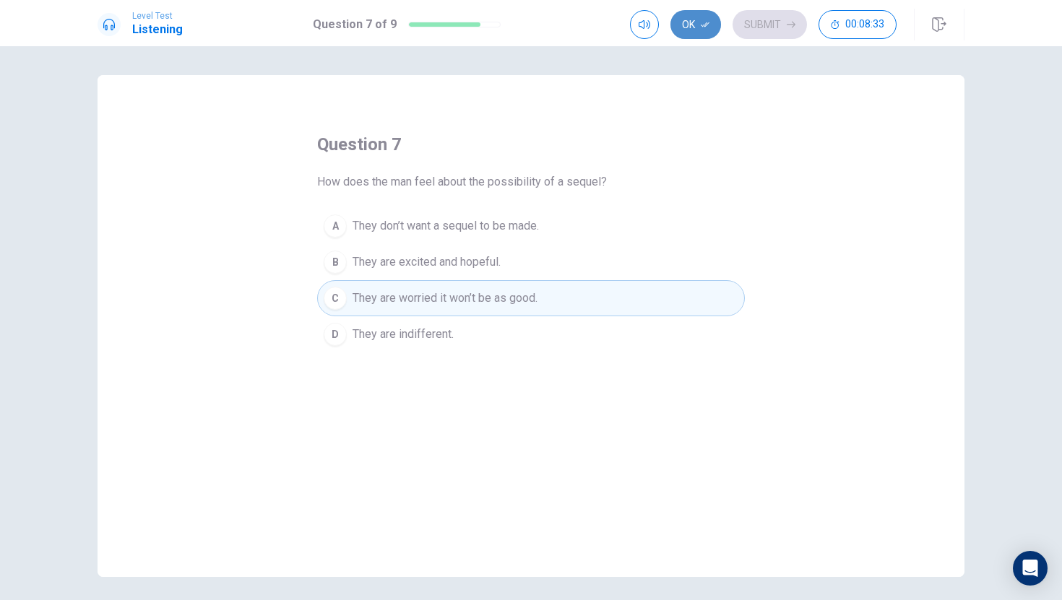
click at [695, 21] on button "Ok" at bounding box center [695, 24] width 51 height 29
click at [719, 28] on div "Ok Submit 00:08:32" at bounding box center [763, 24] width 267 height 29
click at [729, 28] on div "Ok Submit 00:08:32" at bounding box center [763, 24] width 267 height 29
click at [781, 26] on button "Submit" at bounding box center [769, 24] width 74 height 29
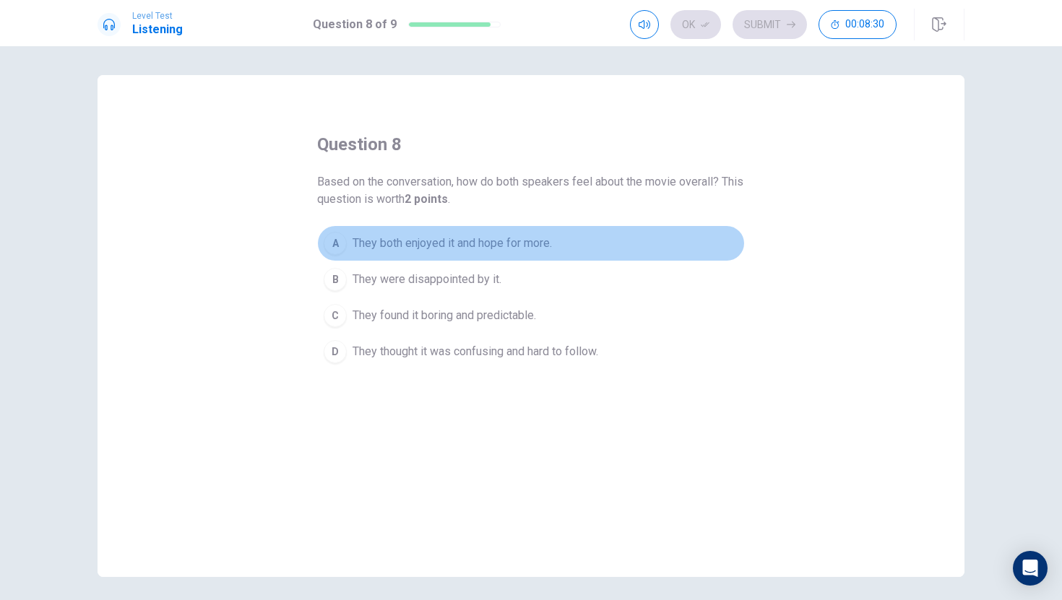
click at [454, 228] on button "A They both enjoyed it and hope for more." at bounding box center [531, 243] width 428 height 36
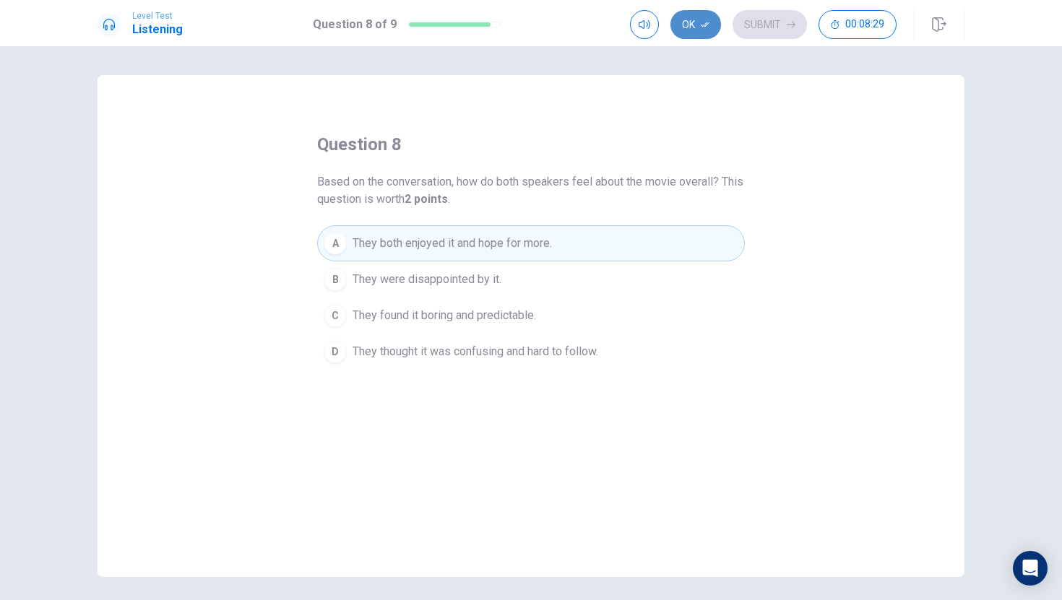
click at [699, 15] on button "Ok" at bounding box center [695, 24] width 51 height 29
click at [734, 15] on div "Ok Submit 00:08:28" at bounding box center [763, 24] width 267 height 29
click at [779, 17] on button "Submit" at bounding box center [769, 24] width 74 height 29
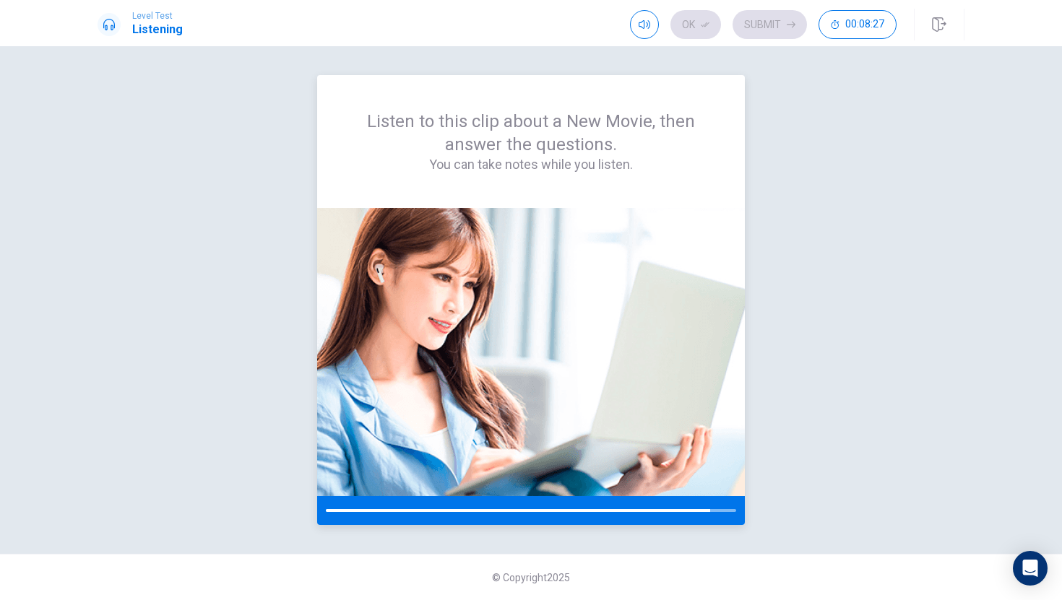
click at [419, 343] on img at bounding box center [531, 352] width 428 height 288
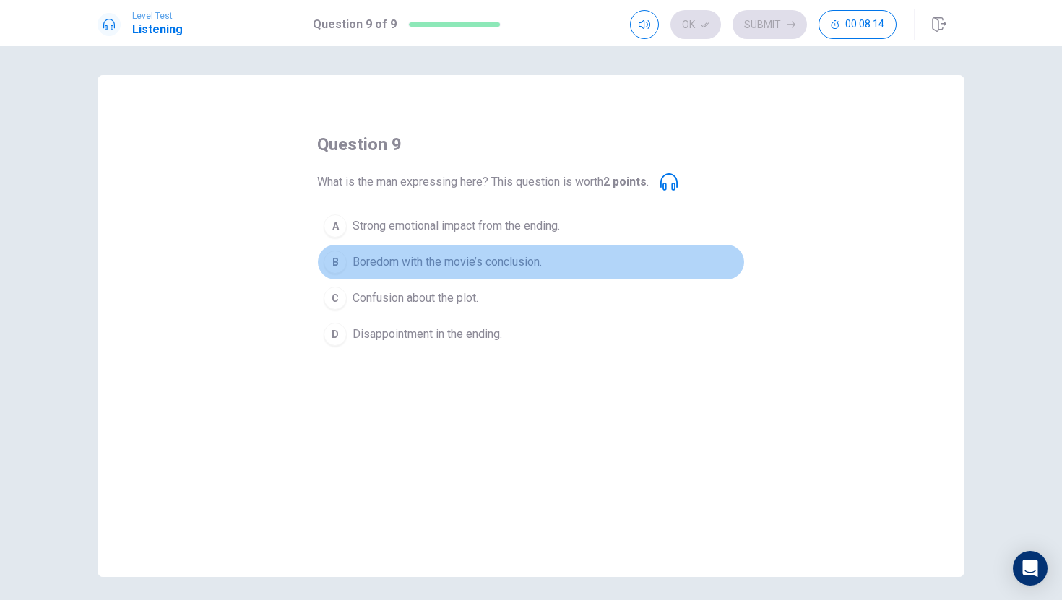
click at [334, 270] on div "B" at bounding box center [335, 262] width 23 height 23
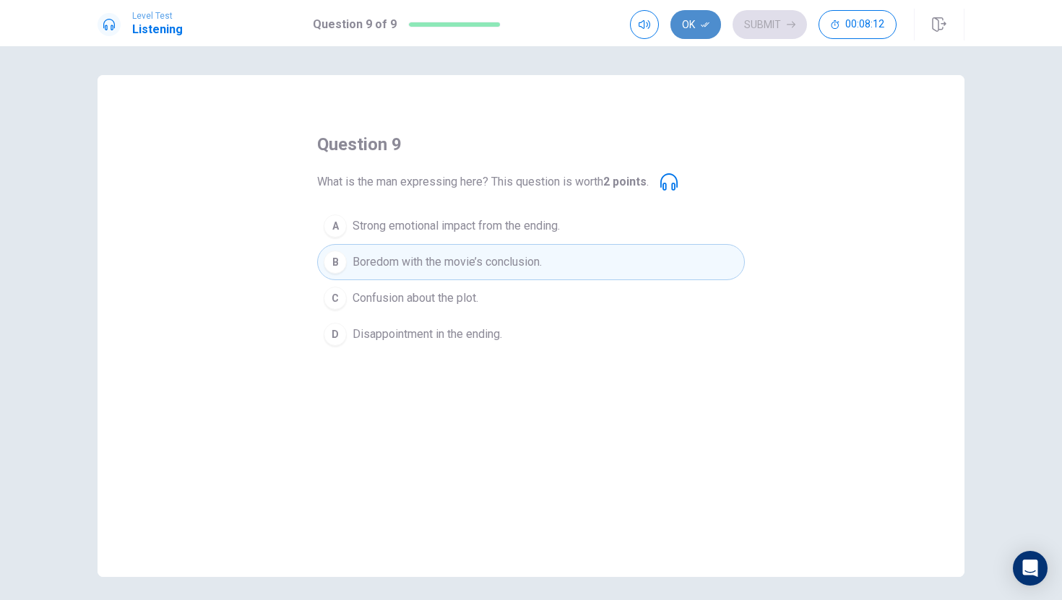
click at [717, 25] on button "Ok" at bounding box center [695, 24] width 51 height 29
click at [771, 27] on button "Submit" at bounding box center [769, 24] width 74 height 29
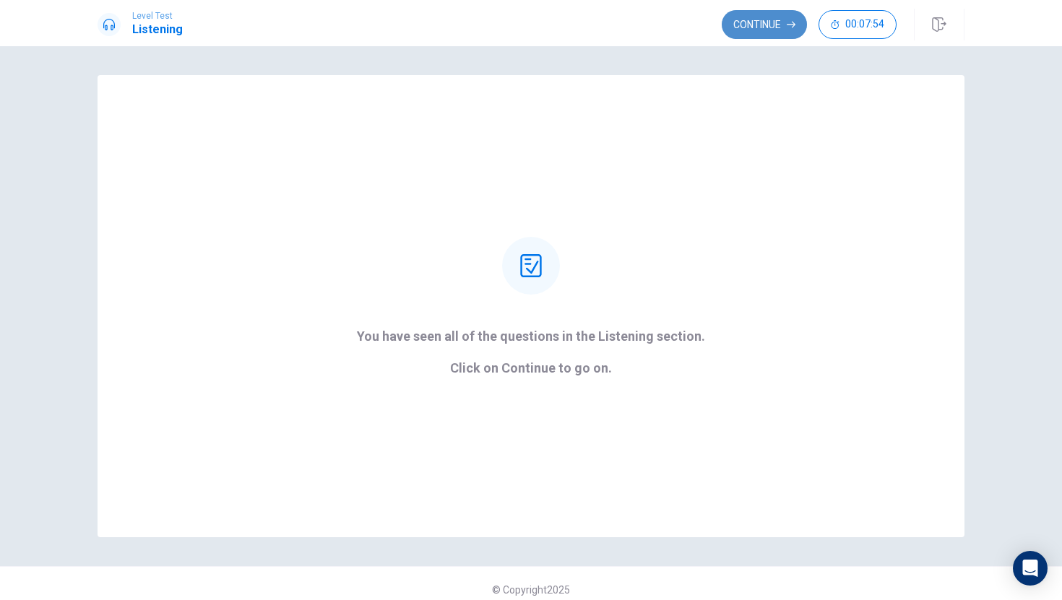
click at [767, 28] on button "Continue" at bounding box center [764, 24] width 85 height 29
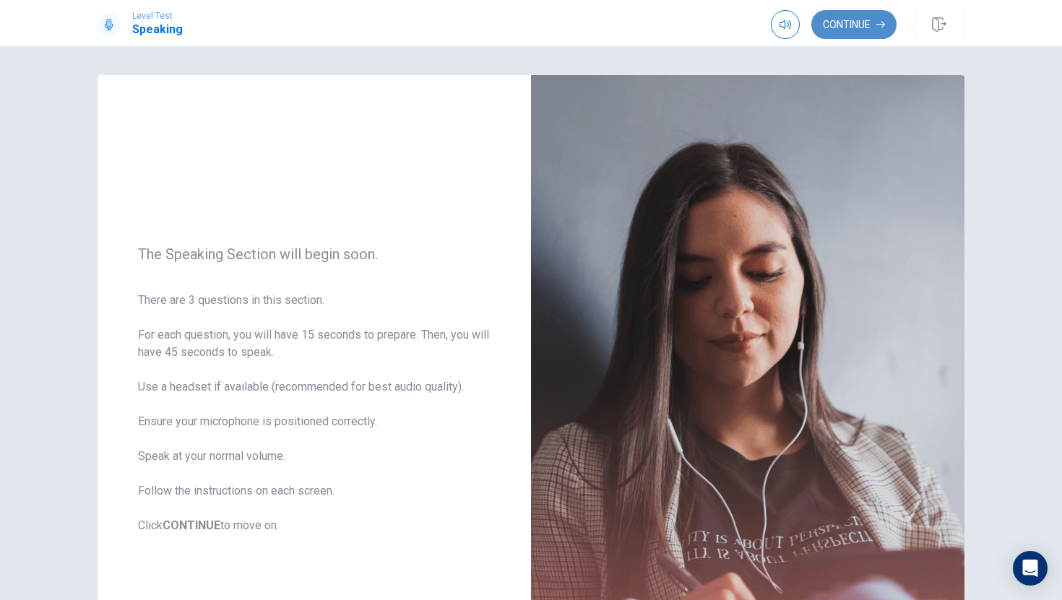
click at [854, 19] on button "Continue" at bounding box center [853, 24] width 85 height 29
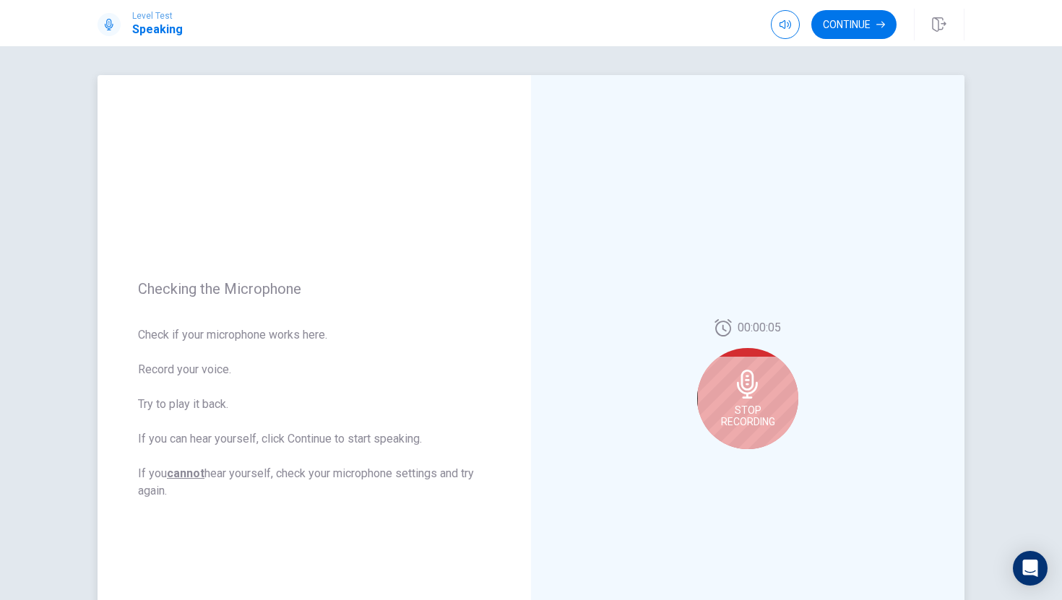
click at [733, 413] on span "Stop Recording" at bounding box center [748, 415] width 54 height 23
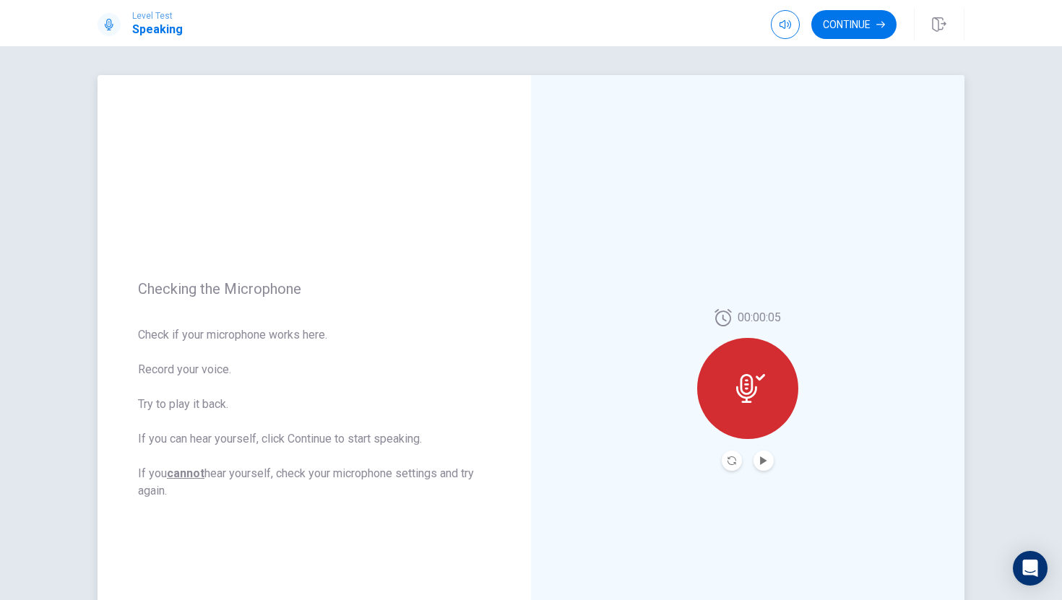
click at [792, 413] on div "00:00:05" at bounding box center [747, 390] width 101 height 162
click at [780, 413] on div at bounding box center [747, 388] width 101 height 101
click at [769, 416] on div at bounding box center [747, 388] width 101 height 101
click at [766, 390] on div at bounding box center [747, 388] width 101 height 101
click at [732, 376] on div at bounding box center [747, 388] width 101 height 101
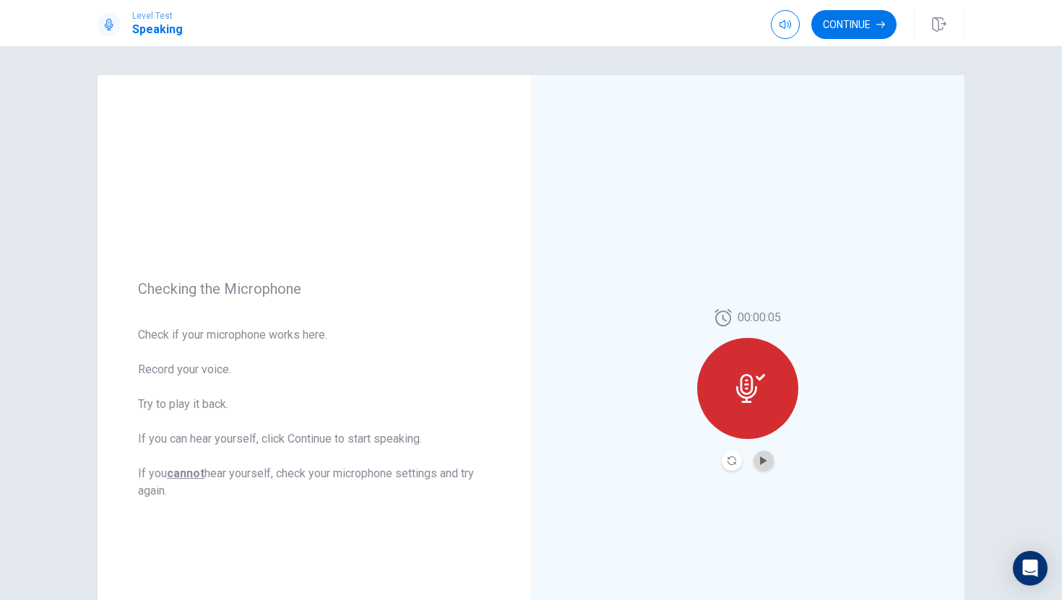
click at [754, 459] on button "Play Audio" at bounding box center [763, 461] width 20 height 20
click at [754, 459] on button "Pause Audio" at bounding box center [763, 461] width 20 height 20
click at [754, 459] on button "Play Audio" at bounding box center [763, 461] width 20 height 20
click at [754, 459] on button "Pause Audio" at bounding box center [763, 461] width 20 height 20
click at [859, 25] on button "Continue" at bounding box center [853, 24] width 85 height 29
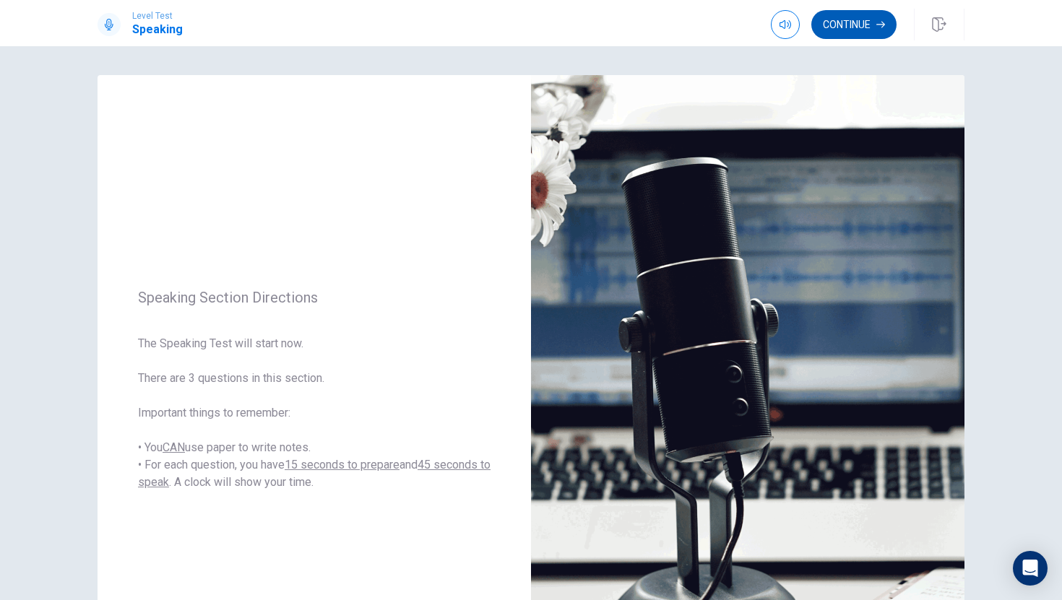
click at [831, 15] on button "Continue" at bounding box center [853, 24] width 85 height 29
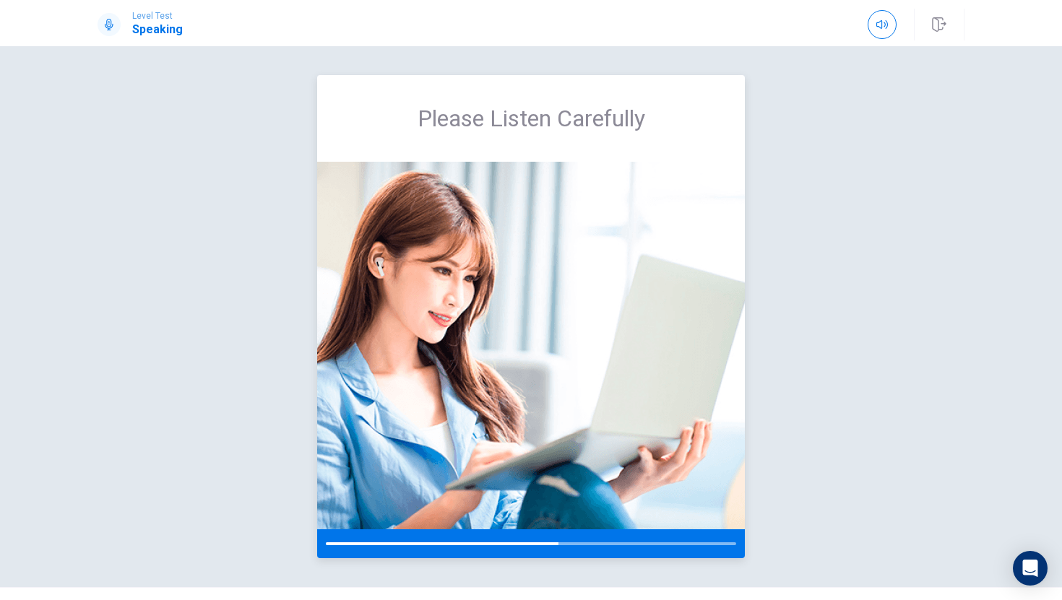
click at [526, 407] on img at bounding box center [531, 346] width 428 height 368
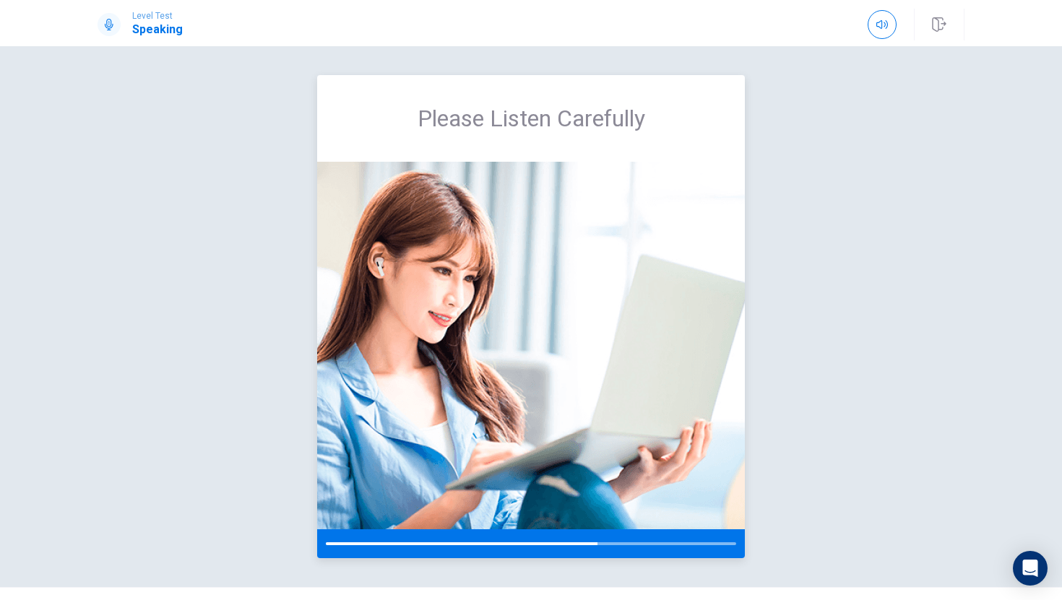
click at [526, 407] on img at bounding box center [531, 346] width 428 height 368
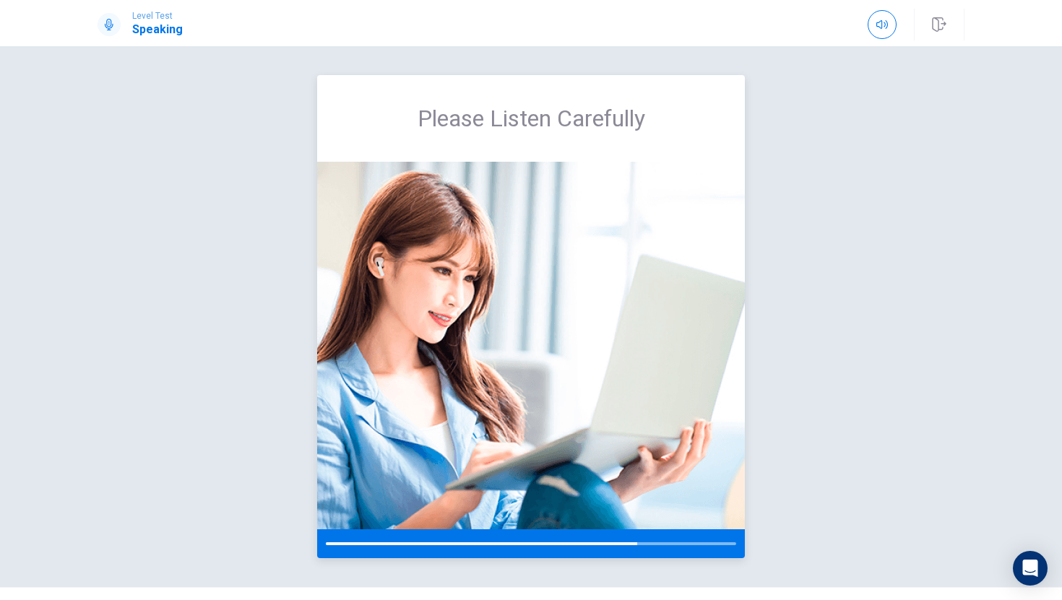
click at [526, 407] on img at bounding box center [531, 346] width 428 height 368
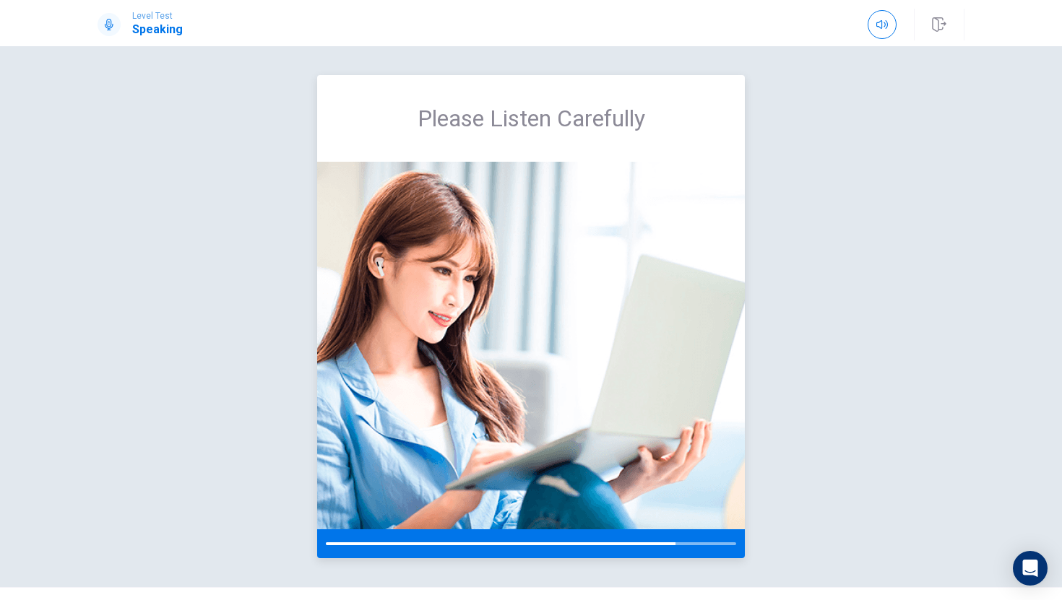
click at [526, 407] on img at bounding box center [531, 346] width 428 height 368
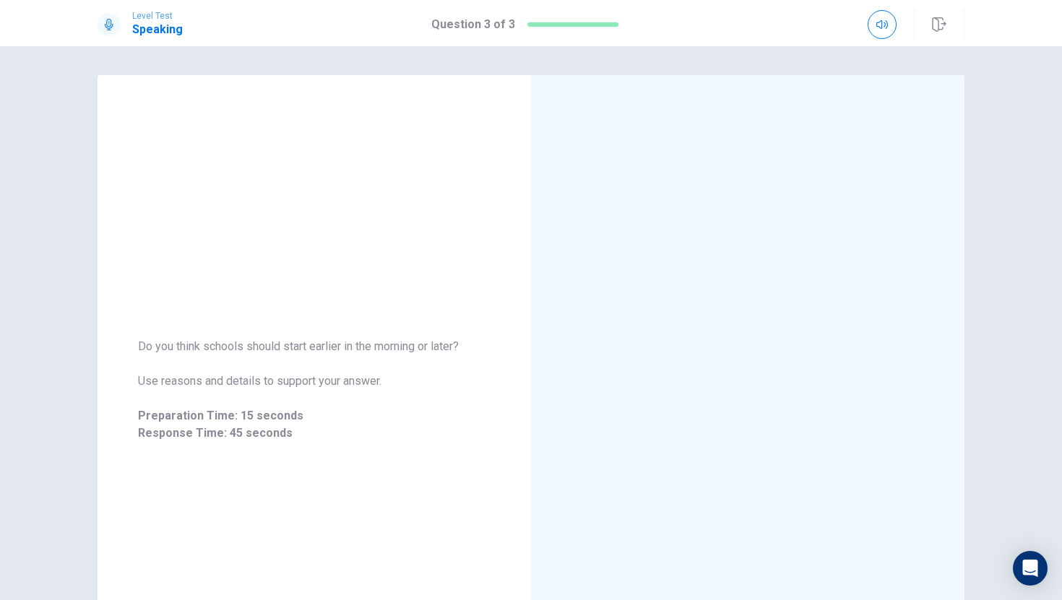
click at [526, 407] on div "Do you think schools should start earlier in the morning or later? Use reasons …" at bounding box center [314, 390] width 433 height 139
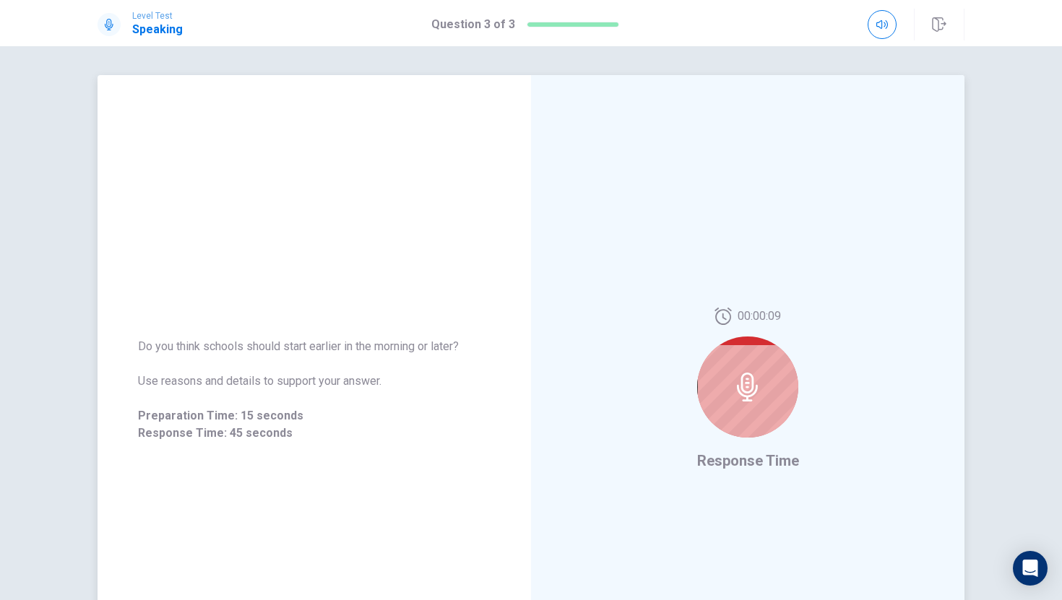
click at [766, 418] on div at bounding box center [747, 387] width 101 height 101
click at [747, 392] on icon at bounding box center [747, 387] width 21 height 29
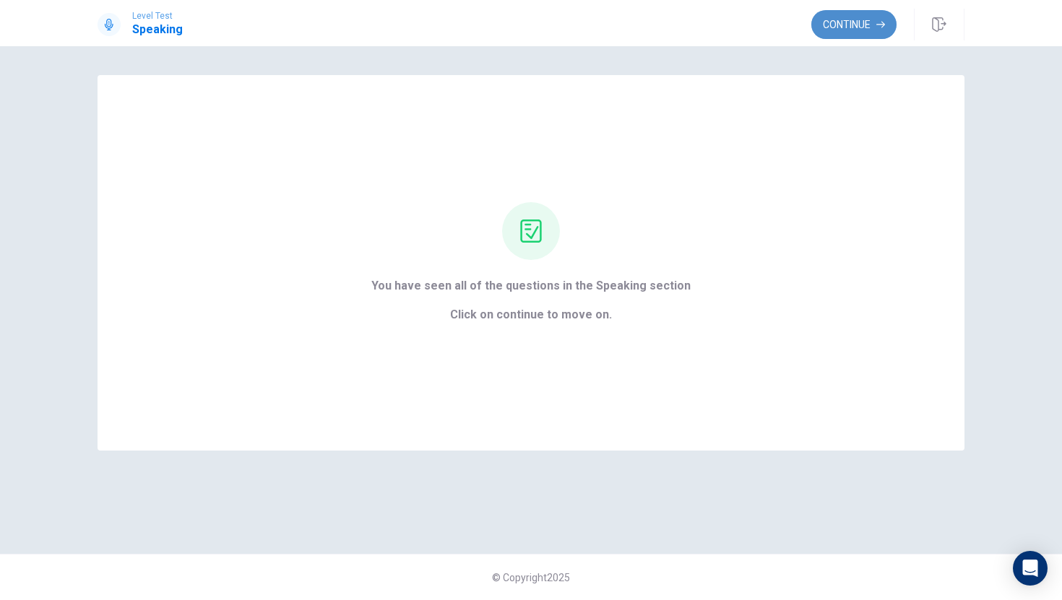
click at [830, 15] on button "Continue" at bounding box center [853, 24] width 85 height 29
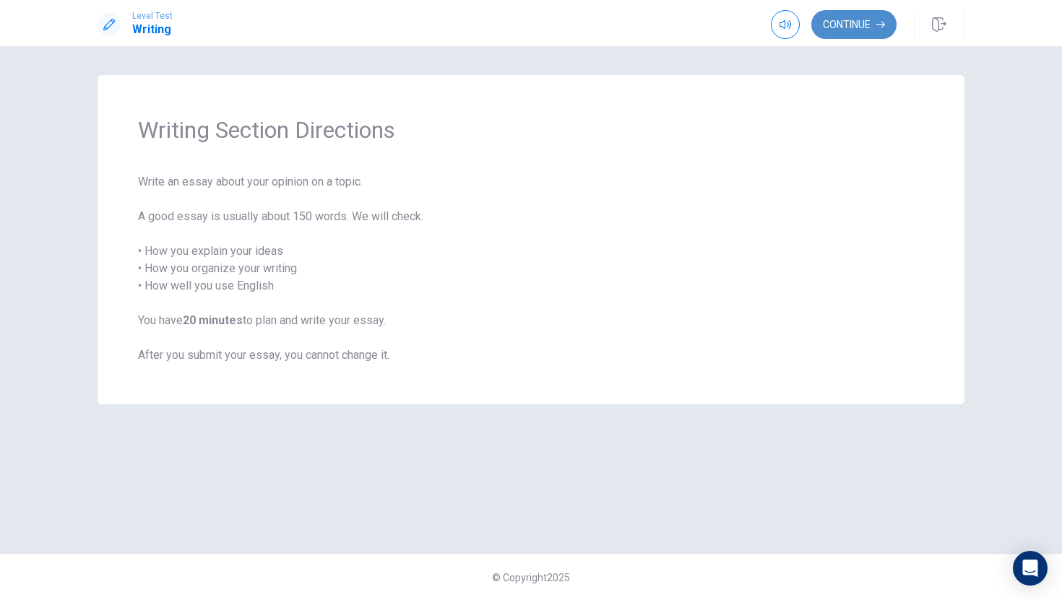
click at [847, 30] on button "Continue" at bounding box center [853, 24] width 85 height 29
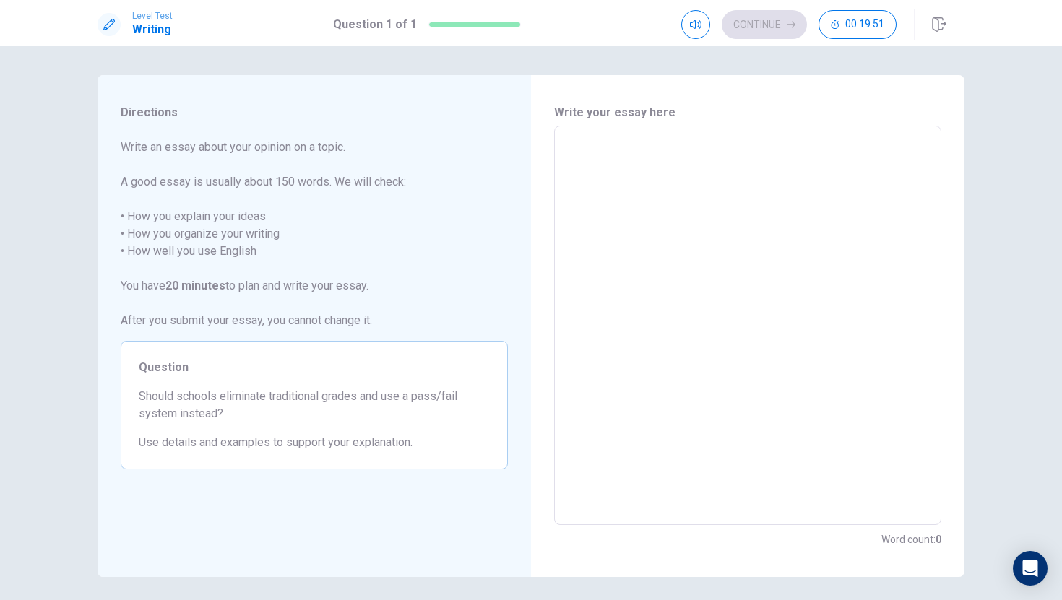
click at [723, 212] on textarea at bounding box center [747, 326] width 367 height 376
type textarea "xx"
type textarea "x"
click at [633, 153] on textarea "To enrich screen reader interactions, please activate Accessibility in Grammarl…" at bounding box center [747, 326] width 367 height 376
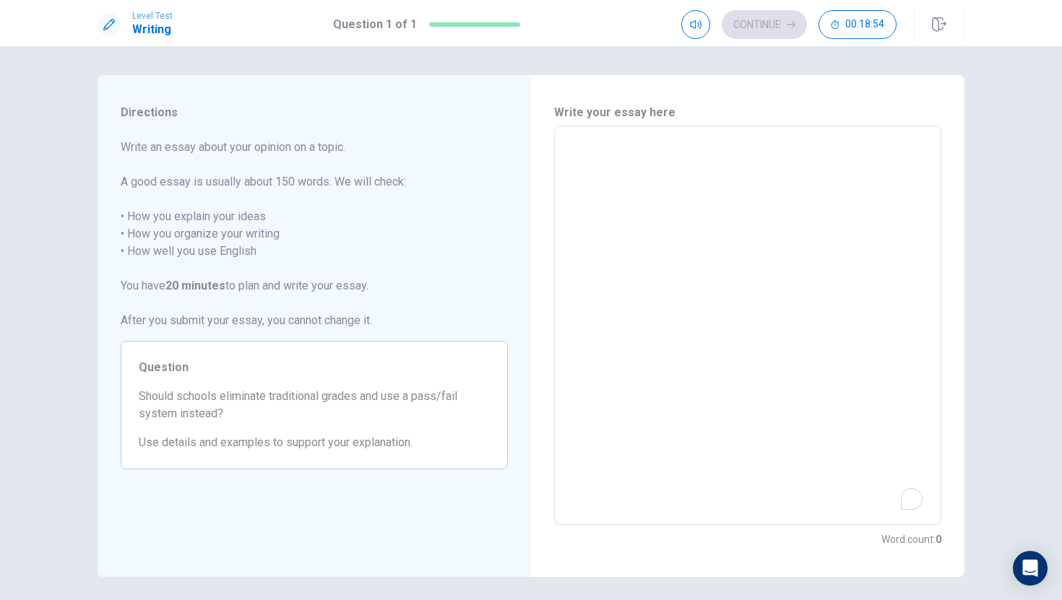
type textarea "s"
type textarea "x"
type textarea "sh"
type textarea "x"
type textarea "sho"
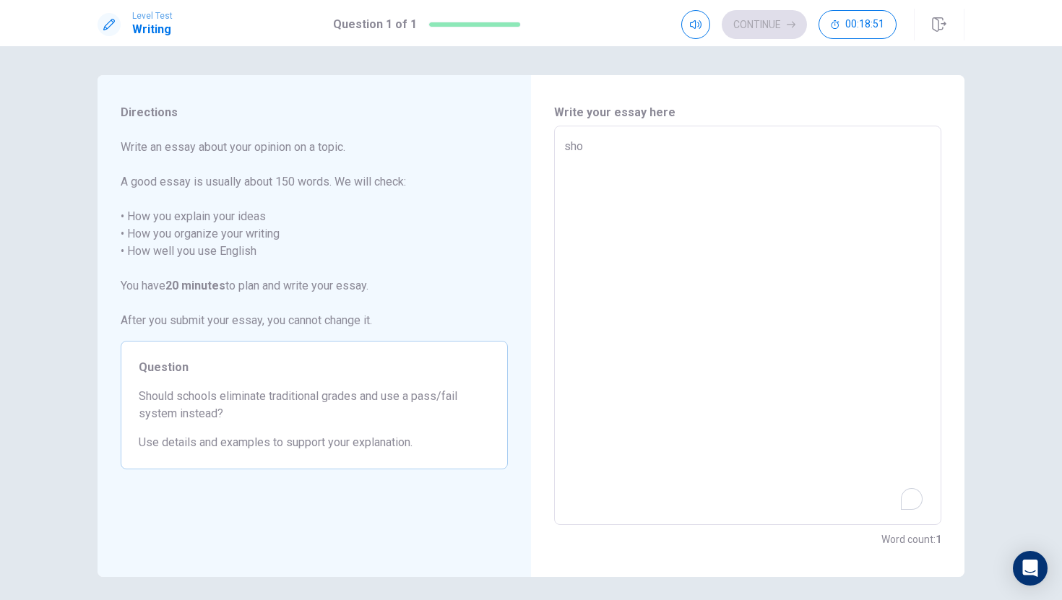
type textarea "x"
type textarea "shou"
type textarea "x"
type textarea "shoul"
type textarea "x"
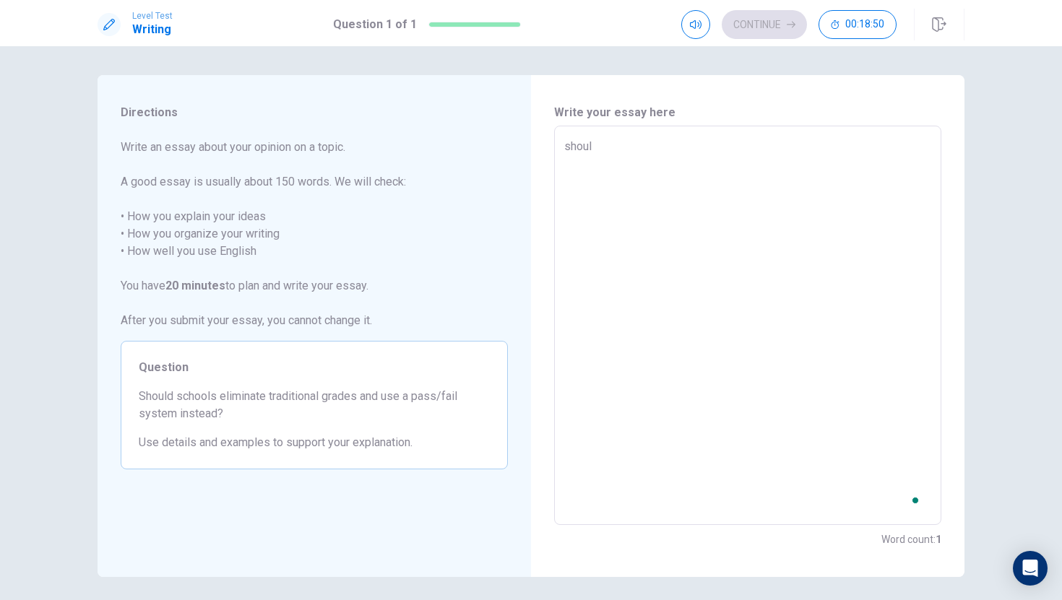
type textarea "should"
type textarea "x"
type textarea "shoul"
type textarea "x"
type textarea "shou"
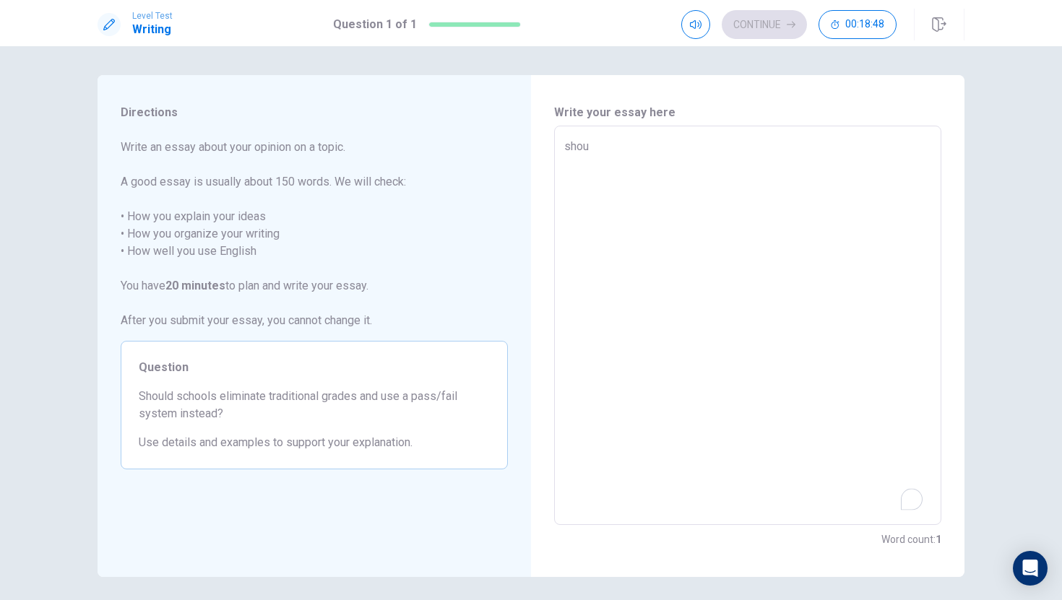
type textarea "x"
type textarea "sho"
type textarea "x"
type textarea "sh"
type textarea "x"
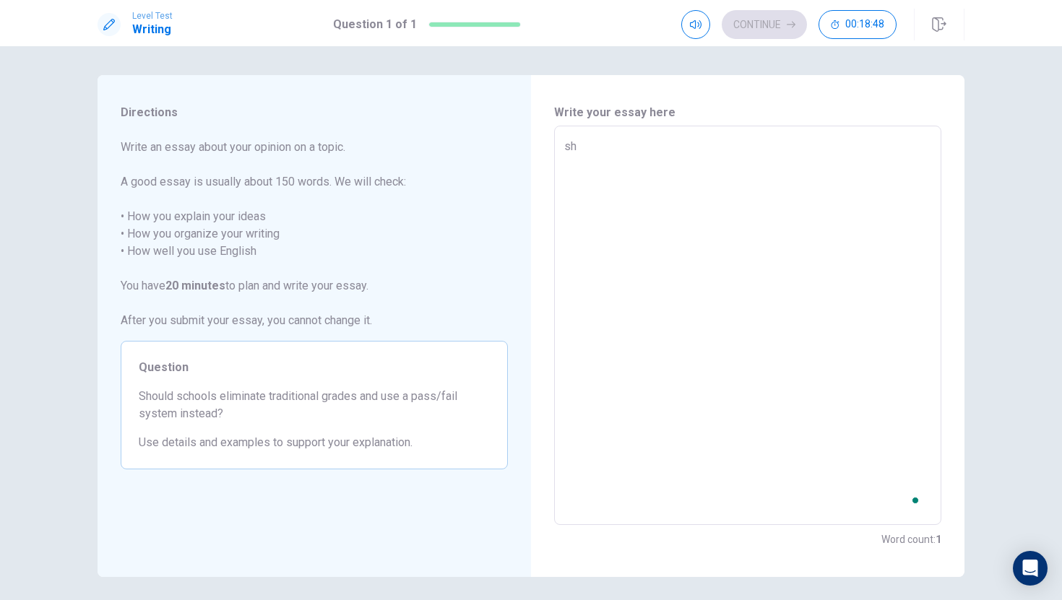
type textarea "s"
type textarea "x"
type textarea "a"
type textarea "x"
type textarea "ab"
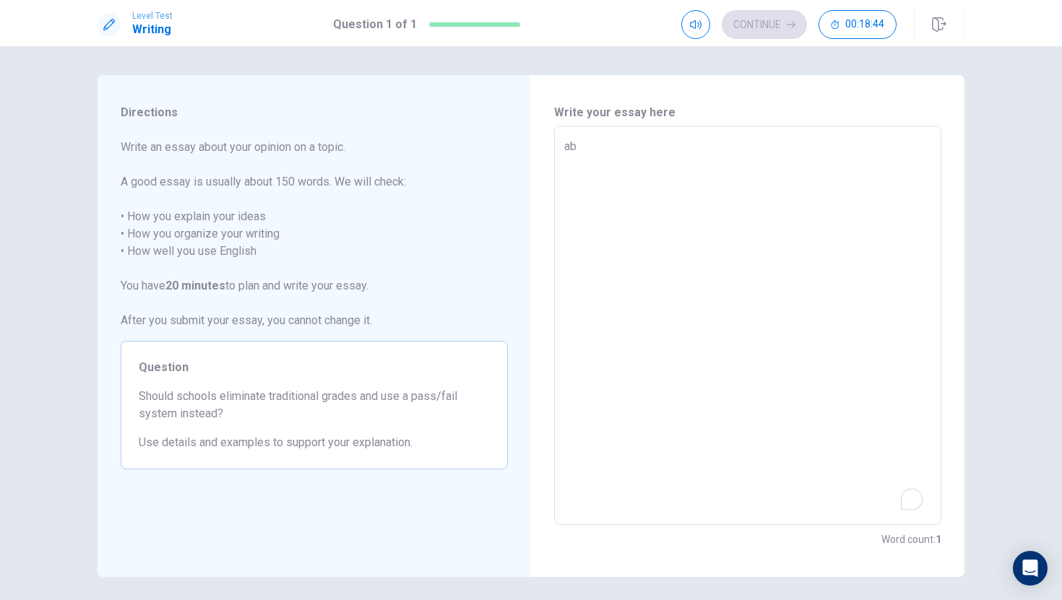
type textarea "x"
type textarea "abo"
type textarea "x"
type textarea "abou"
type textarea "x"
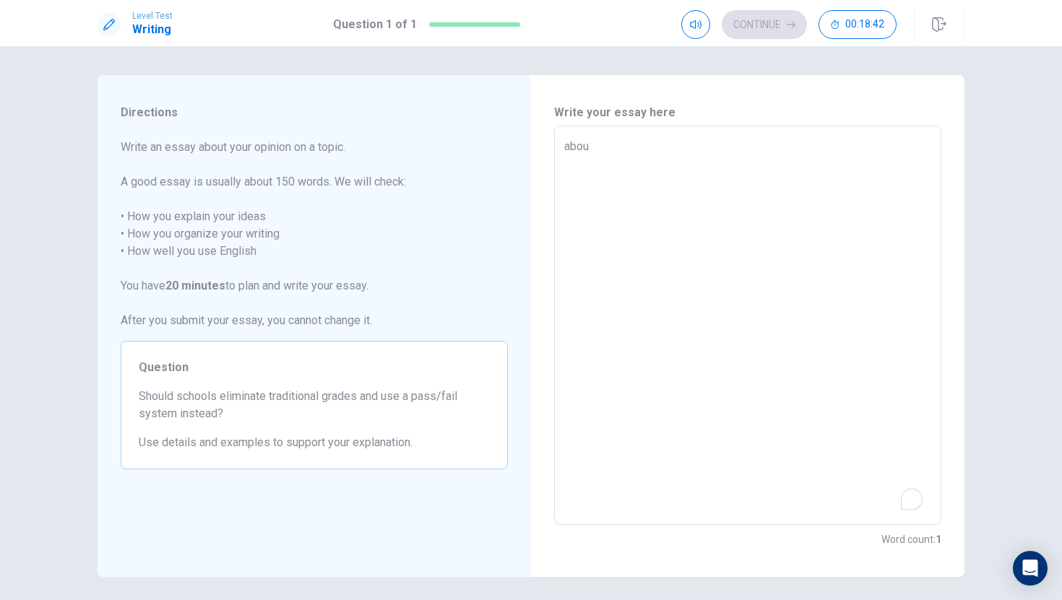
type textarea "abouy"
type textarea "x"
type textarea "abou"
type textarea "x"
type textarea "about"
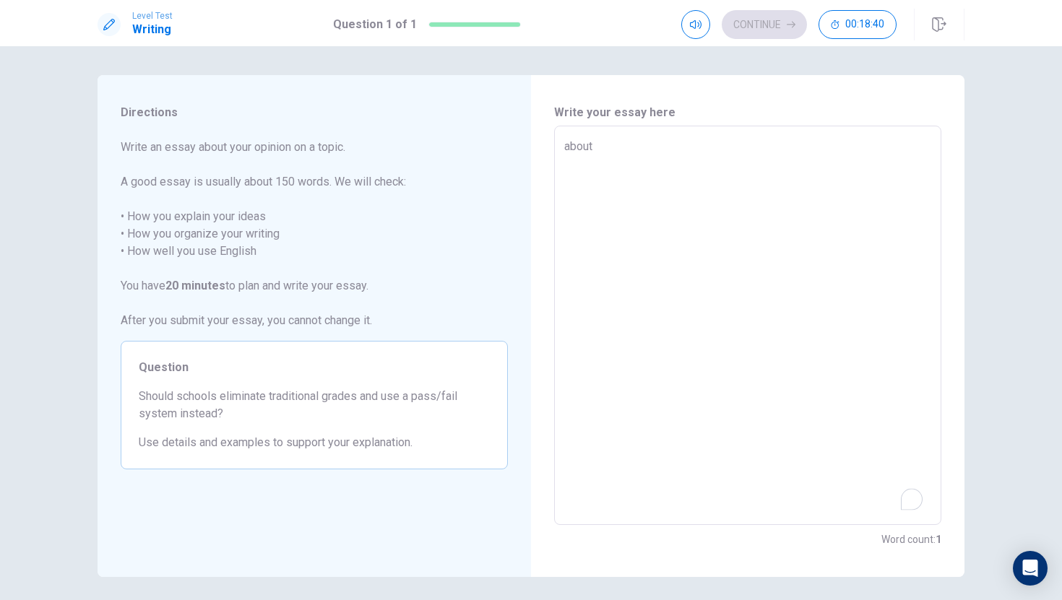
type textarea "x"
type textarea "about"
type textarea "x"
type textarea "about s"
type textarea "x"
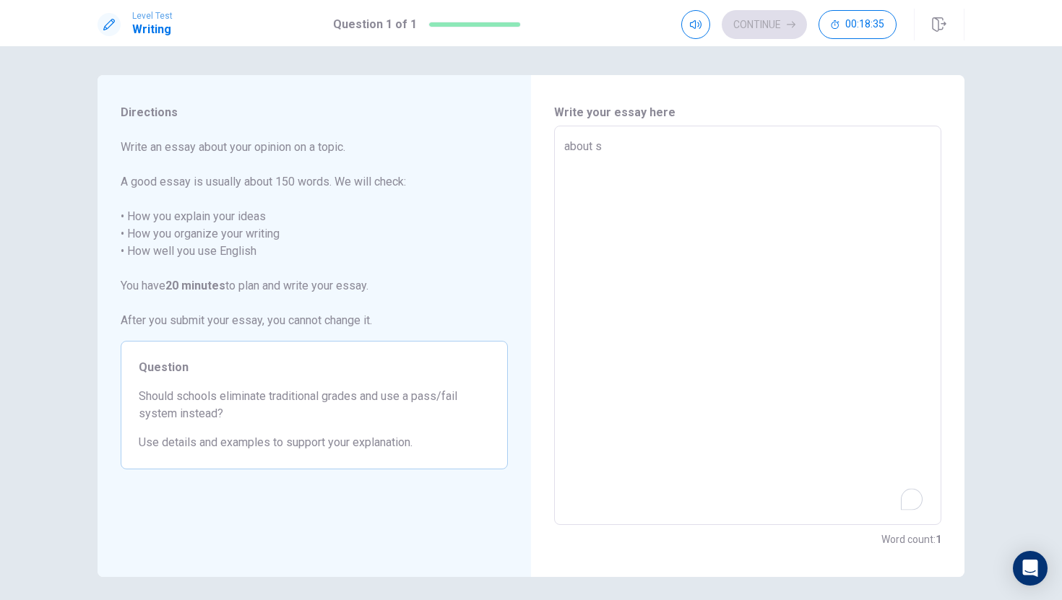
type textarea "about sh"
type textarea "x"
type textarea "about sho"
type textarea "x"
type textarea "about shou"
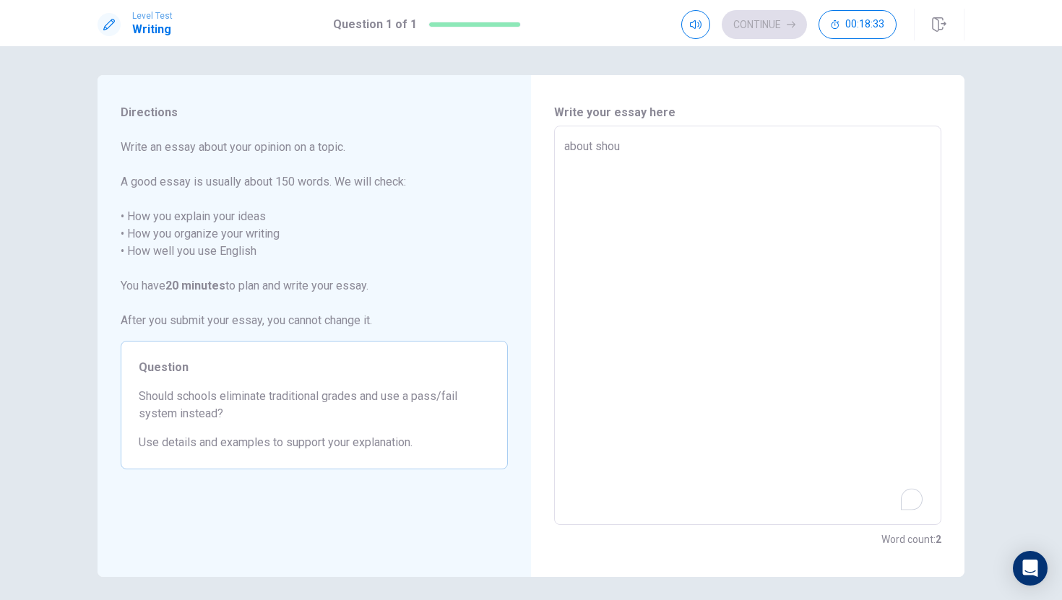
type textarea "x"
type textarea "about shoul"
type textarea "x"
type textarea "about should"
type textarea "x"
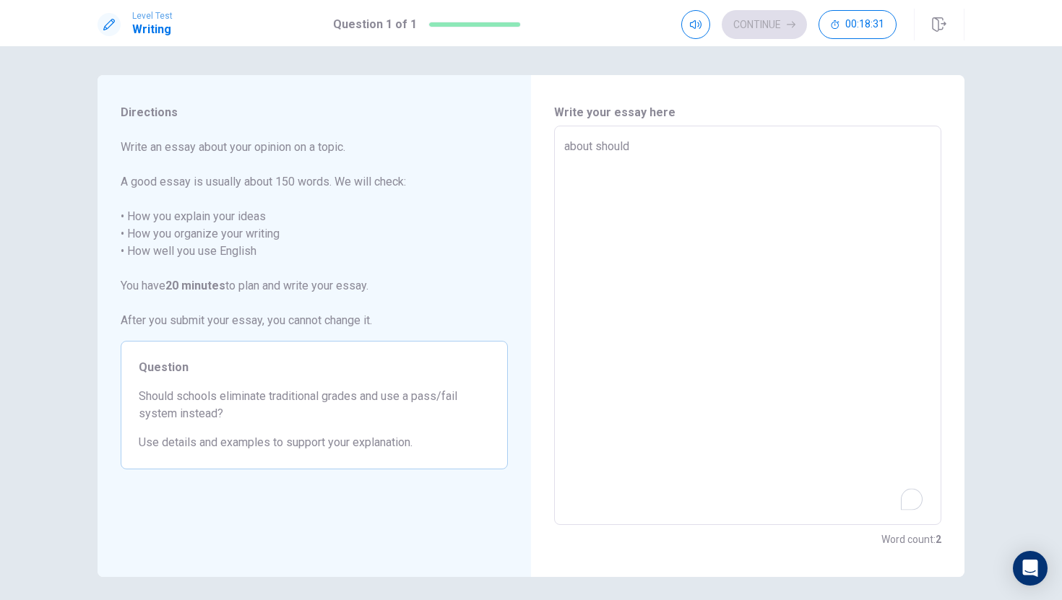
type textarea "about should"
type textarea "x"
type textarea "about should s"
type textarea "x"
type textarea "about should sc"
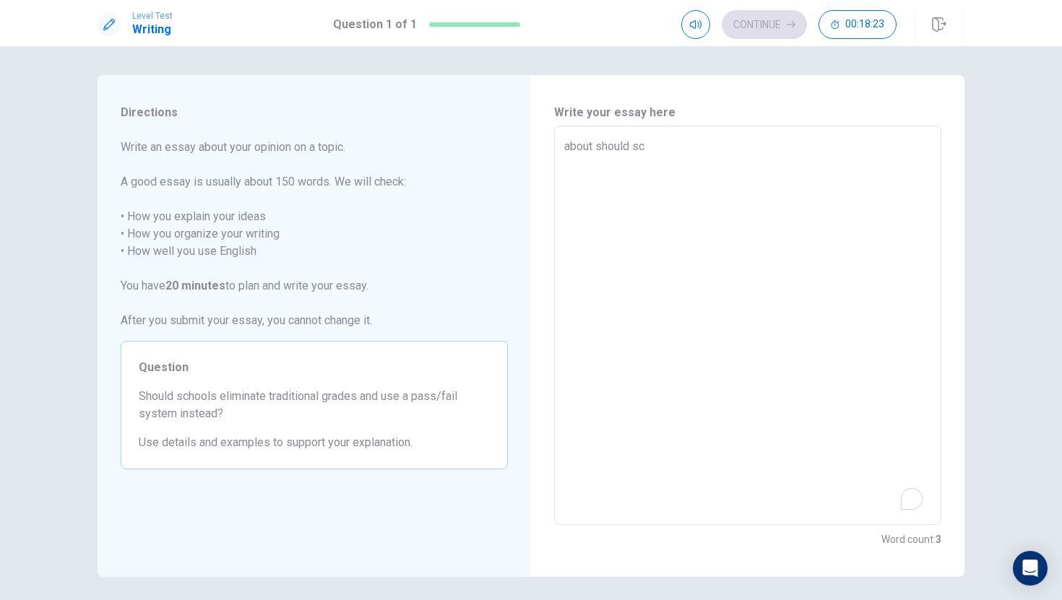
type textarea "x"
type textarea "about should sch"
type textarea "x"
type textarea "about should scho"
type textarea "x"
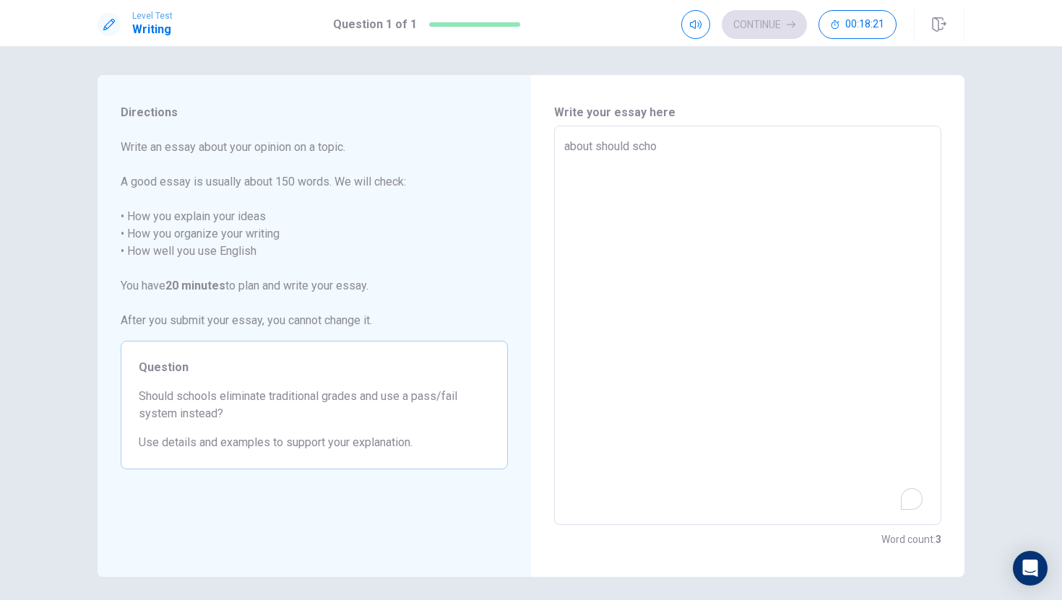
type textarea "about should schoo"
type textarea "x"
type textarea "about should school"
type textarea "x"
type textarea "about should schools"
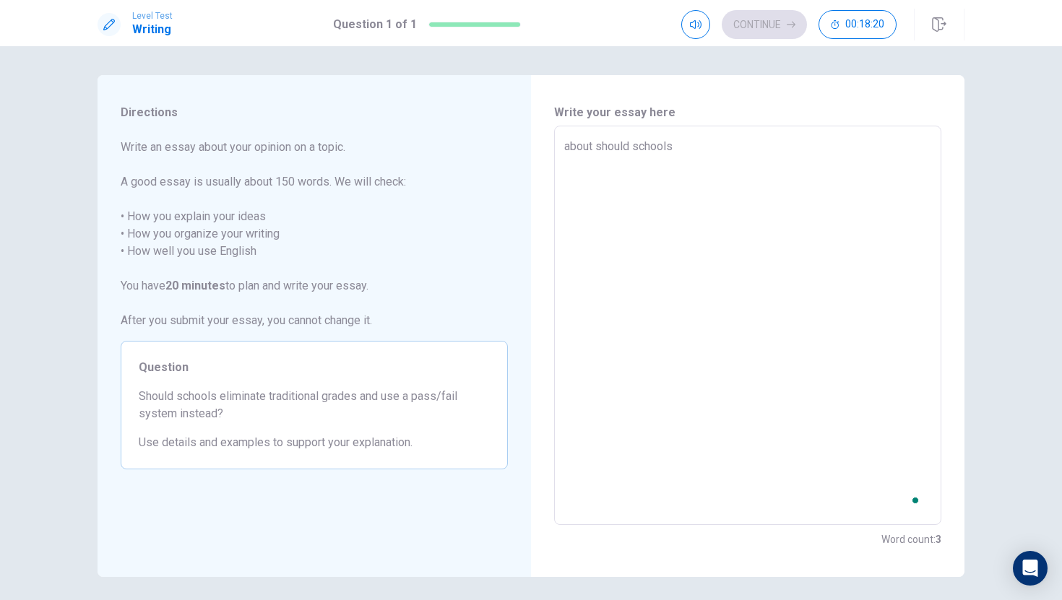
type textarea "x"
type textarea "about should schools"
type textarea "x"
type textarea "about should schools e"
type textarea "x"
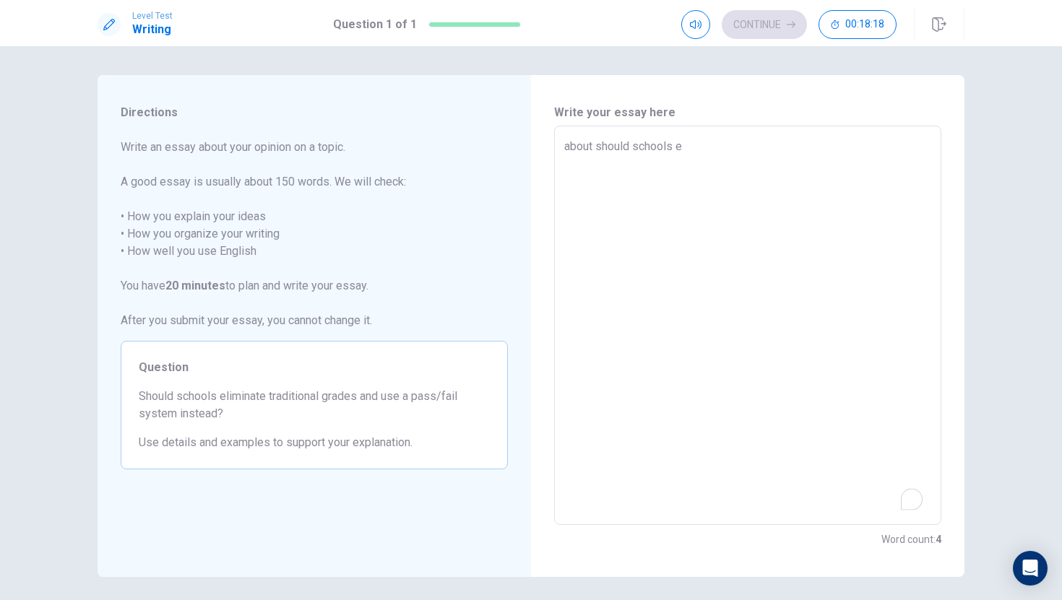
type textarea "about should schools el"
type textarea "x"
type textarea "about should schools [PERSON_NAME]"
type textarea "x"
type textarea "about should schools elim"
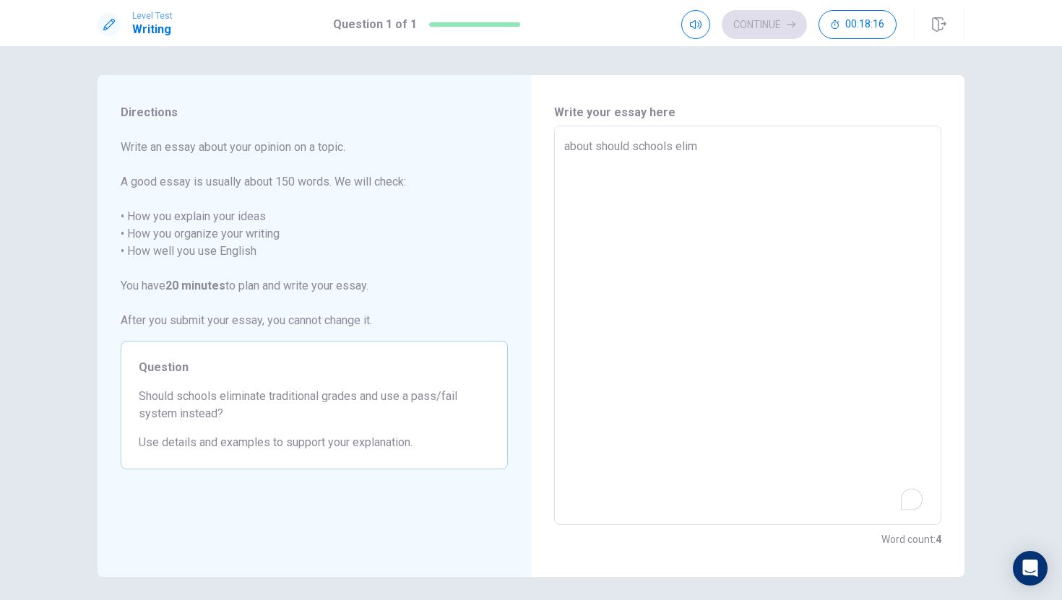
type textarea "x"
type textarea "about should schools elimi"
type textarea "x"
type textarea "about should schools elimin"
type textarea "x"
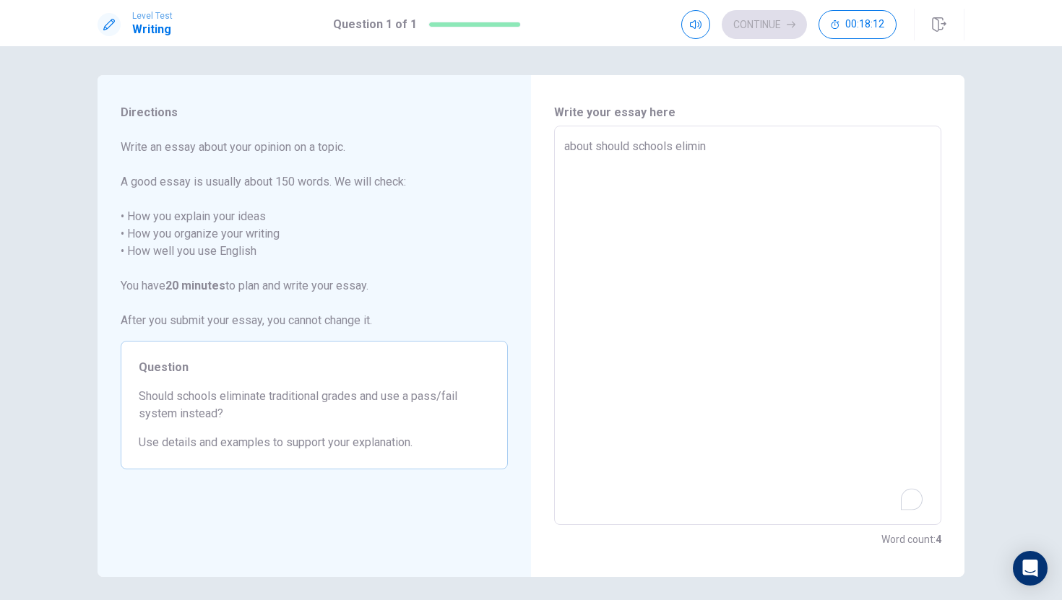
type textarea "about should schools elimina"
type textarea "x"
type textarea "about should schools eliminat"
type textarea "x"
type textarea "about should schools eliminate"
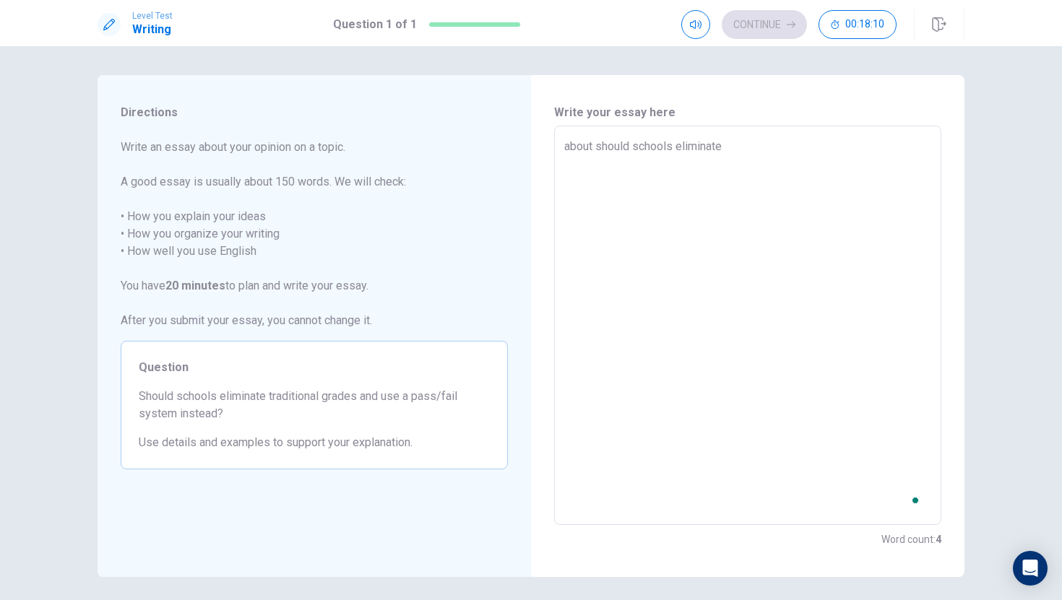
type textarea "x"
type textarea "about should schools eliminate"
click at [574, 147] on textarea "about should schools eliminate" at bounding box center [747, 326] width 367 height 376
click at [568, 147] on textarea "about should schools eliminate" at bounding box center [747, 326] width 367 height 376
type textarea "x"
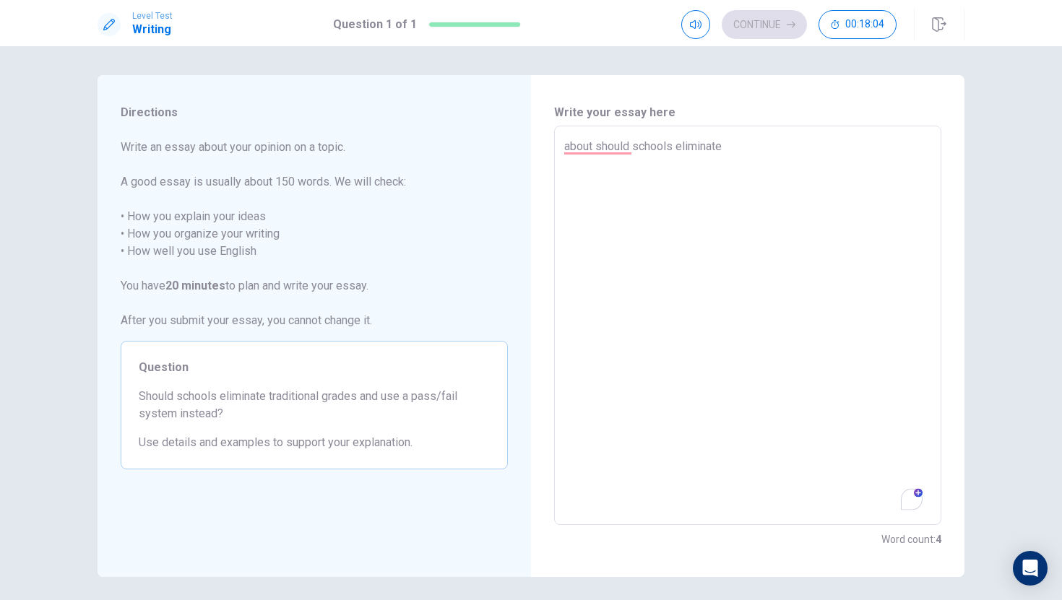
type textarea "bout should schools eliminate"
type textarea "x"
type textarea "About should schools eliminate"
click at [737, 155] on textarea "About should schools eliminate" at bounding box center [747, 326] width 367 height 376
type textarea "x"
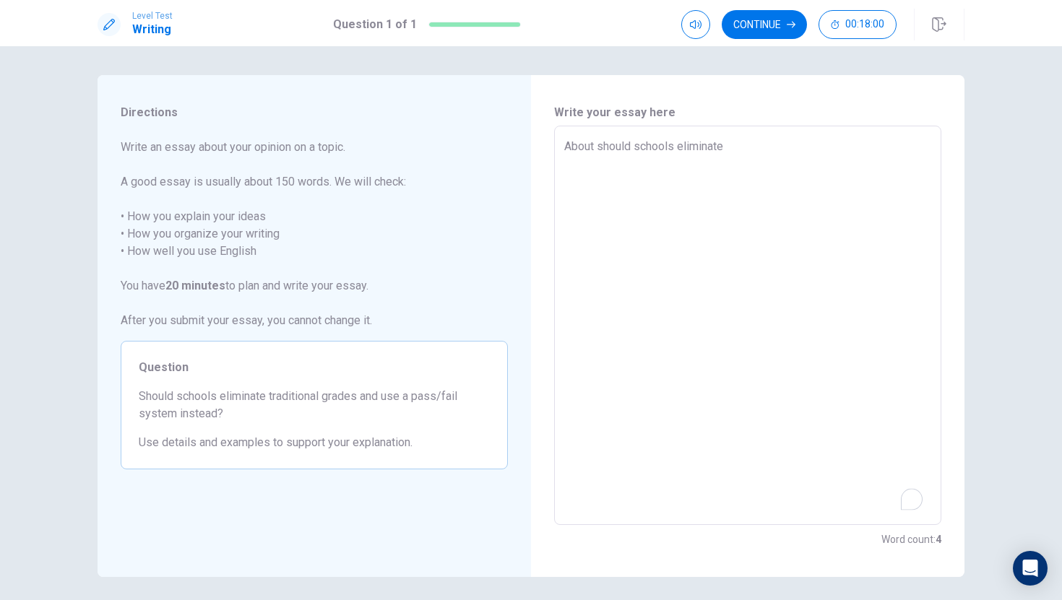
type textarea "About should schools eliminate"
type textarea "x"
click at [733, 151] on textarea "About should schools eliminate" at bounding box center [747, 326] width 367 height 376
click at [763, 148] on textarea "About should schools eliminate" at bounding box center [747, 326] width 367 height 376
type textarea "x"
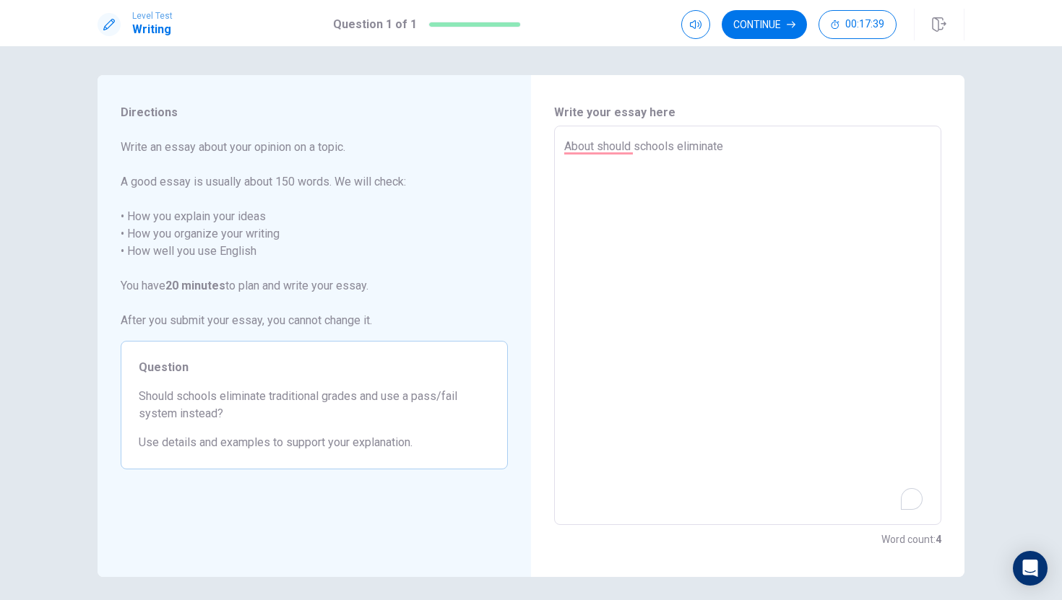
type textarea "About should schools eliminate j"
type textarea "x"
type textarea "About should schools eliminate"
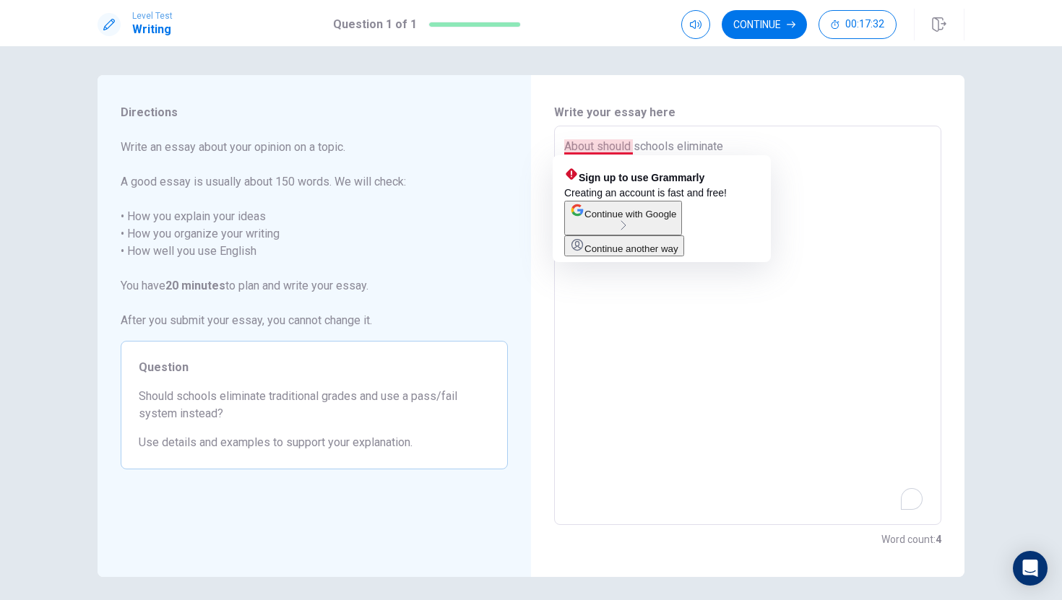
click at [600, 147] on textarea "About should schools eliminate" at bounding box center [747, 326] width 367 height 376
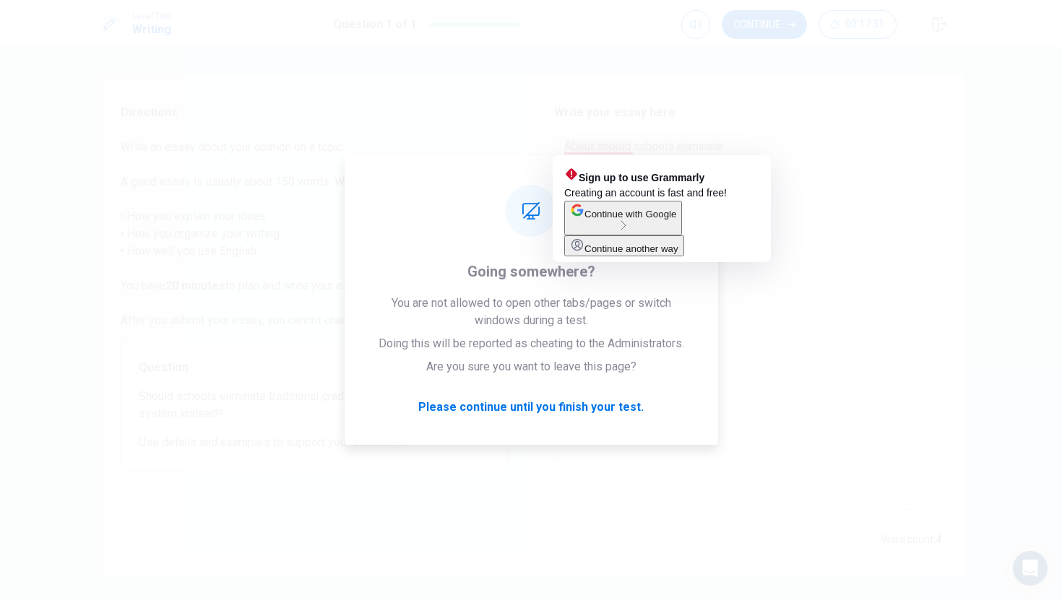
type textarea "x"
type textarea "About ,should schools eliminate"
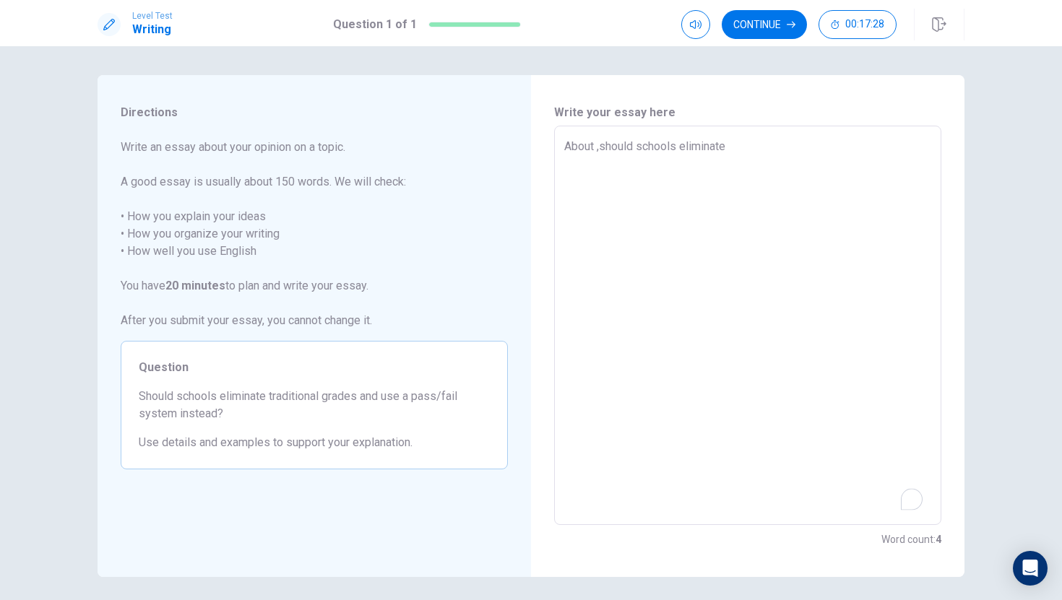
click at [755, 146] on textarea "About ,should schools eliminate" at bounding box center [747, 326] width 367 height 376
type textarea "x"
type textarea "About ,should schools eliminate"
drag, startPoint x: 563, startPoint y: 148, endPoint x: 597, endPoint y: 141, distance: 34.7
click at [597, 137] on div "About ,should schools eliminate x ​" at bounding box center [747, 325] width 387 height 399
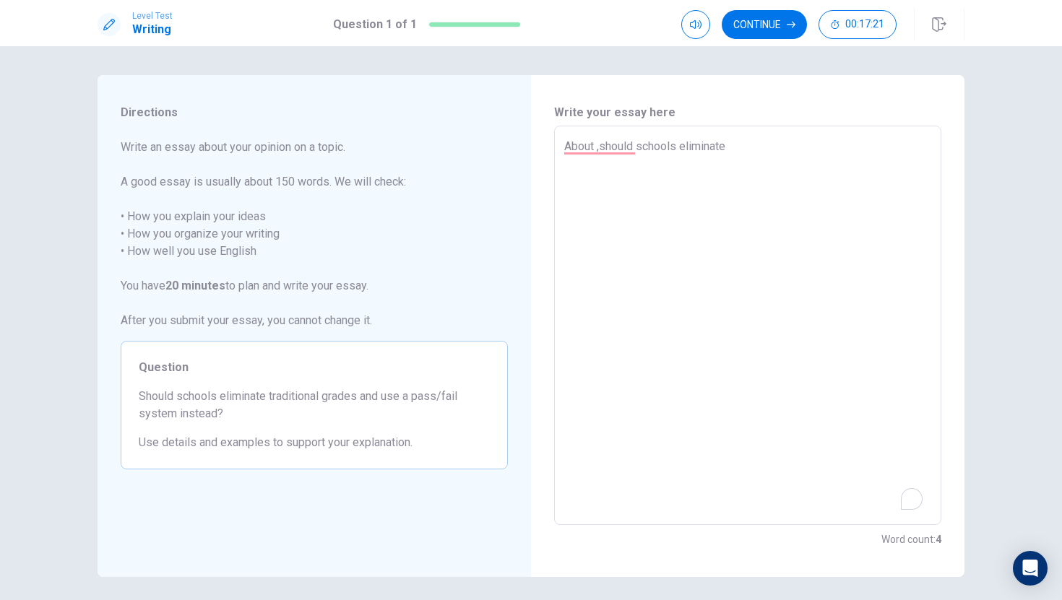
click at [779, 167] on textarea "About ,should schools eliminate" at bounding box center [747, 326] width 367 height 376
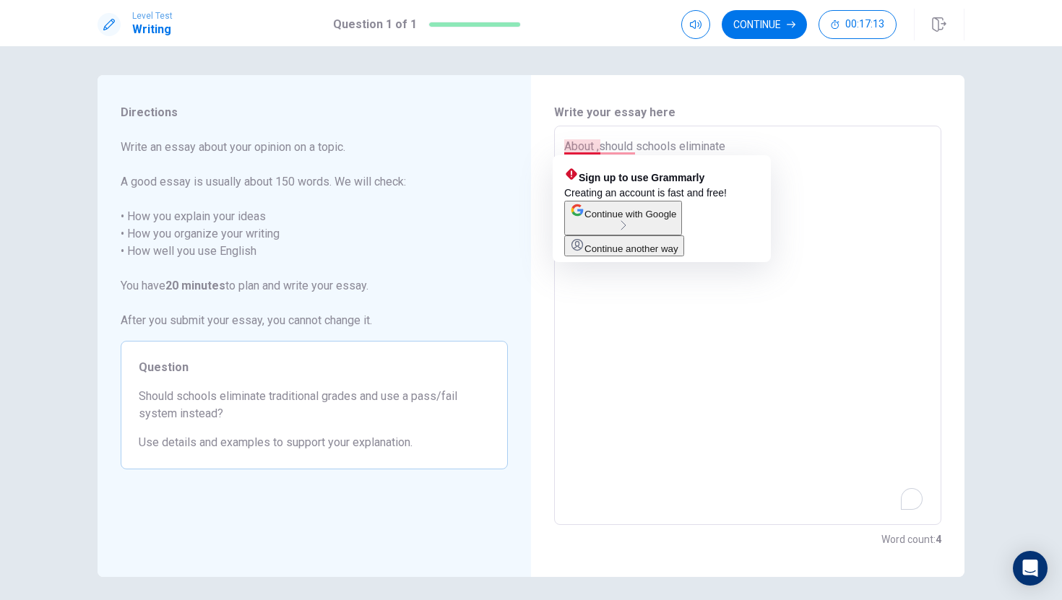
type textarea "x"
type textarea "About ,should schools eliminate"
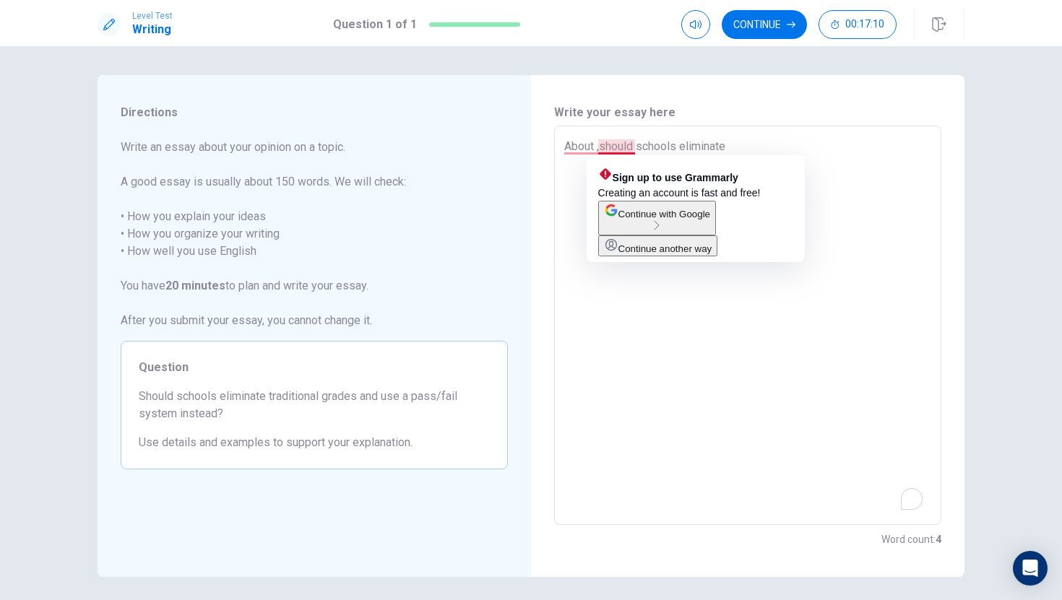
click at [599, 150] on textarea "About ,should schools eliminate" at bounding box center [747, 326] width 367 height 376
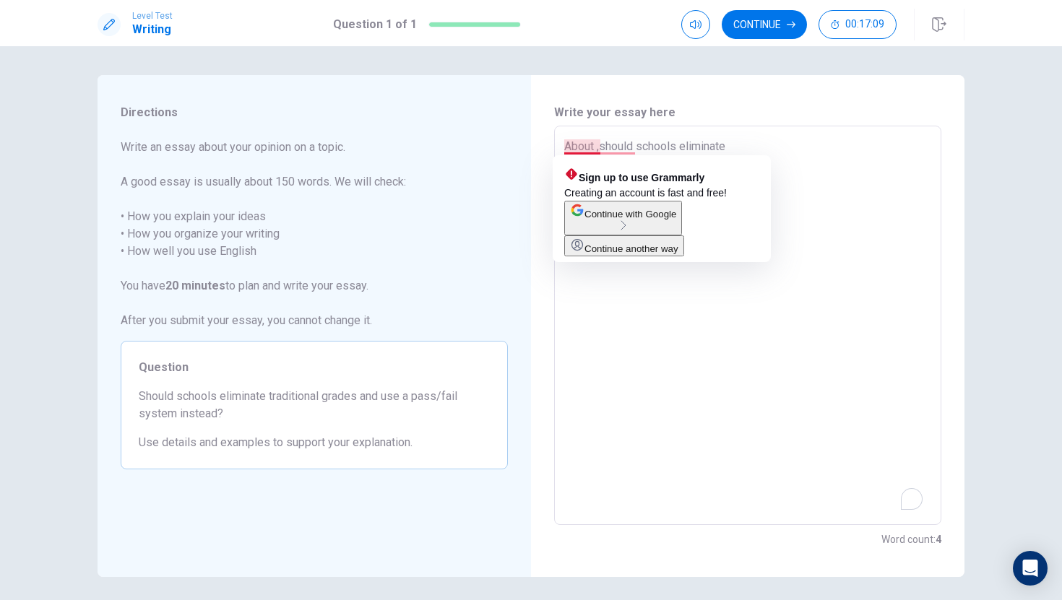
type textarea "x"
click at [595, 148] on textarea "About ,should schools eliminate" at bounding box center [747, 326] width 367 height 376
type textarea "Abou ,should schools eliminate"
type textarea "x"
type textarea "Abo ,should schools eliminate"
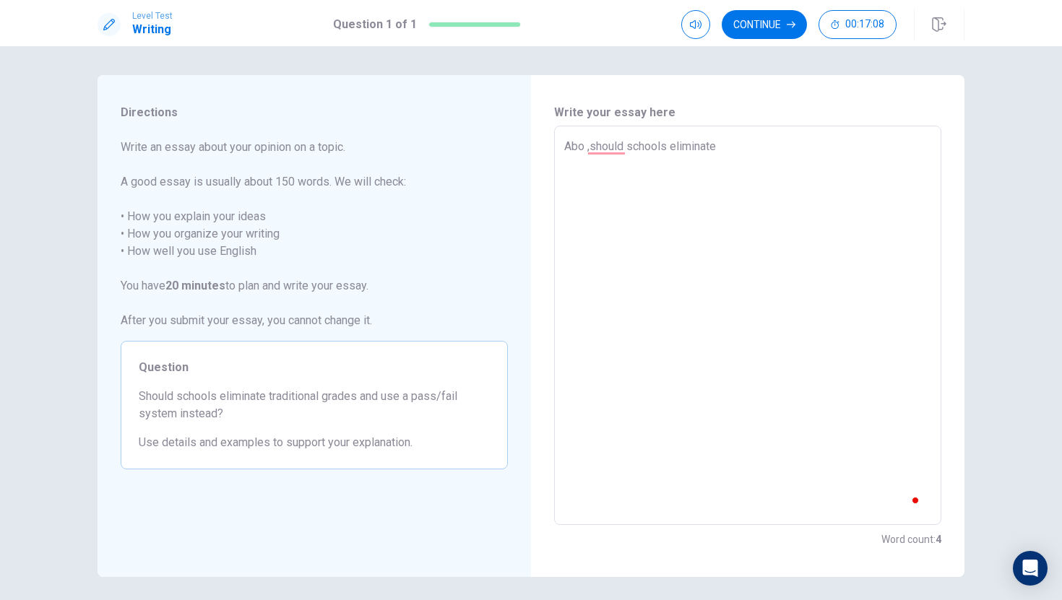
type textarea "x"
type textarea "Ab ,should schools eliminate"
type textarea "x"
type textarea "A ,should schools eliminate"
type textarea "x"
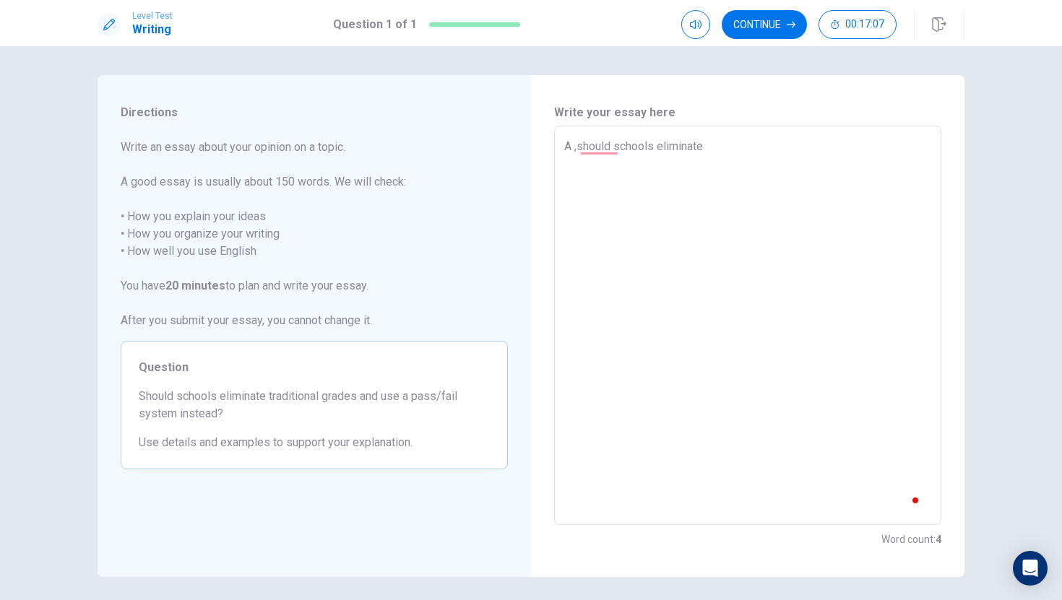
type textarea ",should schools eliminate"
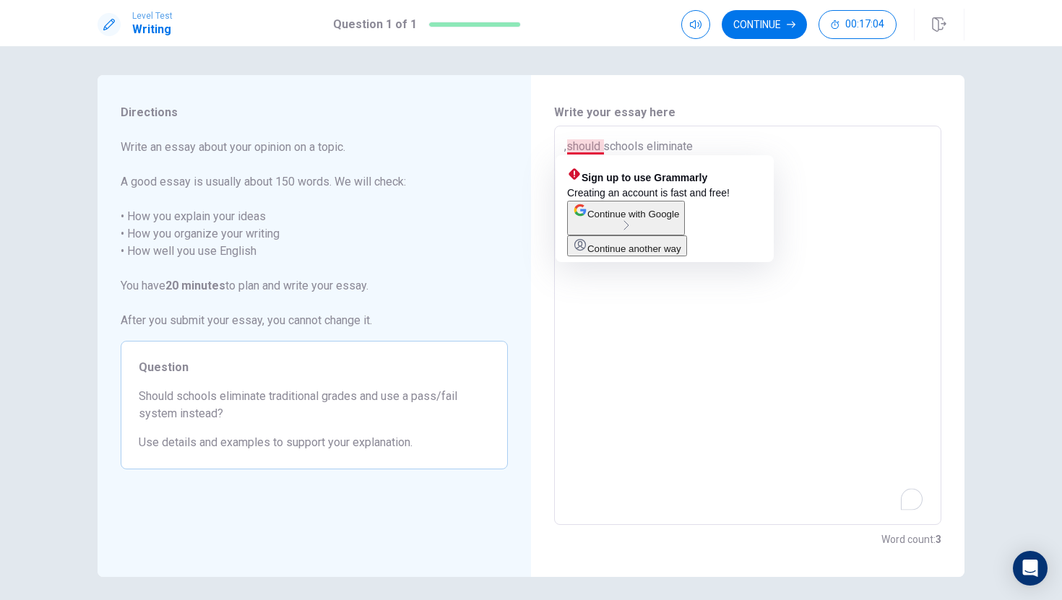
click at [576, 147] on textarea ",should schools eliminate" at bounding box center [747, 326] width 367 height 376
type textarea "x"
type textarea ",hould schools eliminate"
type textarea "x"
type textarea "hould schools eliminate"
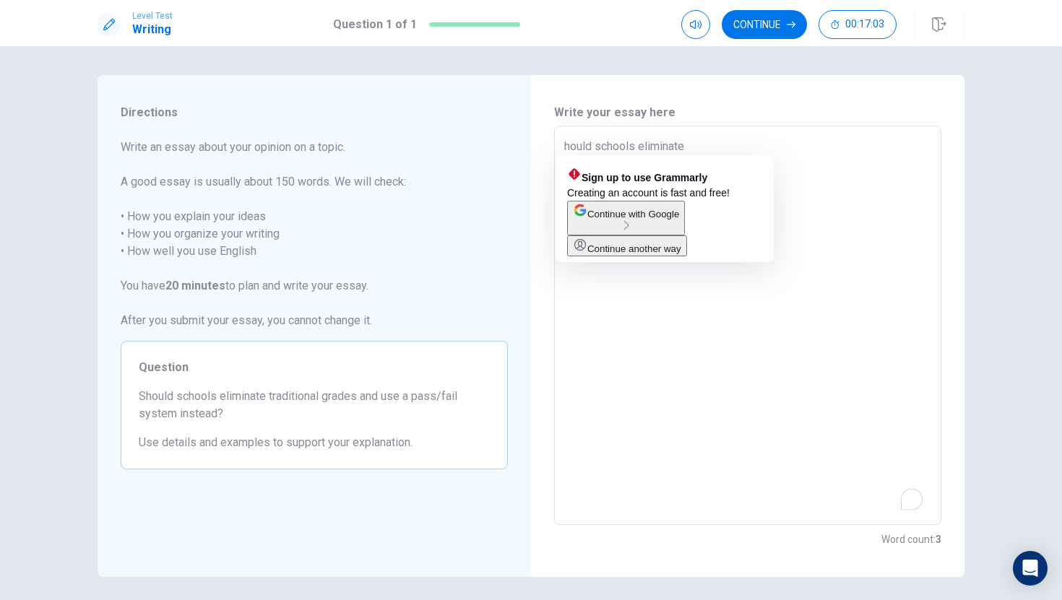
type textarea "x"
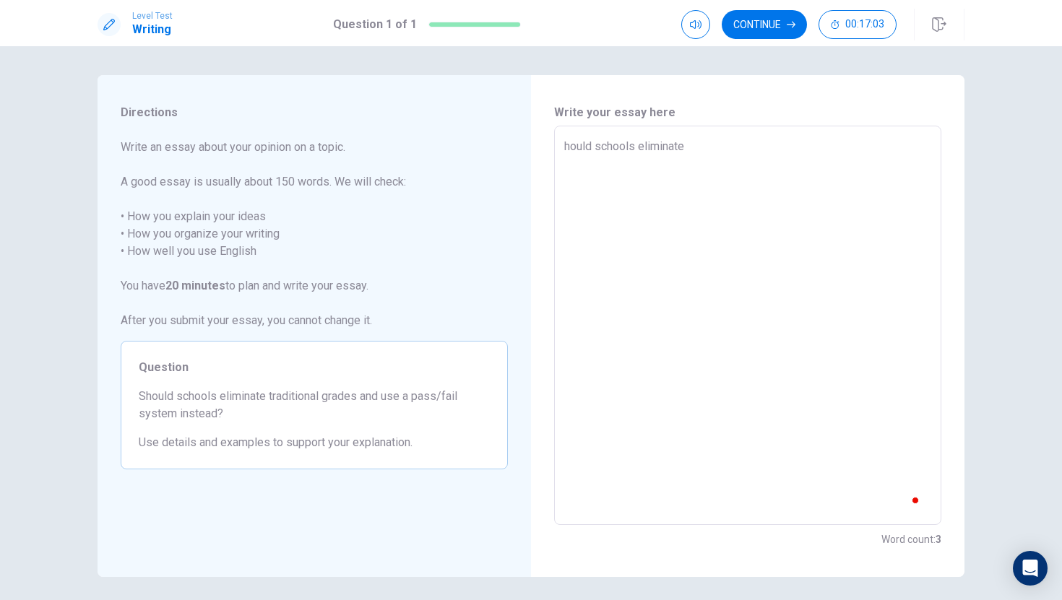
type textarea "hould schools eliminate"
type textarea "x"
type textarea "Should schools eliminate"
click at [718, 149] on textarea "Should schools eliminate" at bounding box center [747, 326] width 367 height 376
type textarea "x"
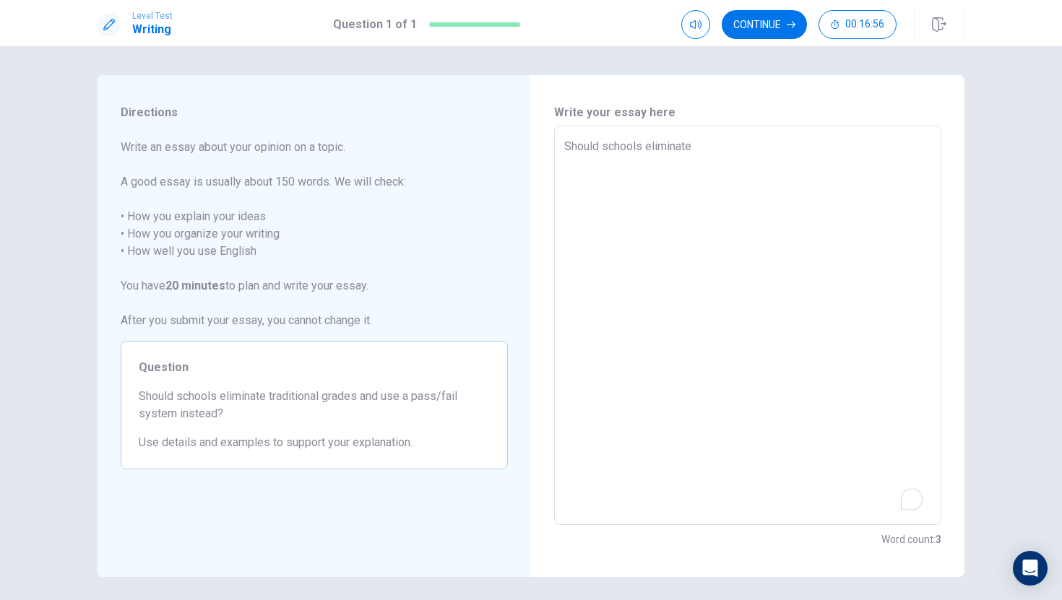
type textarea "Should schools eliminate"
type textarea "x"
type textarea "Should schools eliminate t"
type textarea "x"
type textarea "Should schools eliminate te"
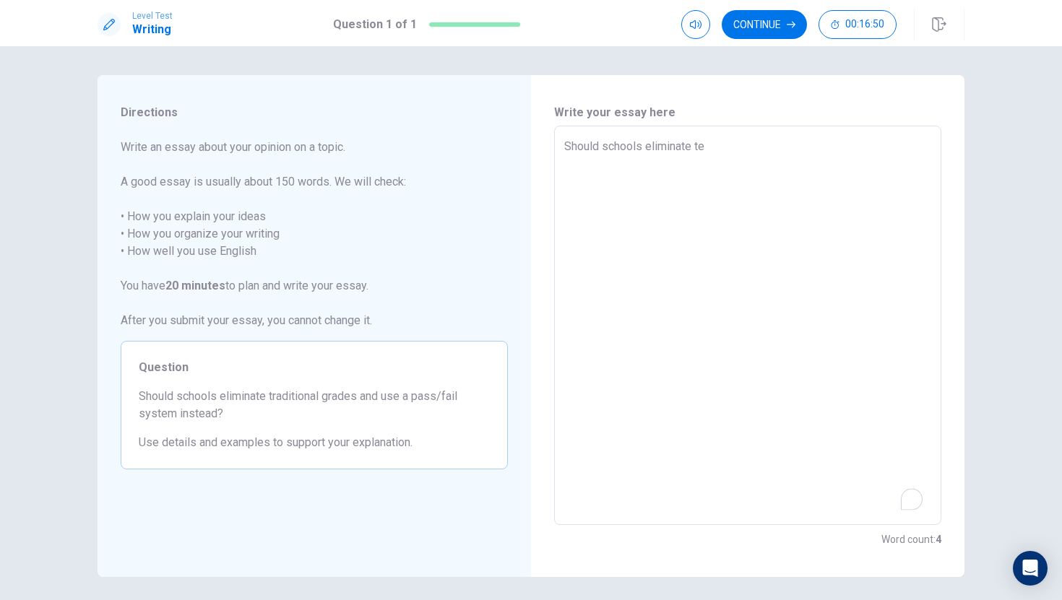
type textarea "x"
type textarea "Should schools eliminate t"
type textarea "x"
type textarea "Should schools eliminate tr"
type textarea "x"
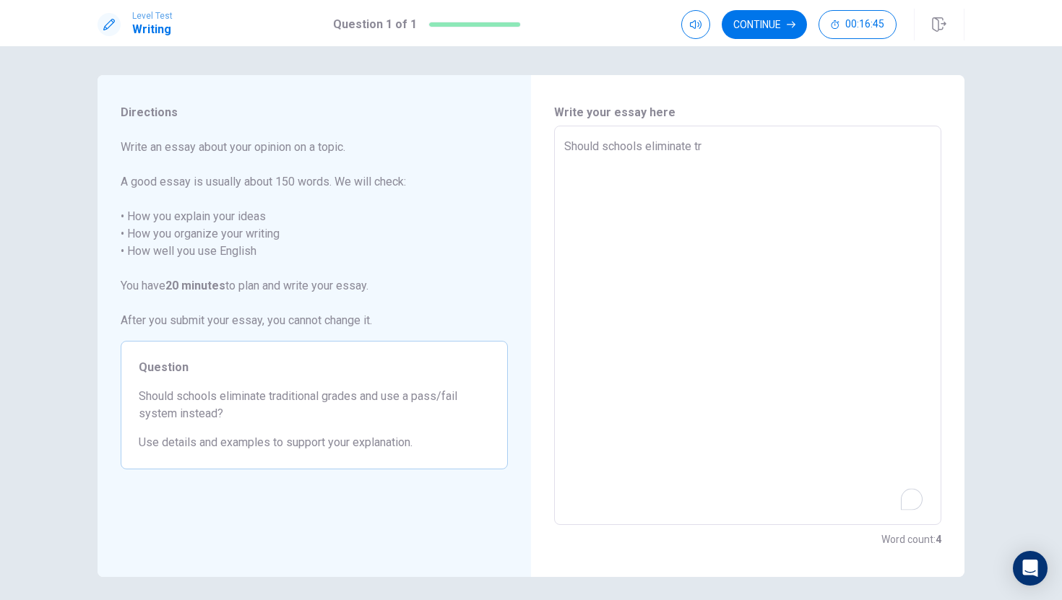
type textarea "Should schools eliminate tra"
type textarea "x"
type textarea "Should schools eliminate trad"
type textarea "x"
type textarea "Should schools eliminate tradi"
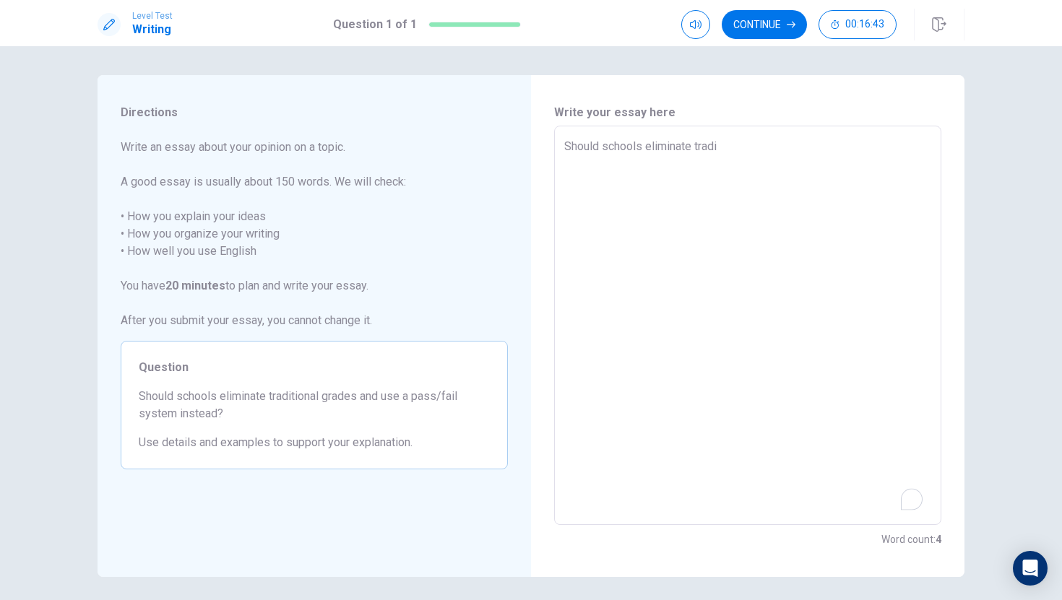
type textarea "x"
type textarea "Should schools eliminate tradit"
type textarea "x"
type textarea "Should schools eliminate traditi"
type textarea "x"
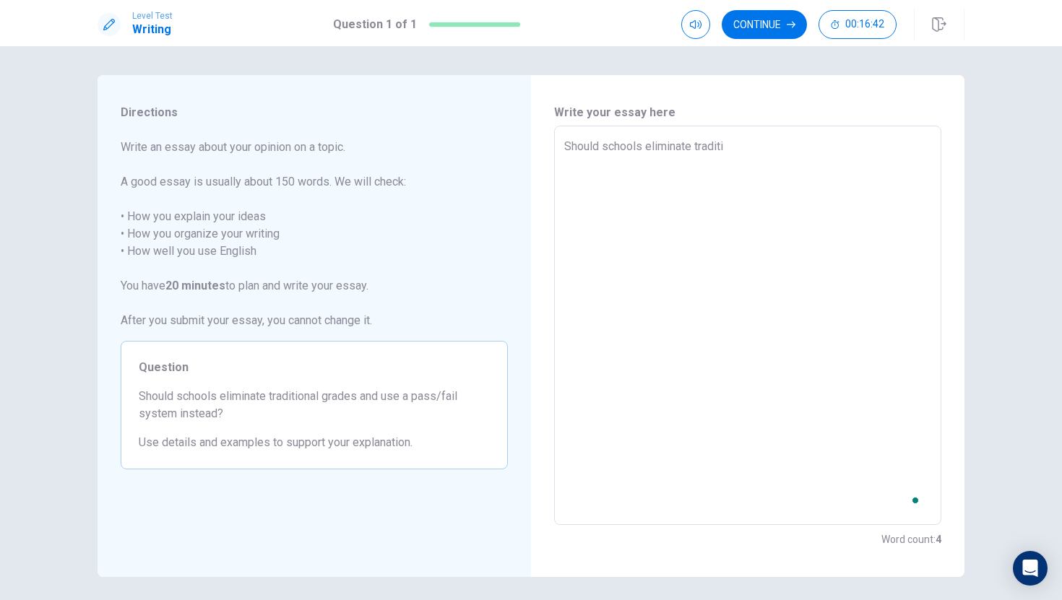
type textarea "Should schools eliminate traditii"
type textarea "x"
type textarea "Should schools eliminate traditi"
type textarea "x"
type textarea "Should schools eliminate traditio"
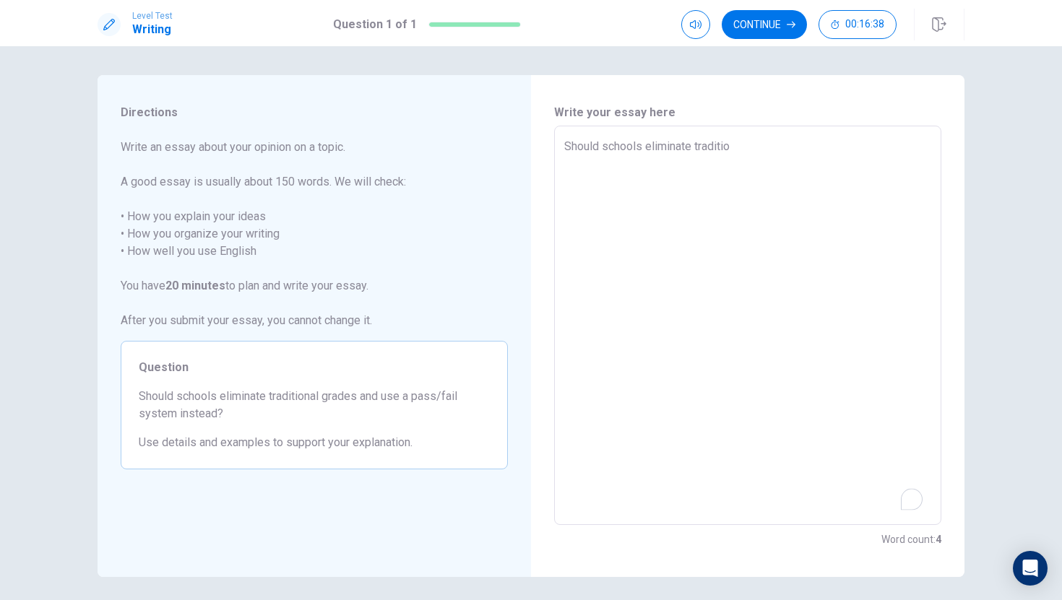
type textarea "x"
type textarea "Should schools eliminate tradition"
type textarea "x"
type textarea "Should schools eliminate traditiona"
type textarea "x"
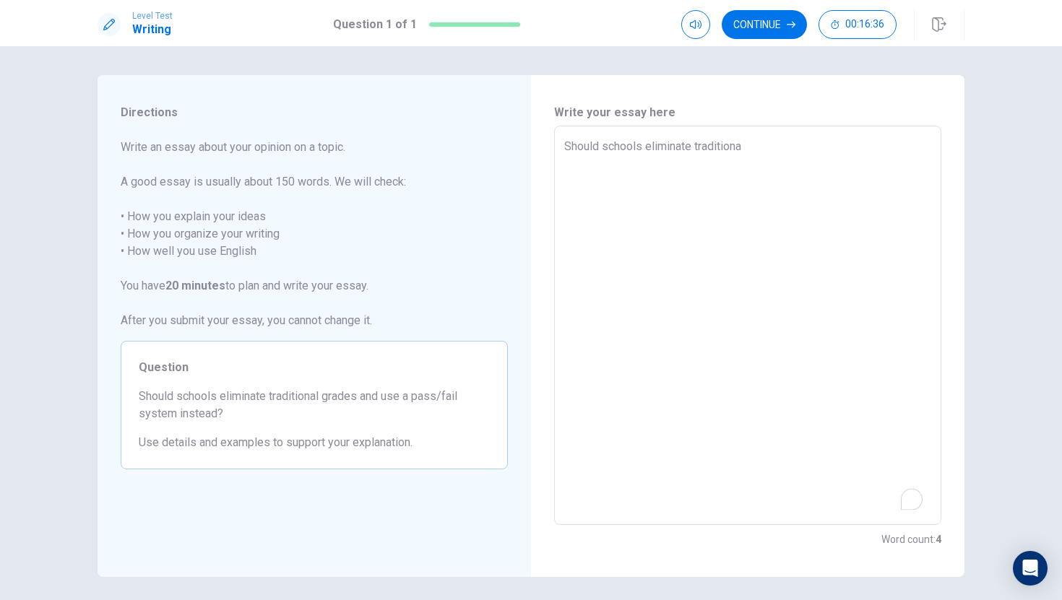
type textarea "Should schools eliminate traditional"
type textarea "x"
type textarea "Should schools eliminate traditional"
type textarea "x"
type textarea "Should schools eliminate traditional g"
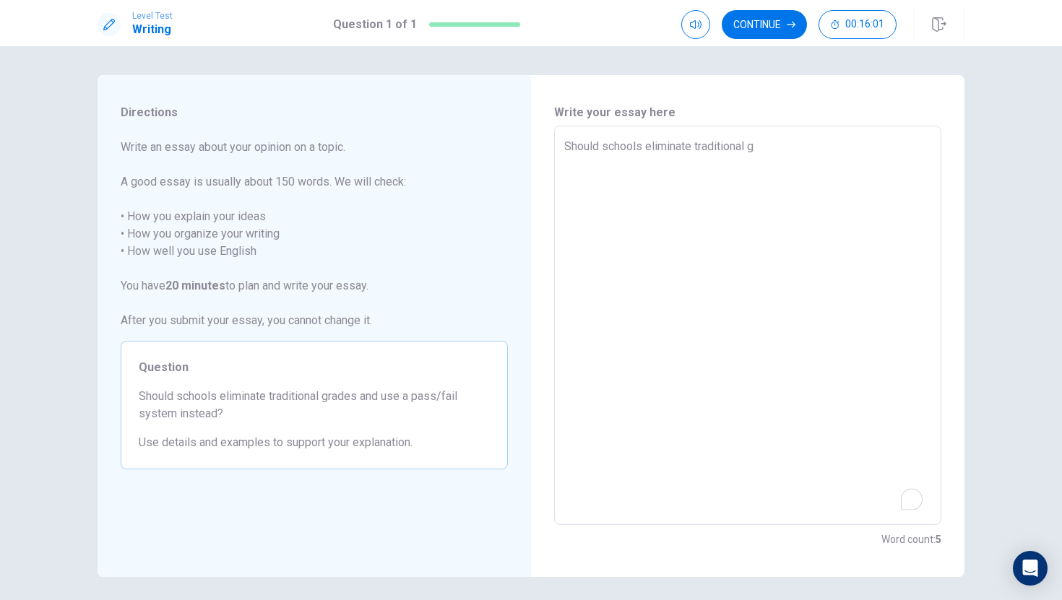
type textarea "x"
type textarea "Should schools eliminate traditional gr"
type textarea "x"
type textarea "Should schools eliminate traditional gra"
type textarea "x"
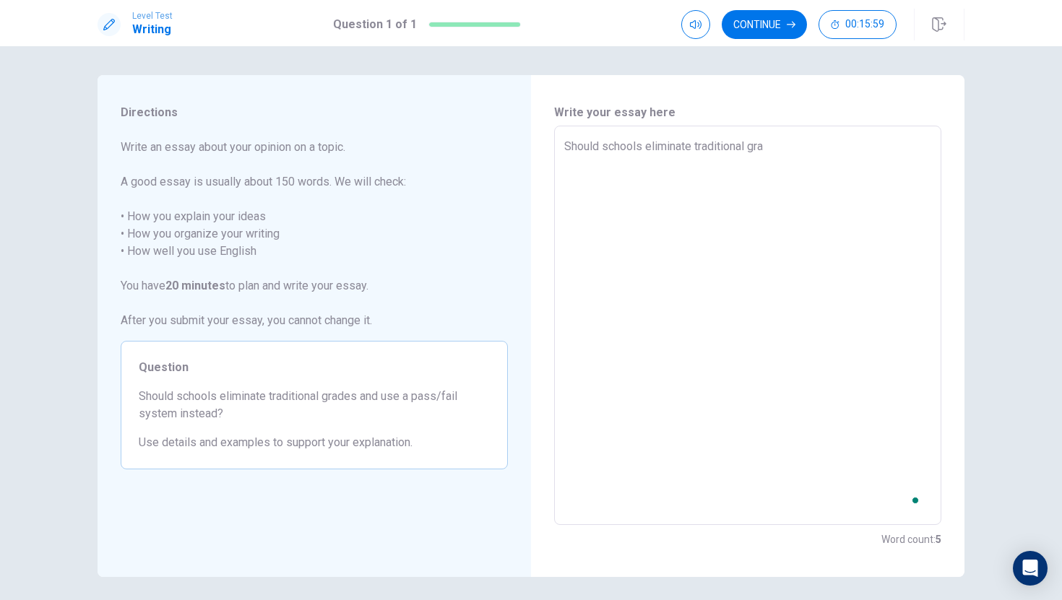
type textarea "Should schools eliminate traditional grad"
type textarea "x"
type textarea "Should schools eliminate traditional grade"
type textarea "x"
type textarea "Should schools eliminate traditional grades"
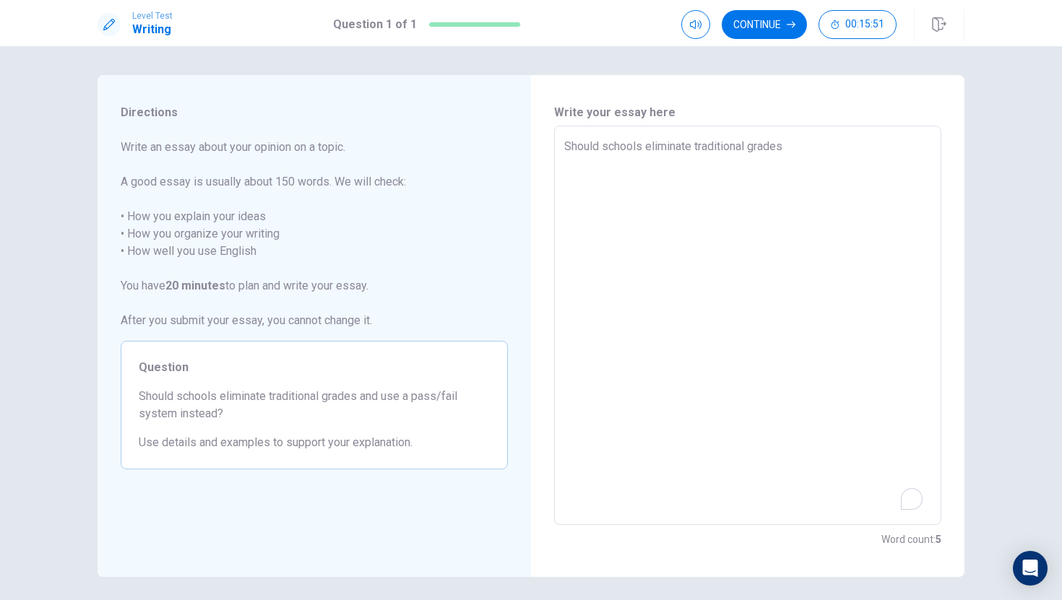
type textarea "x"
type textarea "Should schools eliminate traditional grades"
type textarea "x"
type textarea "Should schools eliminate traditional grades a"
type textarea "x"
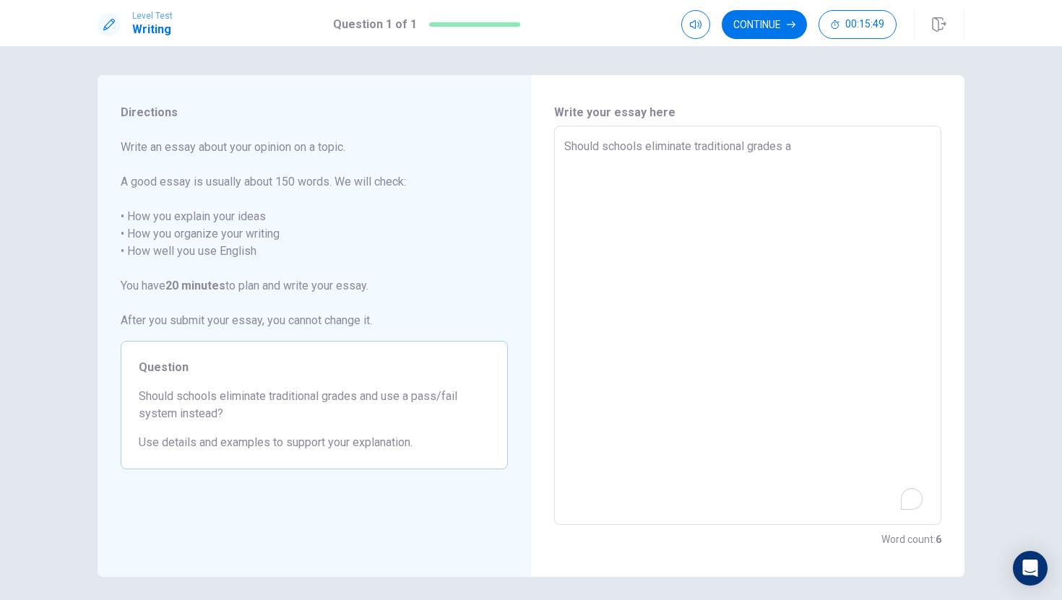
type textarea "Should schools eliminate traditional grades an"
type textarea "x"
type textarea "Should schools eliminate traditional grades and"
type textarea "x"
type textarea "Should schools eliminate traditional grades and"
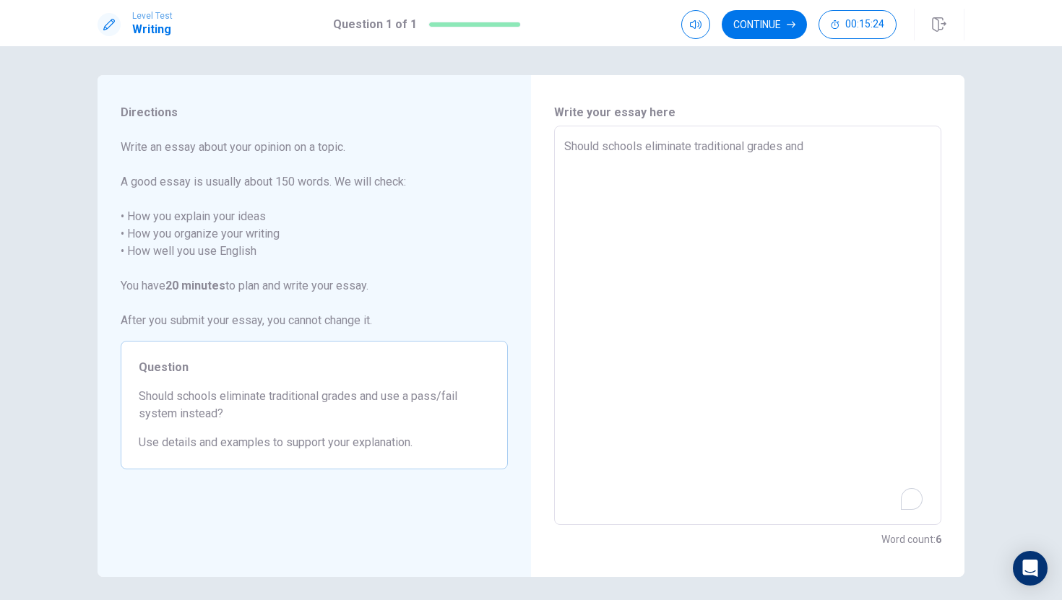
type textarea "x"
type textarea "Should schools eliminate traditional grades and u"
type textarea "x"
type textarea "Should schools eliminate traditional grades and us"
type textarea "x"
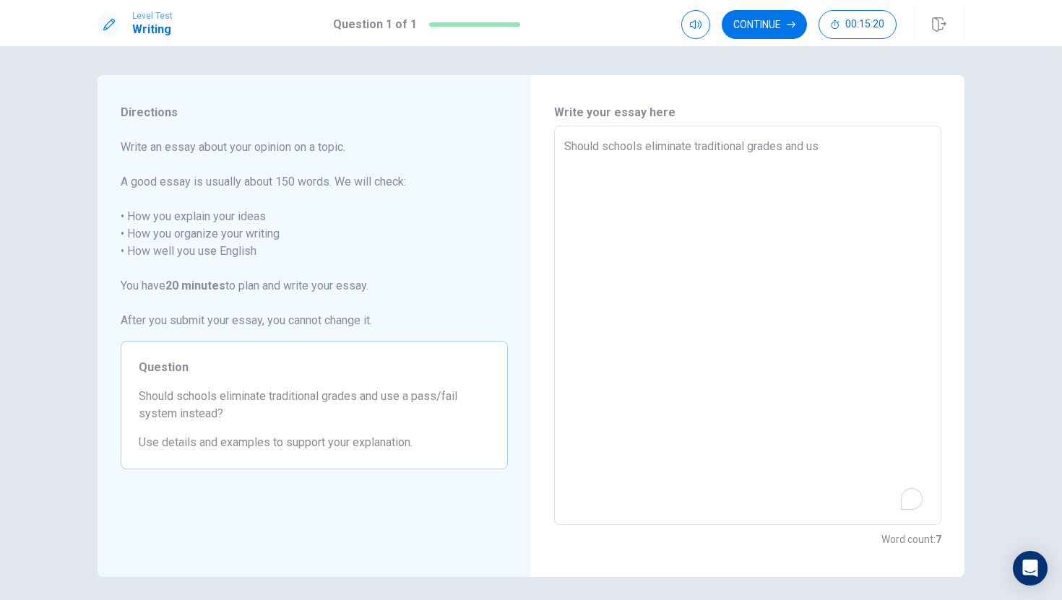
type textarea "Should schools eliminate traditional grades and use"
type textarea "x"
type textarea "Should schools eliminate traditional grades and use"
type textarea "x"
type textarea "Should schools eliminate traditional grades and use a"
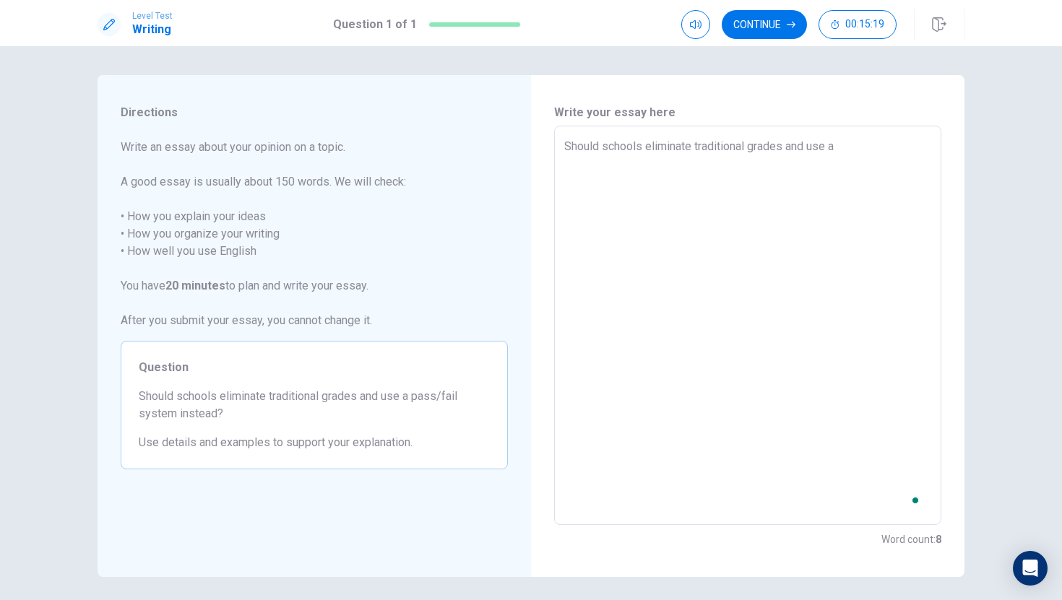
type textarea "x"
type textarea "Should schools eliminate traditional grades and use a"
type textarea "x"
type textarea "Should schools eliminate traditional grades and use a p"
type textarea "x"
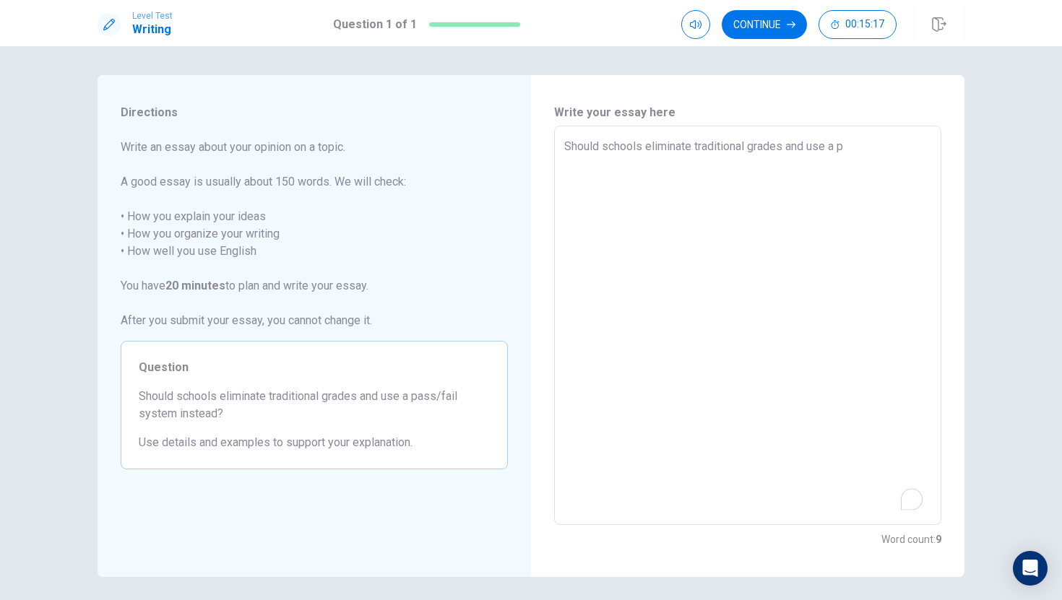
type textarea "Should schools eliminate traditional grades and use a pa"
type textarea "x"
type textarea "Should schools eliminate traditional grades and use a pas"
click at [651, 163] on textarea "Should schools eliminate traditional grades and use a pass or fail system inste…" at bounding box center [747, 326] width 367 height 376
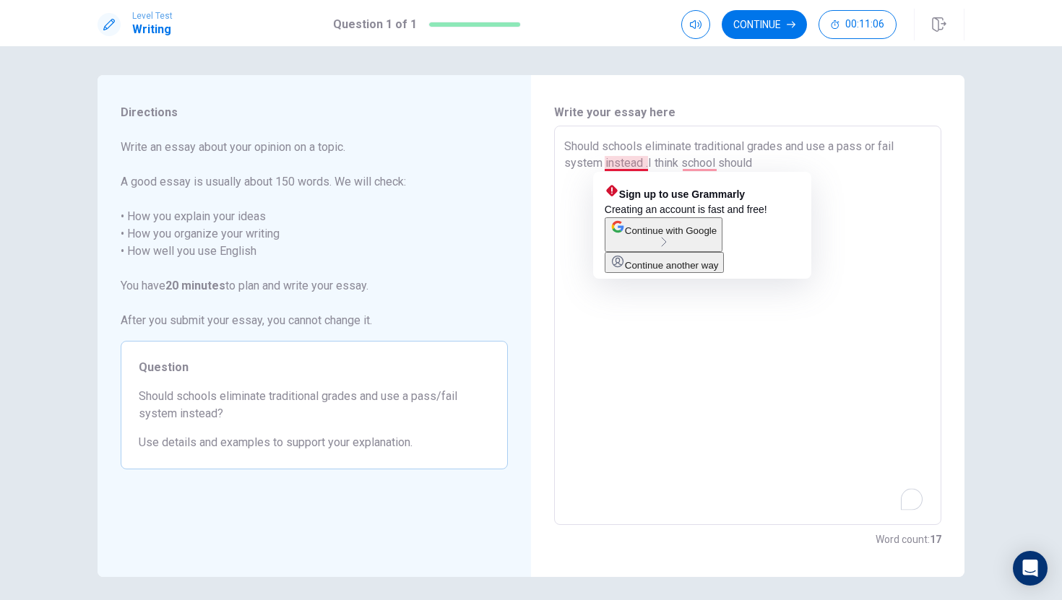
click at [647, 165] on textarea "Should schools eliminate traditional grades and use a pass or fail system inste…" at bounding box center [747, 326] width 367 height 376
click at [641, 163] on textarea "Should schools eliminate traditional grades and use a pass or fail system inste…" at bounding box center [747, 326] width 367 height 376
click at [644, 163] on textarea "Should schools eliminate traditional grades and use a pass or fail system inste…" at bounding box center [747, 326] width 367 height 376
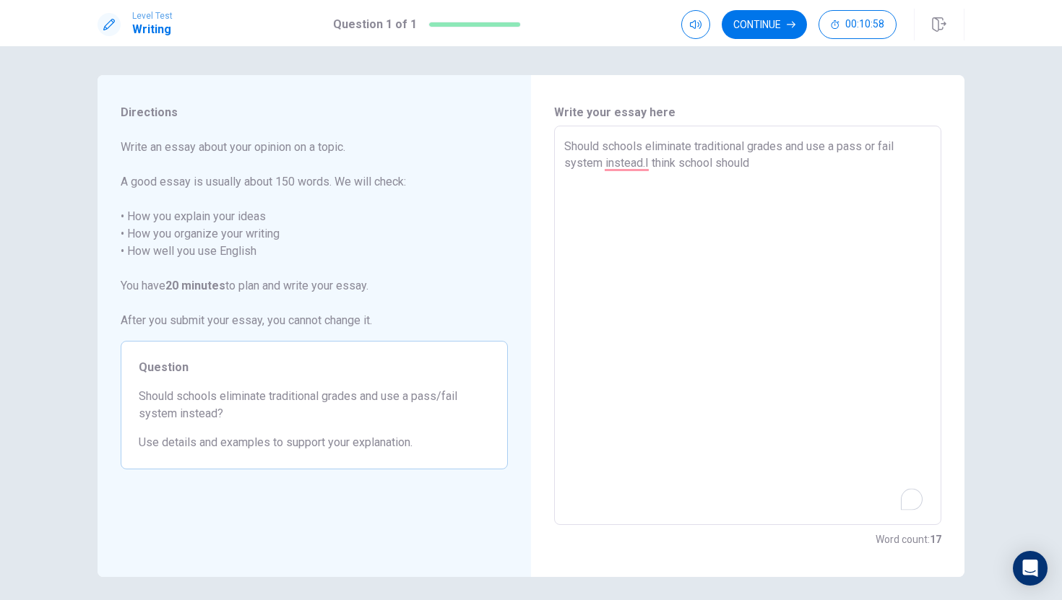
click at [755, 170] on textarea "Should schools eliminate traditional grades and use a pass or fail system inste…" at bounding box center [747, 326] width 367 height 376
click at [782, 9] on div "Continue 00:10:06" at bounding box center [822, 25] width 283 height 32
click at [782, 16] on button "Continue" at bounding box center [764, 24] width 85 height 29
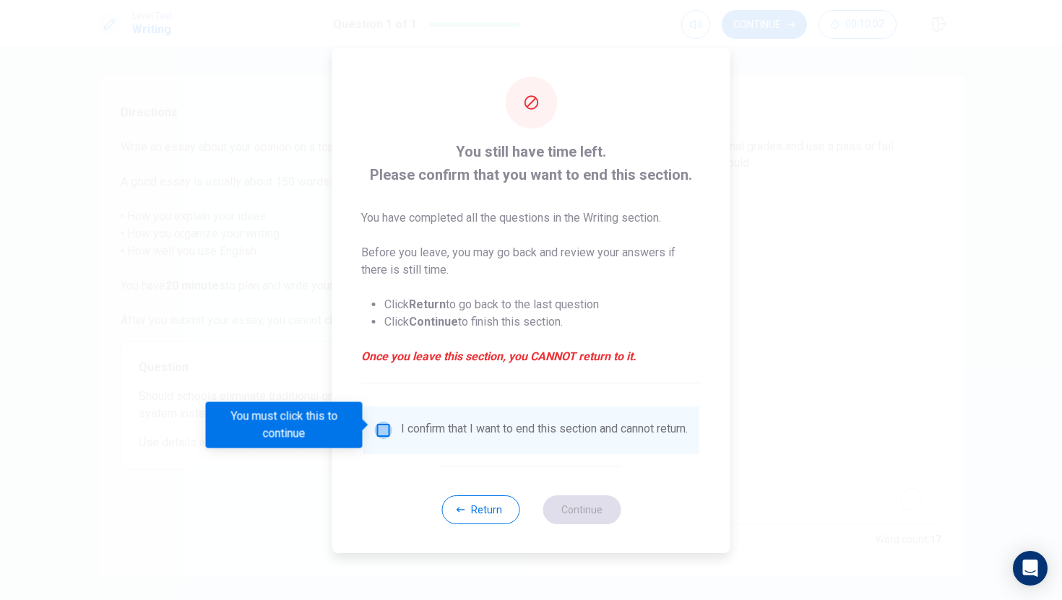
click at [381, 424] on input "You must click this to continue" at bounding box center [383, 430] width 17 height 17
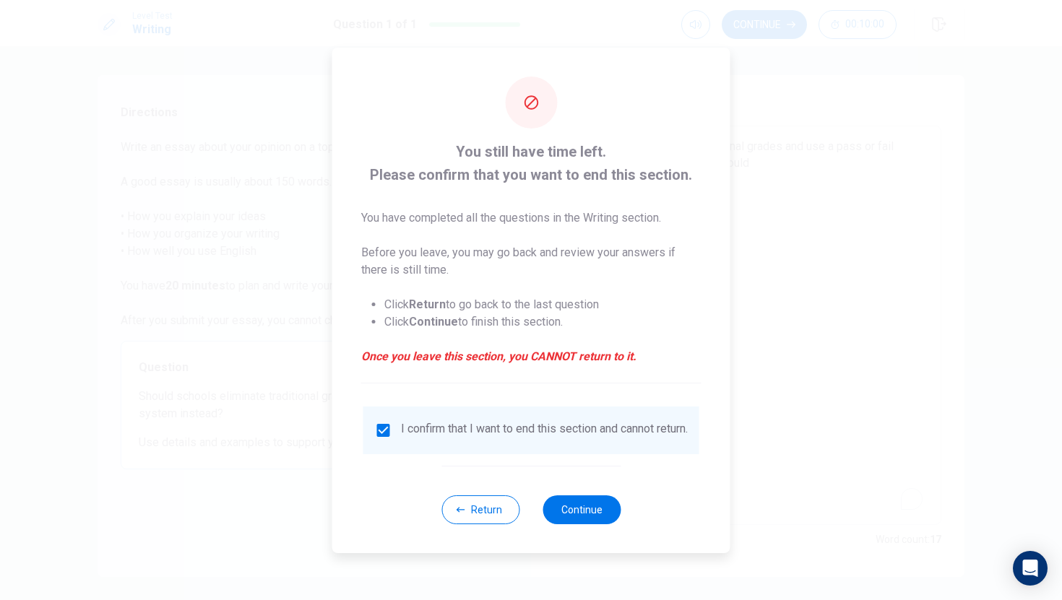
click at [381, 424] on input "checkbox" at bounding box center [383, 430] width 17 height 17
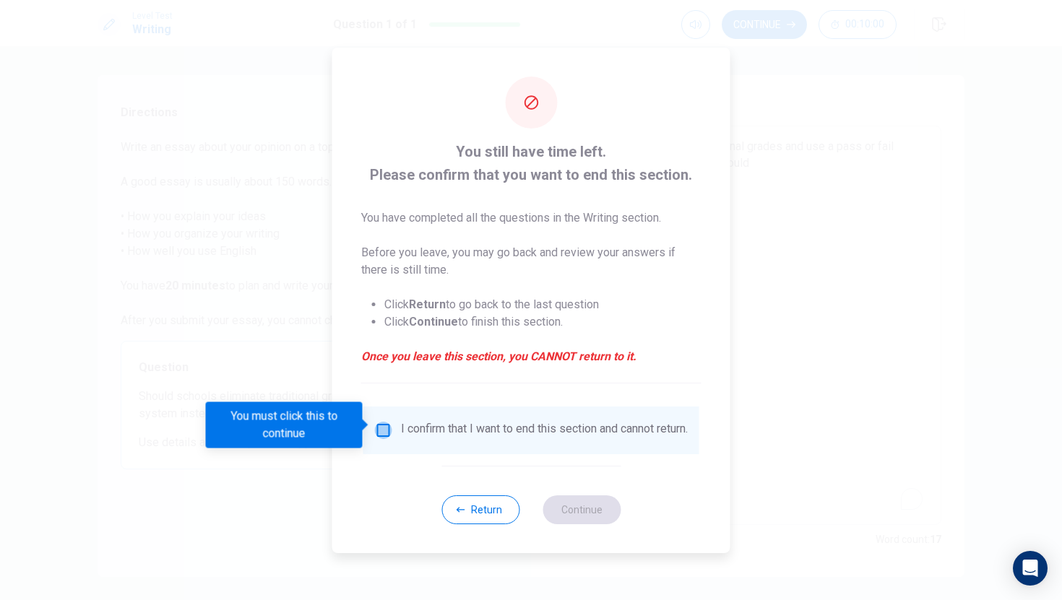
click at [381, 424] on input "You must click this to continue" at bounding box center [383, 430] width 17 height 17
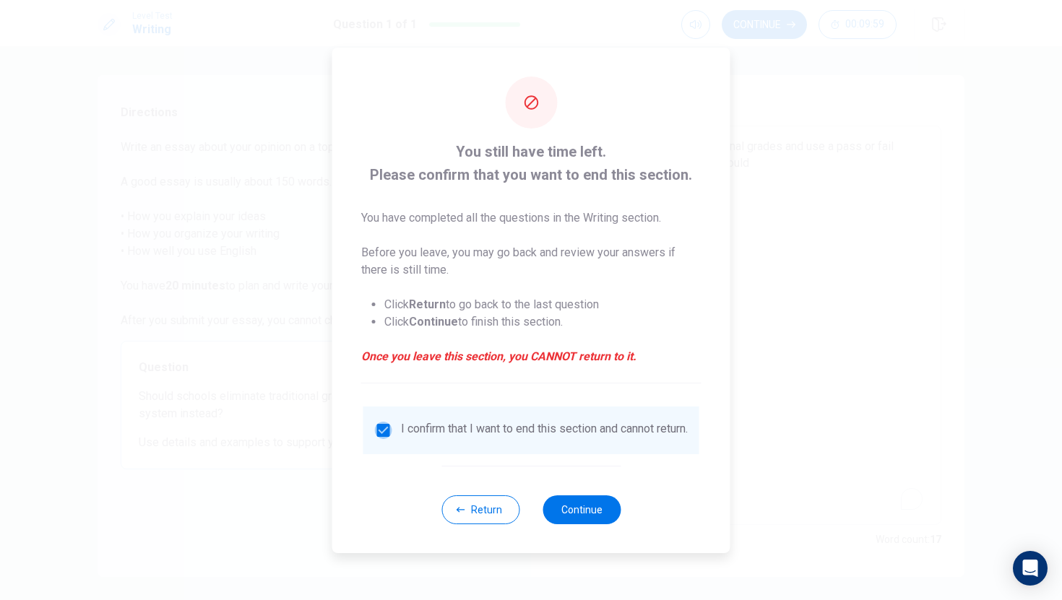
click at [381, 424] on input "checkbox" at bounding box center [383, 430] width 17 height 17
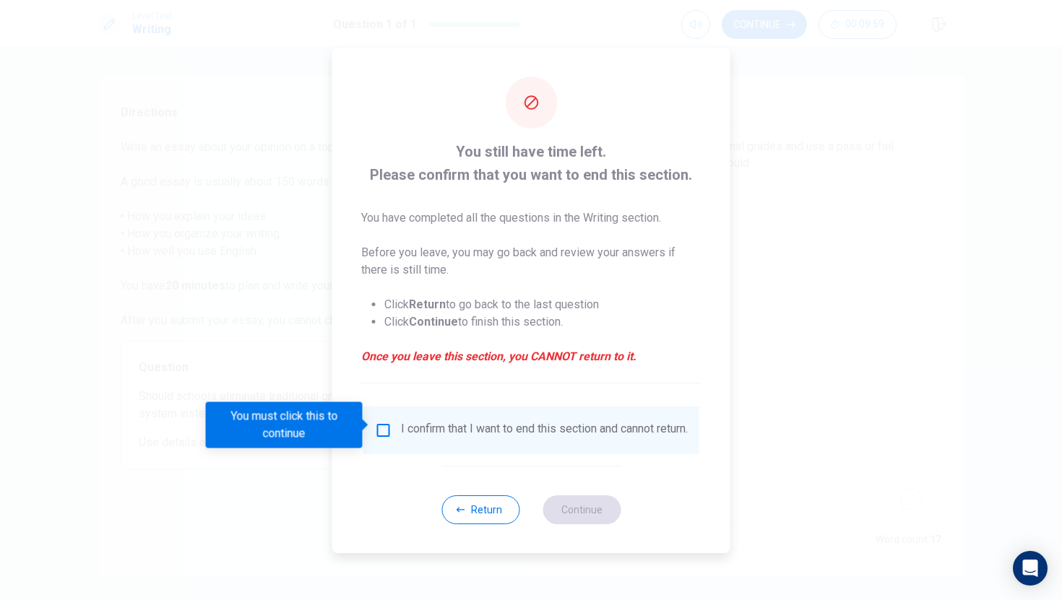
click at [381, 424] on input "You must click this to continue" at bounding box center [383, 430] width 17 height 17
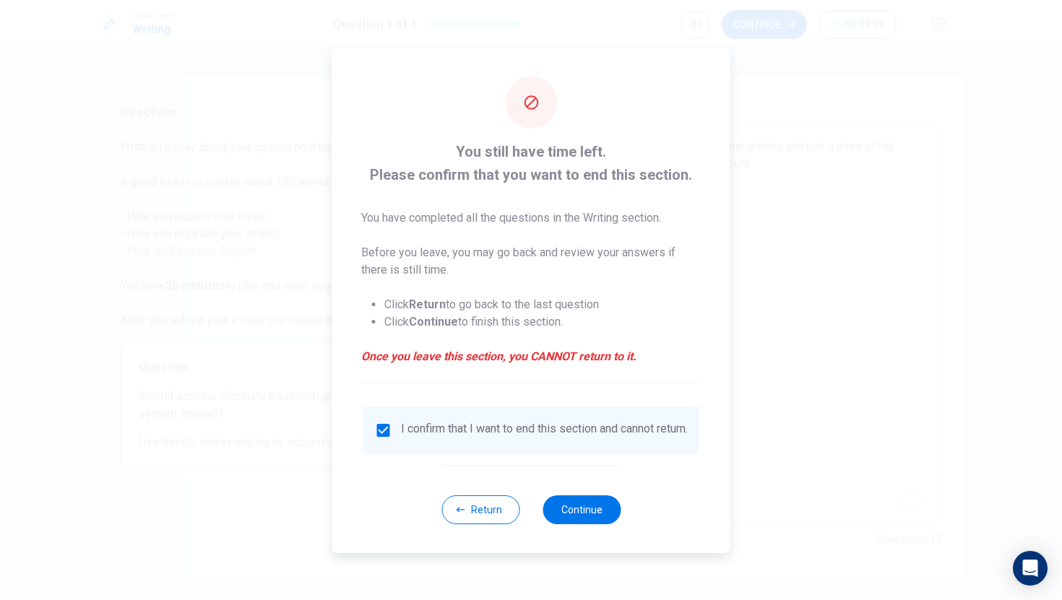
click at [381, 424] on input "checkbox" at bounding box center [383, 430] width 17 height 17
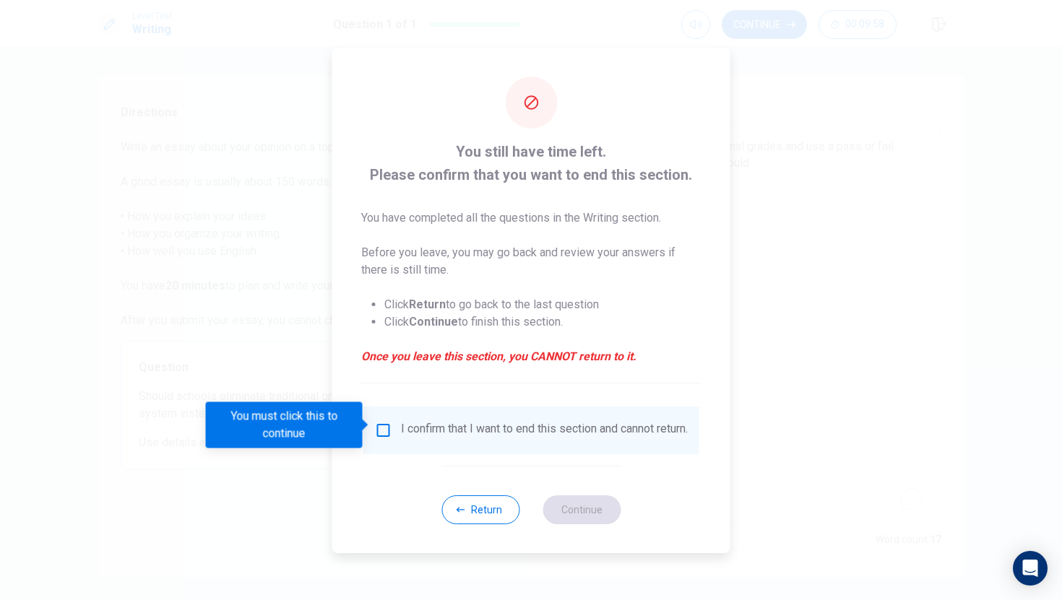
click at [381, 424] on input "You must click this to continue" at bounding box center [383, 430] width 17 height 17
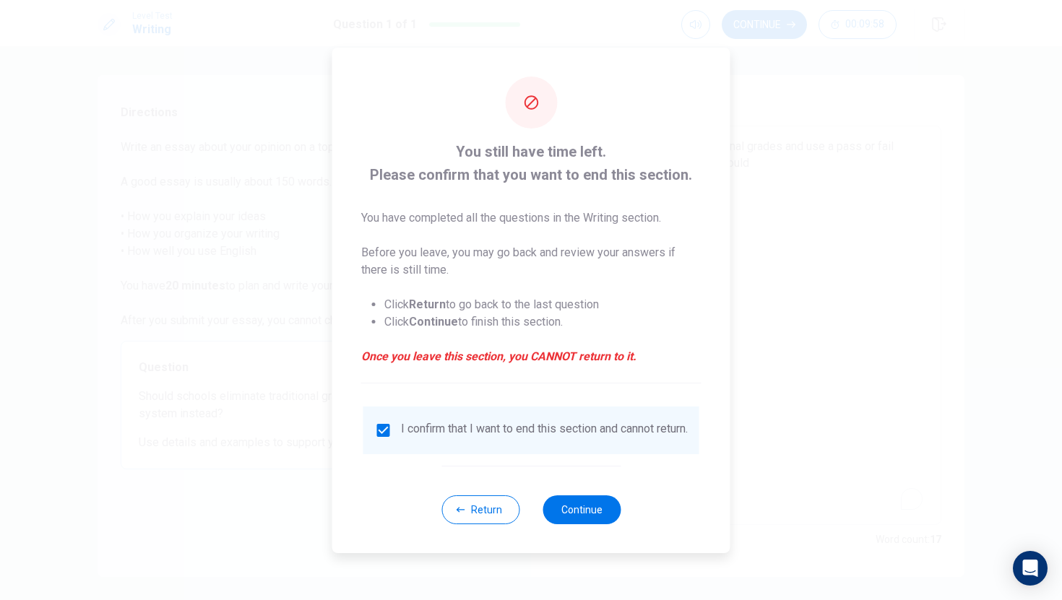
click at [381, 424] on input "checkbox" at bounding box center [383, 430] width 17 height 17
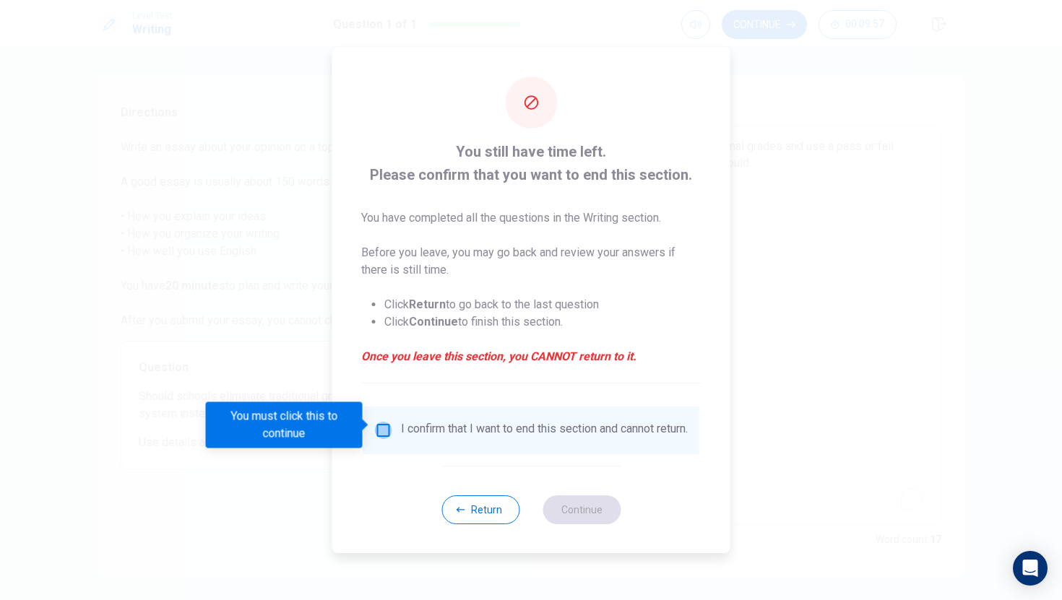
click at [381, 424] on input "You must click this to continue" at bounding box center [383, 430] width 17 height 17
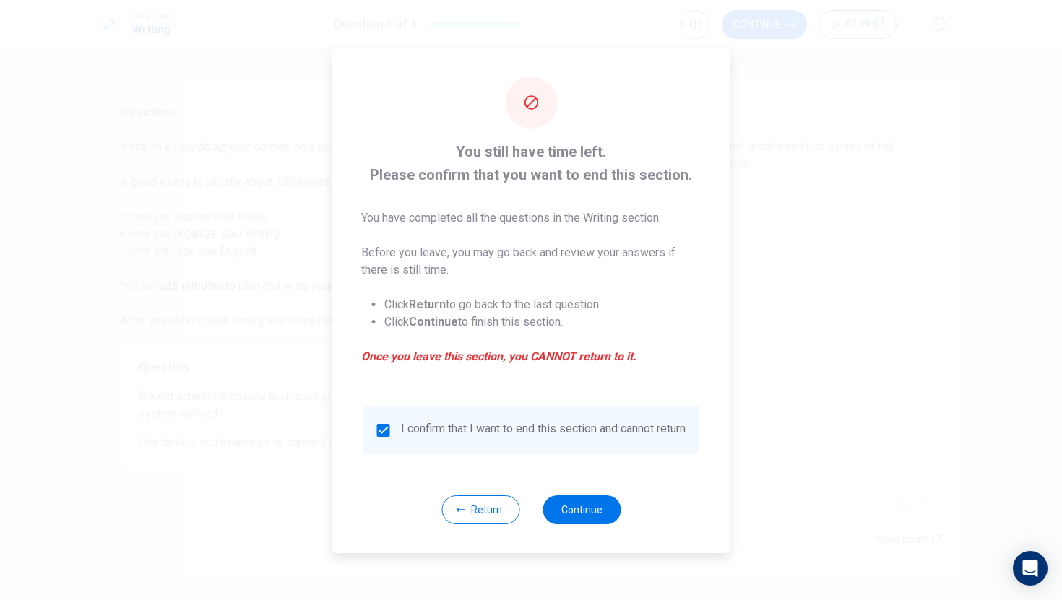
click at [381, 424] on input "checkbox" at bounding box center [383, 430] width 17 height 17
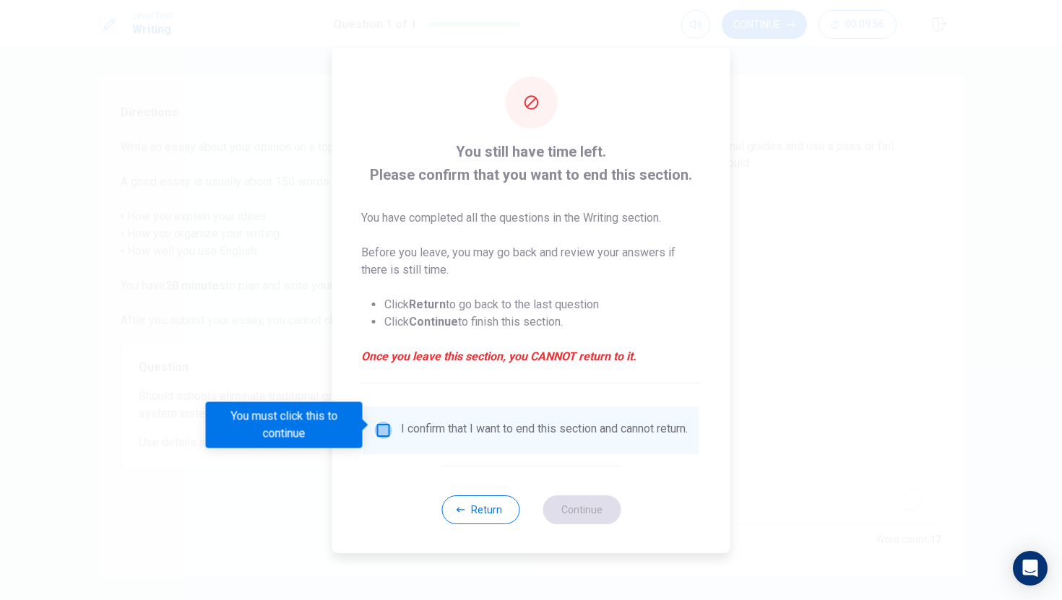
click at [383, 425] on input "You must click this to continue" at bounding box center [383, 430] width 17 height 17
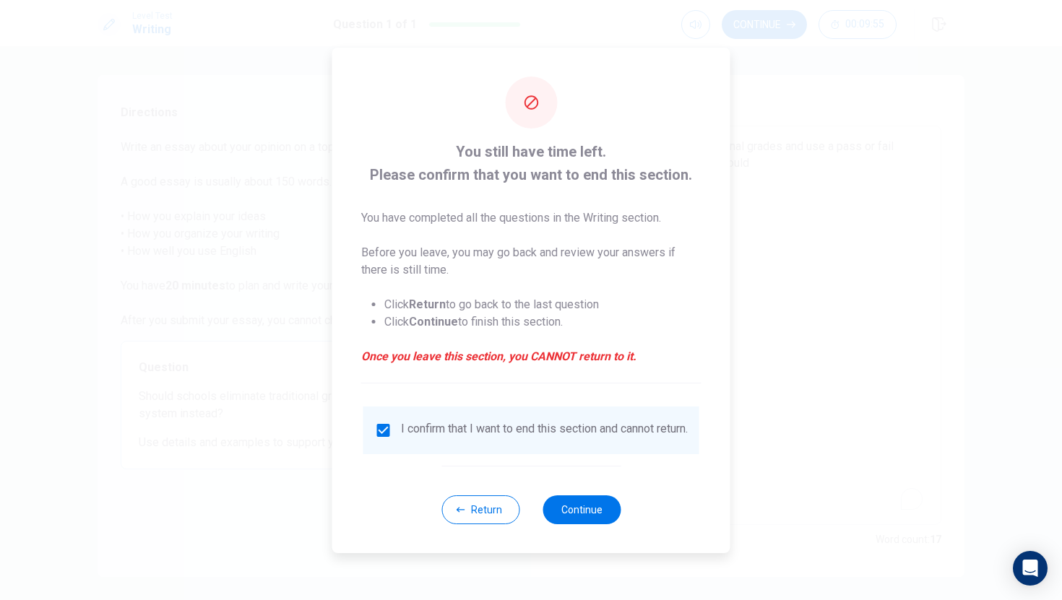
click at [383, 425] on input "checkbox" at bounding box center [383, 430] width 17 height 17
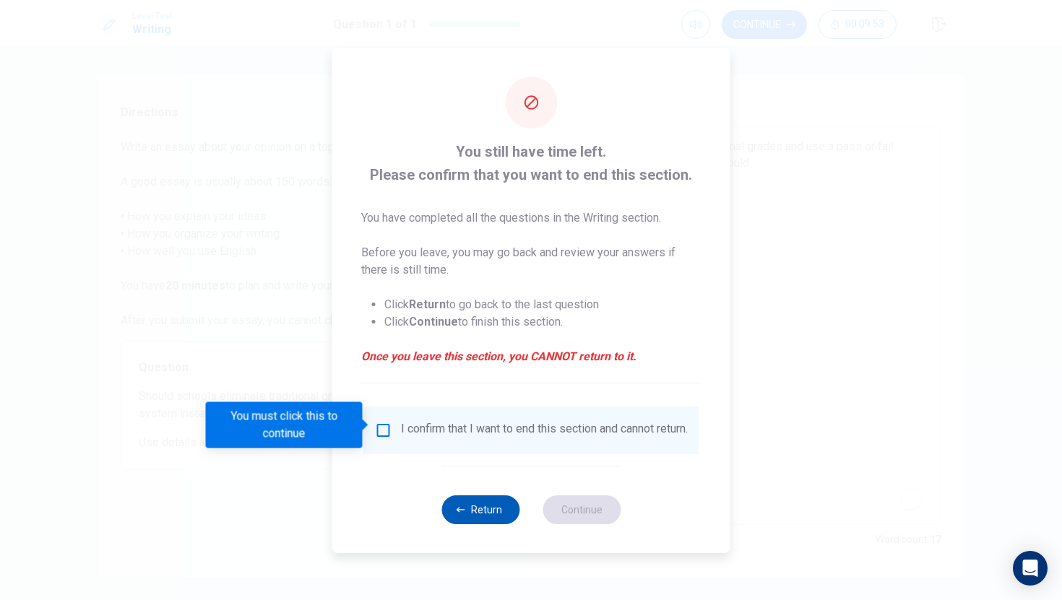
click at [468, 507] on button "Return" at bounding box center [480, 509] width 78 height 29
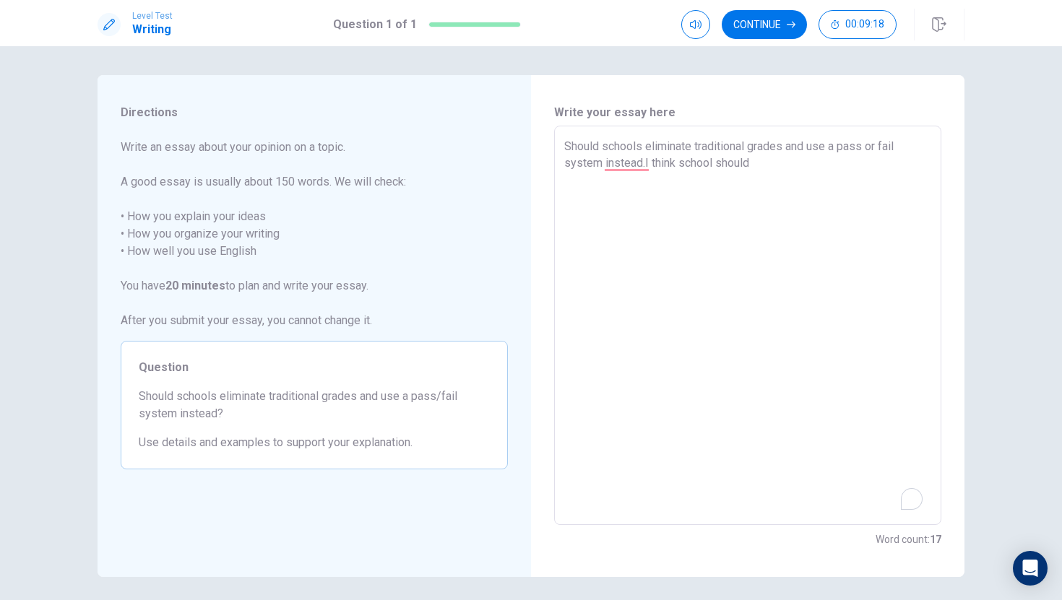
click at [823, 175] on textarea "Should schools eliminate traditional grades and use a pass or fail system inste…" at bounding box center [747, 326] width 367 height 376
click at [781, 20] on button "Continue" at bounding box center [764, 24] width 85 height 29
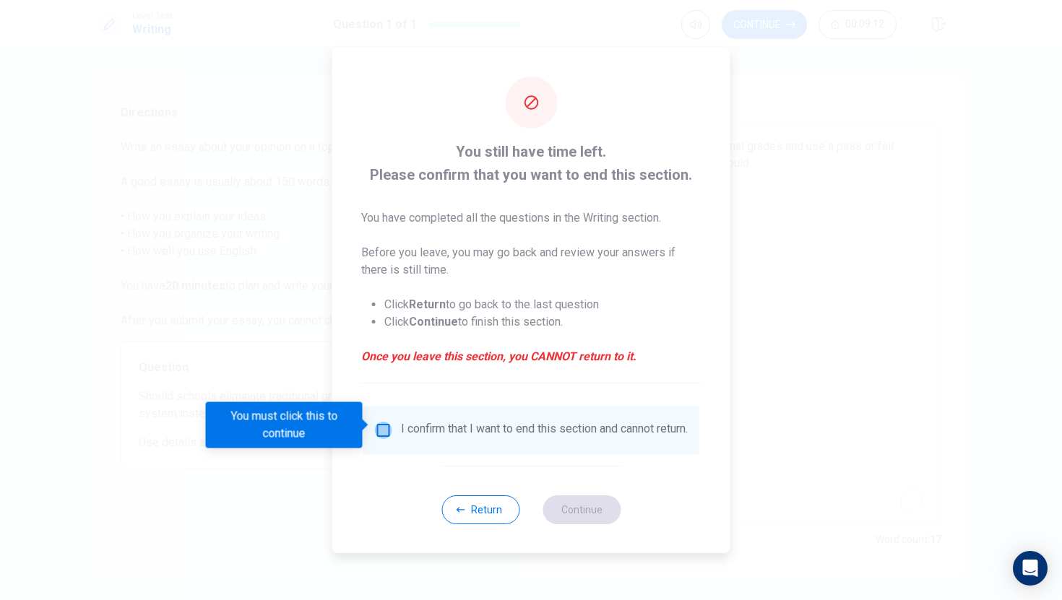
click at [376, 425] on input "You must click this to continue" at bounding box center [383, 430] width 17 height 17
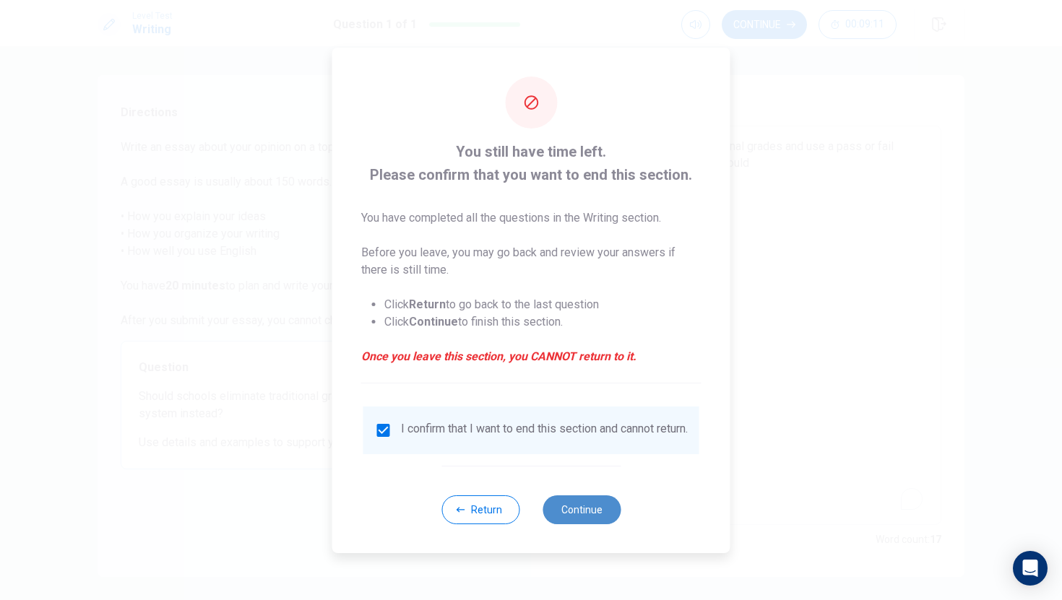
click at [571, 508] on button "Continue" at bounding box center [581, 509] width 78 height 29
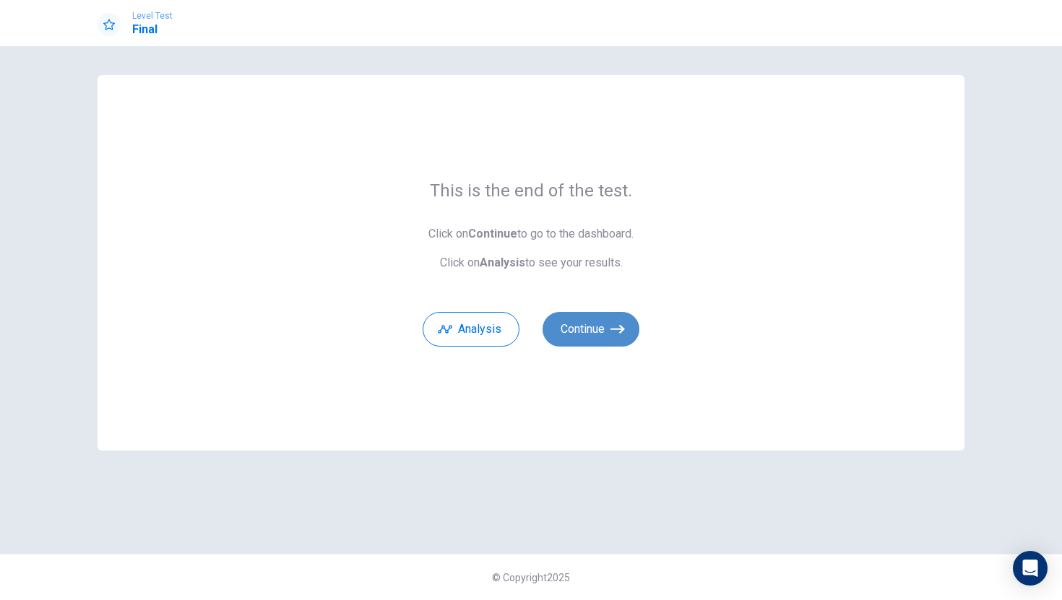
click at [606, 323] on button "Continue" at bounding box center [590, 329] width 97 height 35
